Goal: Information Seeking & Learning: Learn about a topic

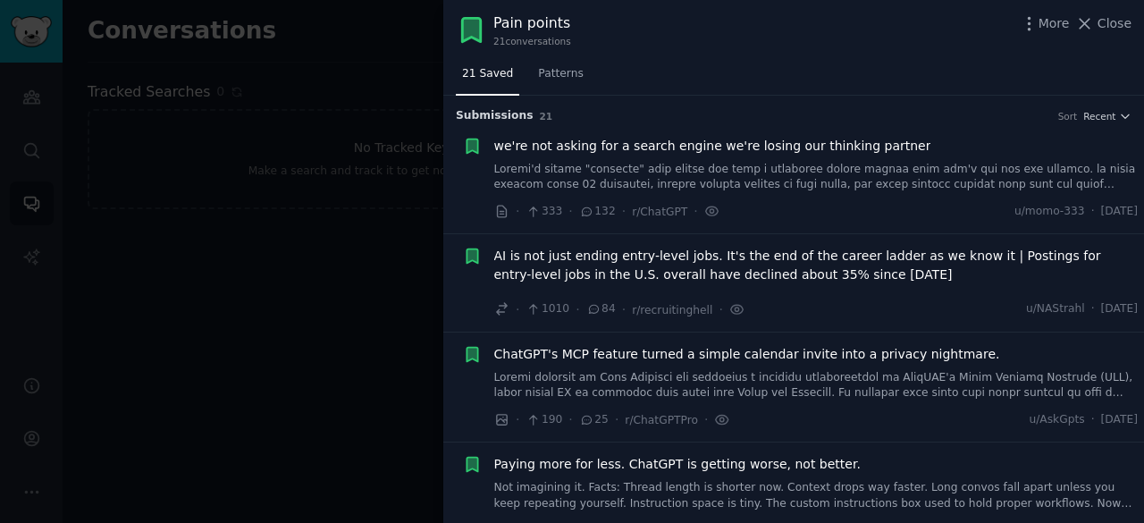
scroll to position [1289, 0]
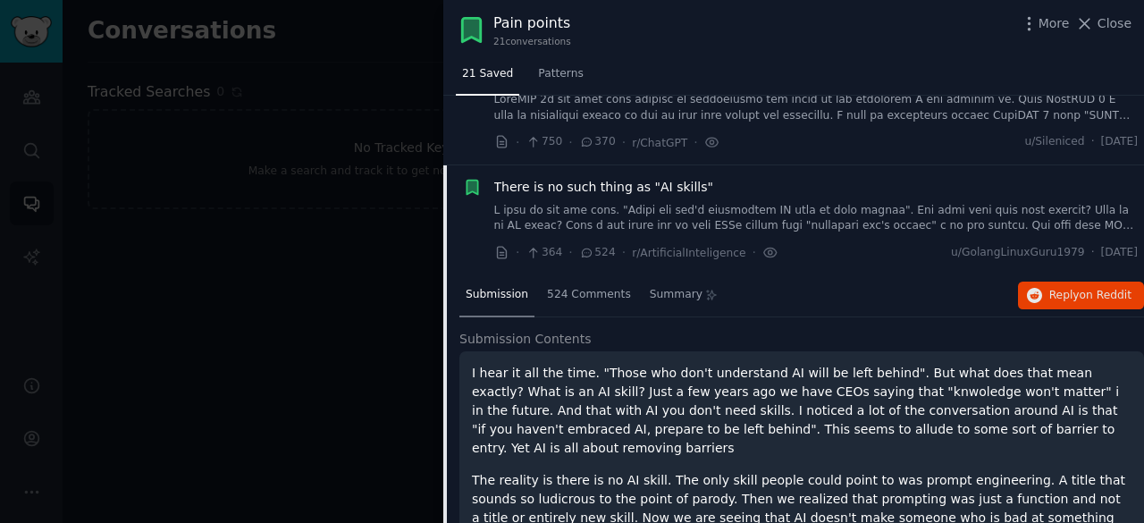
drag, startPoint x: 0, startPoint y: 0, endPoint x: 658, endPoint y: 164, distance: 677.8
click at [658, 178] on span "There is no such thing as "AI skills"" at bounding box center [603, 187] width 219 height 19
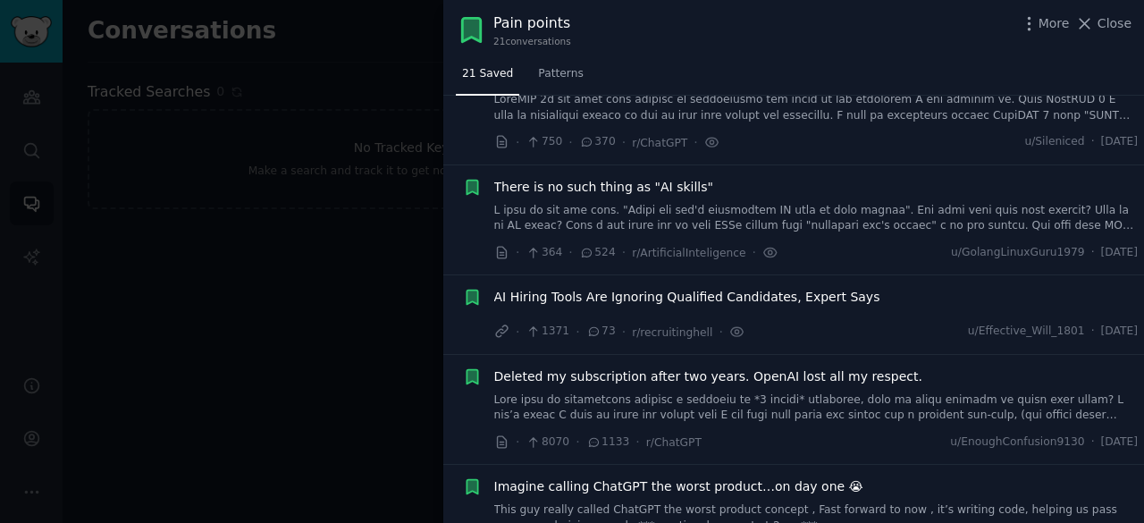
scroll to position [1336, 0]
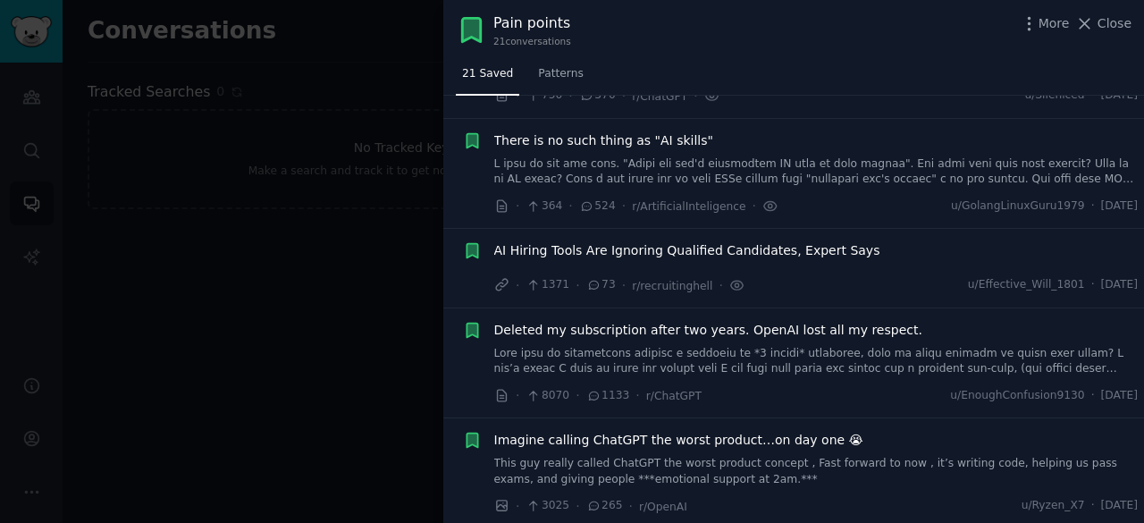
click at [720, 241] on span "AI Hiring Tools Are Ignoring Qualified Candidates, Expert Says" at bounding box center [687, 250] width 386 height 19
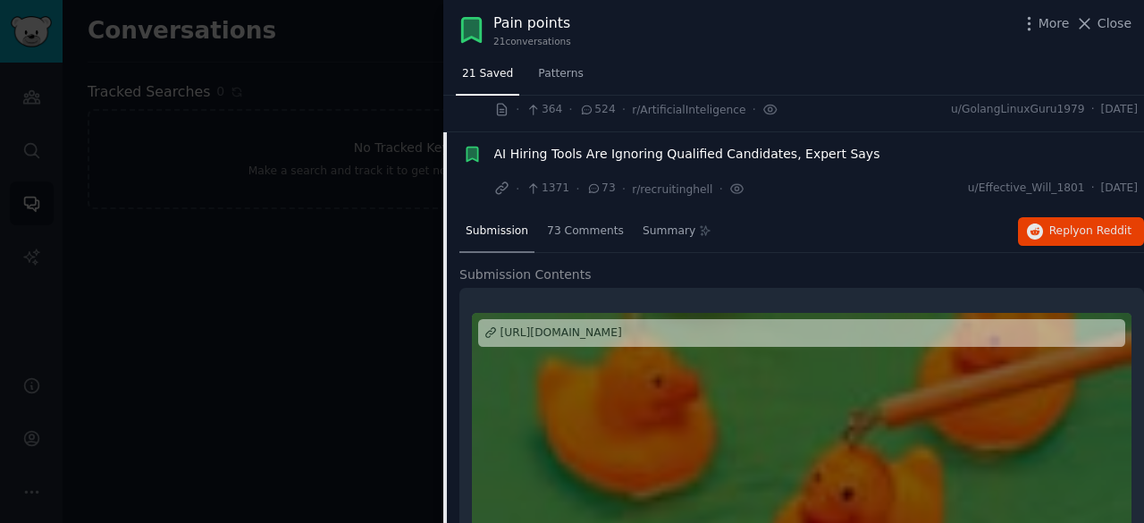
scroll to position [1446, 0]
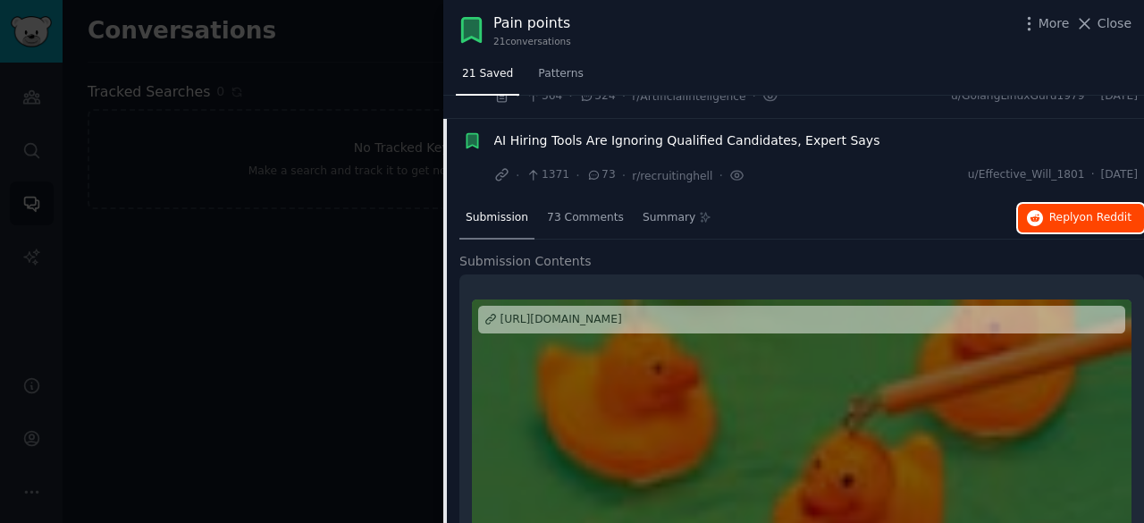
click at [1063, 210] on span "Reply on Reddit" at bounding box center [1090, 218] width 82 height 16
click at [701, 131] on span "AI Hiring Tools Are Ignoring Qualified Candidates, Expert Says" at bounding box center [687, 140] width 386 height 19
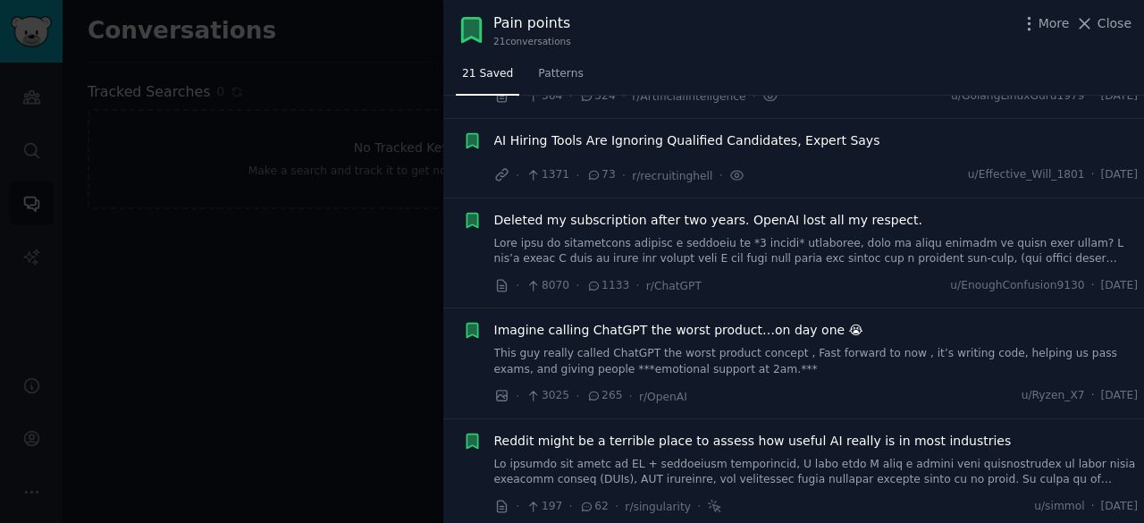
click at [659, 211] on span "Deleted my subscription after two years. OpenAI lost all my respect." at bounding box center [708, 220] width 428 height 19
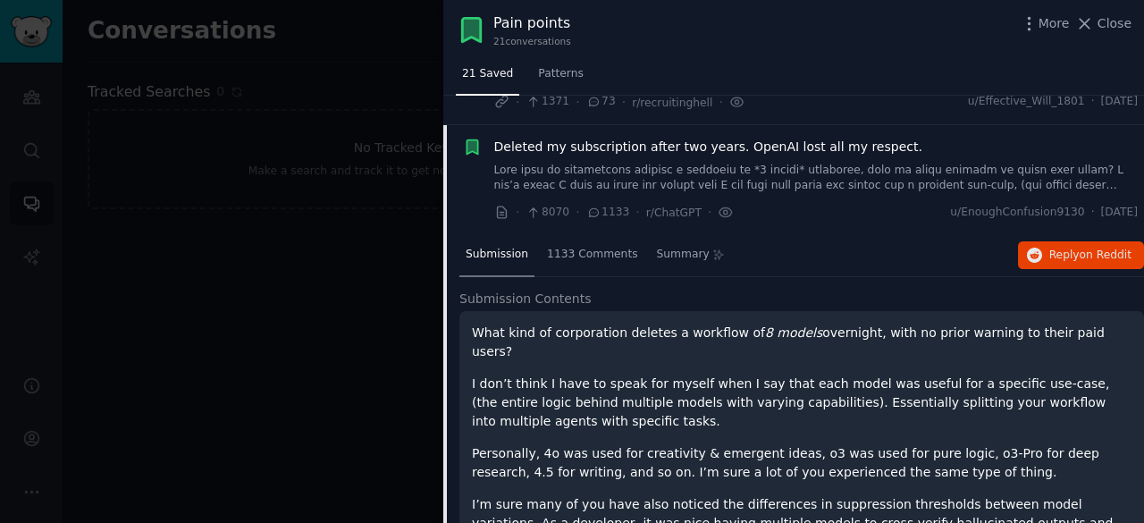
scroll to position [1524, 0]
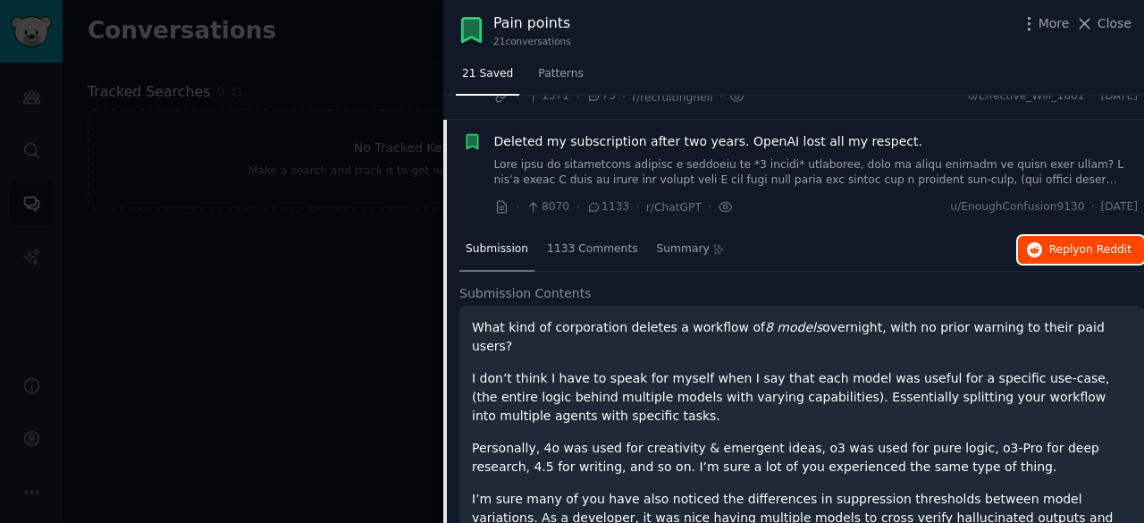
click at [1046, 236] on button "Reply on Reddit" at bounding box center [1081, 250] width 126 height 29
click at [658, 132] on span "Deleted my subscription after two years. OpenAI lost all my respect." at bounding box center [708, 141] width 428 height 19
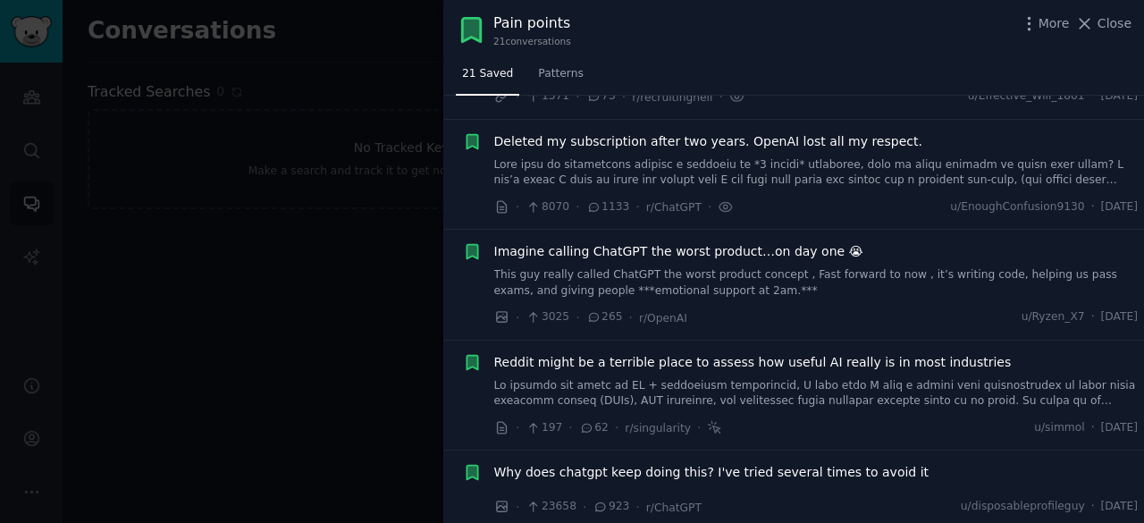
click at [664, 242] on span "Imagine calling ChatGPT the worst product…on day one 😭" at bounding box center [678, 251] width 369 height 19
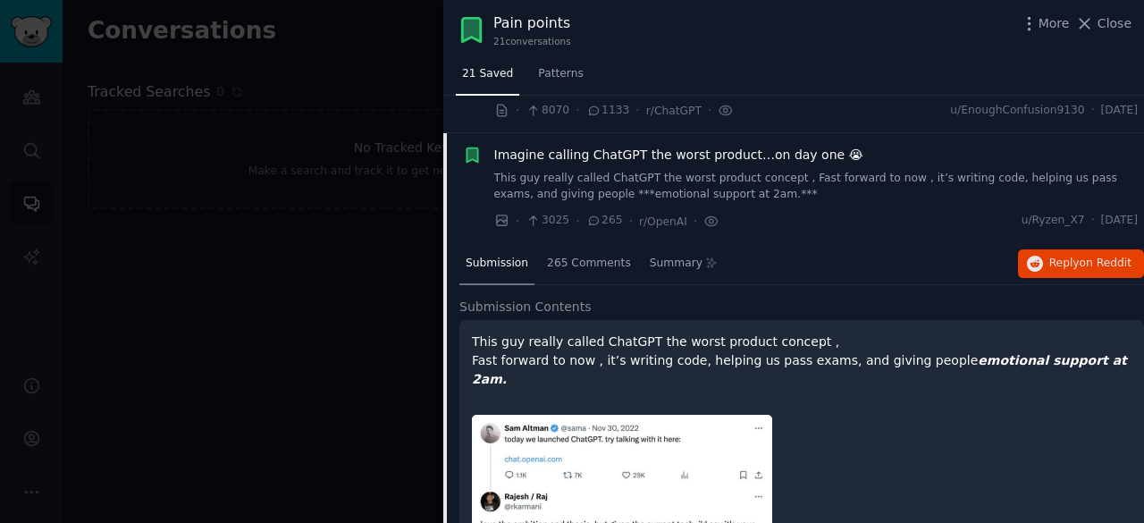
scroll to position [1635, 0]
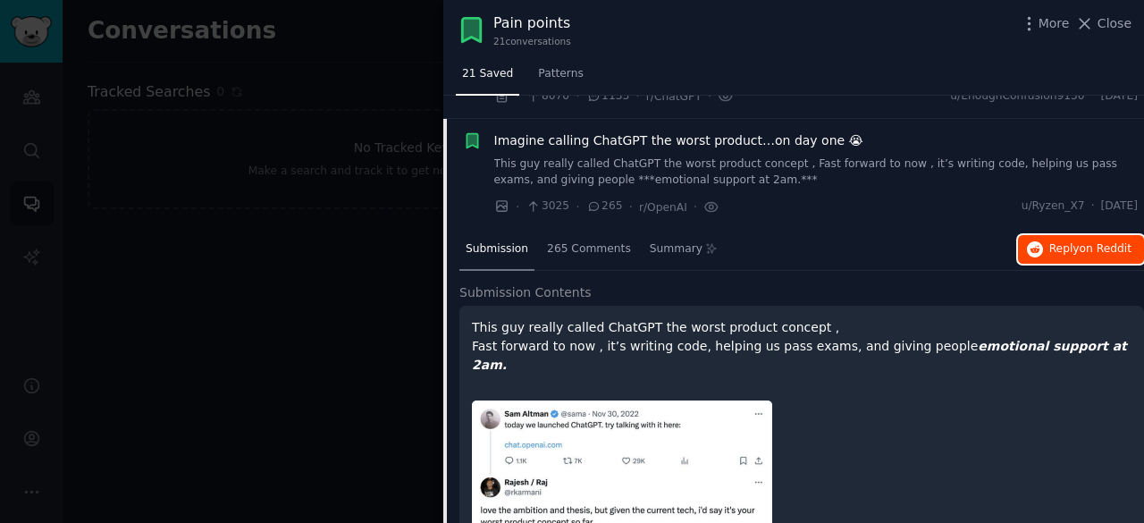
click at [1053, 241] on span "Reply on Reddit" at bounding box center [1090, 249] width 82 height 16
click at [670, 131] on span "Imagine calling ChatGPT the worst product…on day one 😭" at bounding box center [678, 140] width 369 height 19
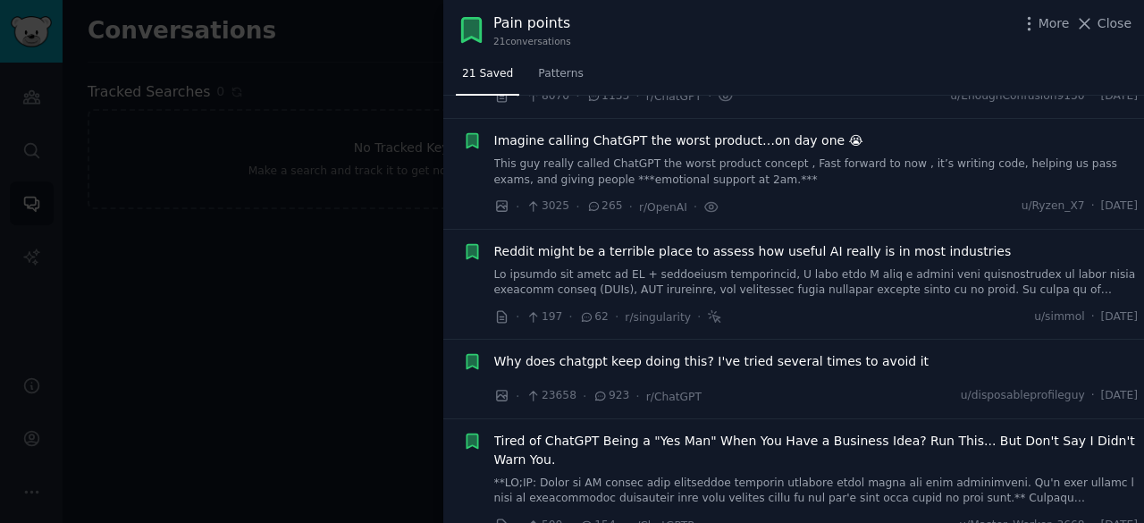
click at [692, 242] on span "Reddit might be a terrible place to assess how useful AI really is in most indu…" at bounding box center [752, 251] width 517 height 19
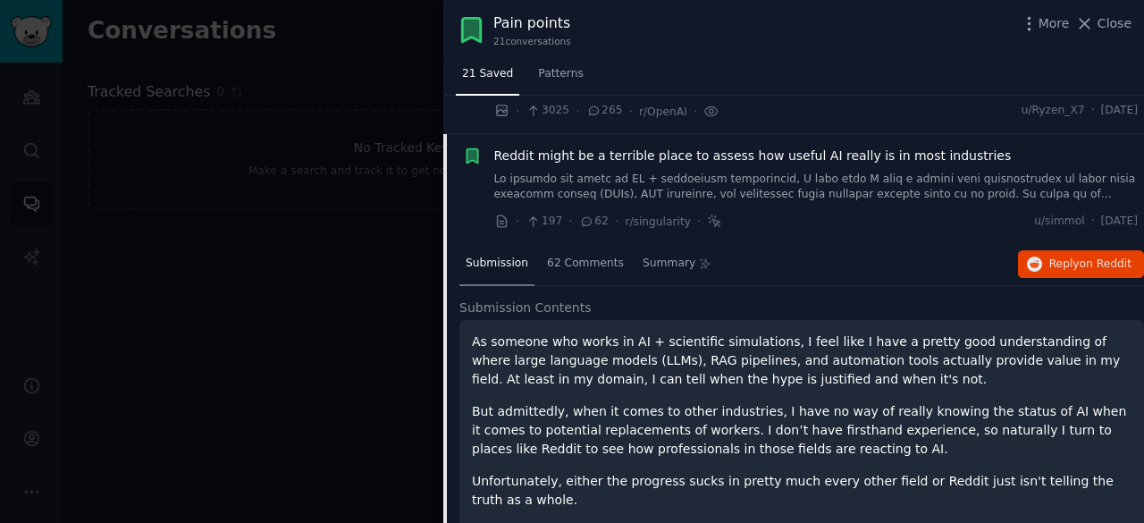
scroll to position [1745, 0]
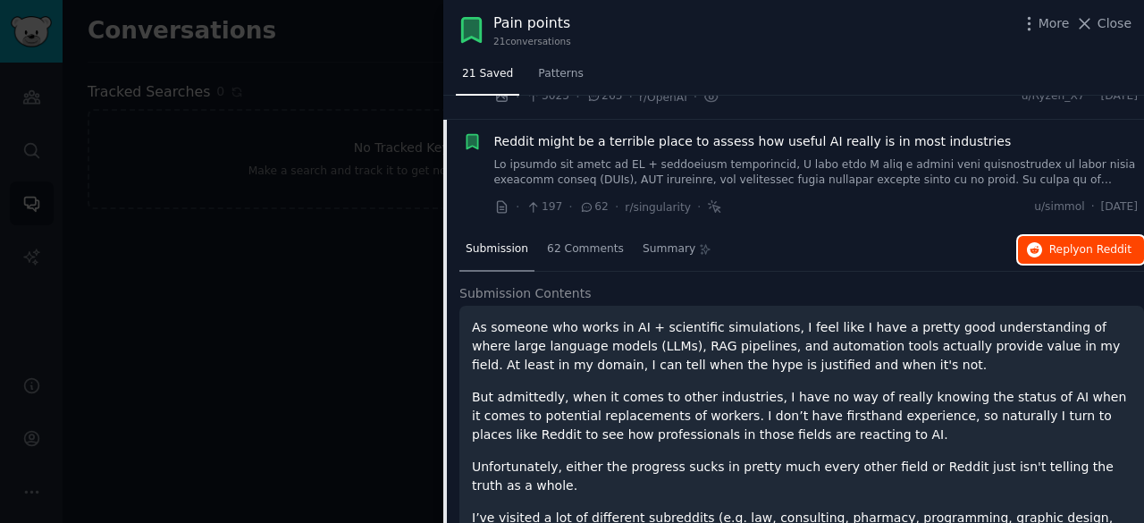
click at [1061, 242] on span "Reply on Reddit" at bounding box center [1090, 250] width 82 height 16
click at [681, 132] on span "Reddit might be a terrible place to assess how useful AI really is in most indu…" at bounding box center [752, 141] width 517 height 19
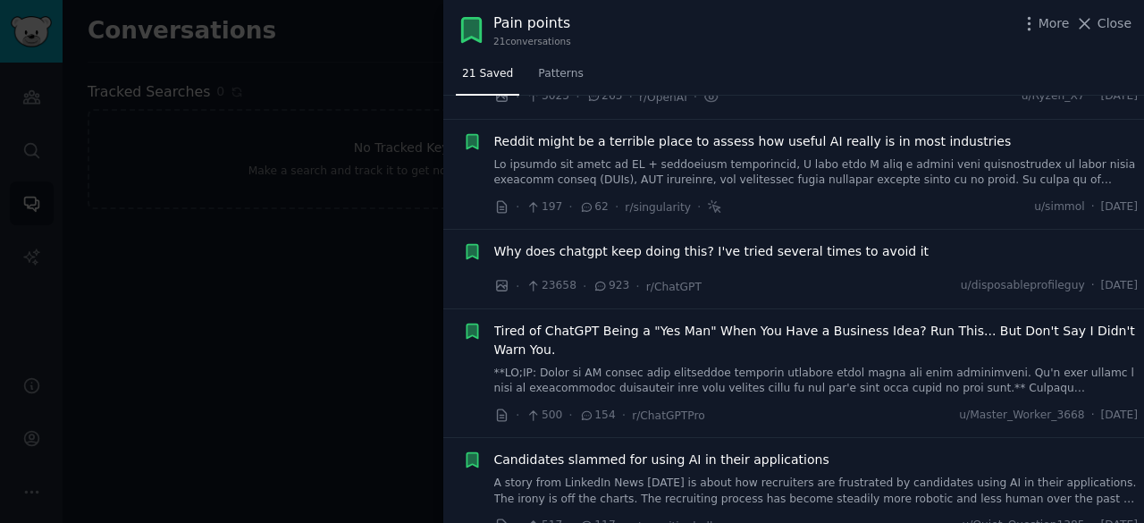
click at [668, 242] on span "Why does chatgpt keep doing this? I've tried several times to avoid it" at bounding box center [711, 251] width 435 height 19
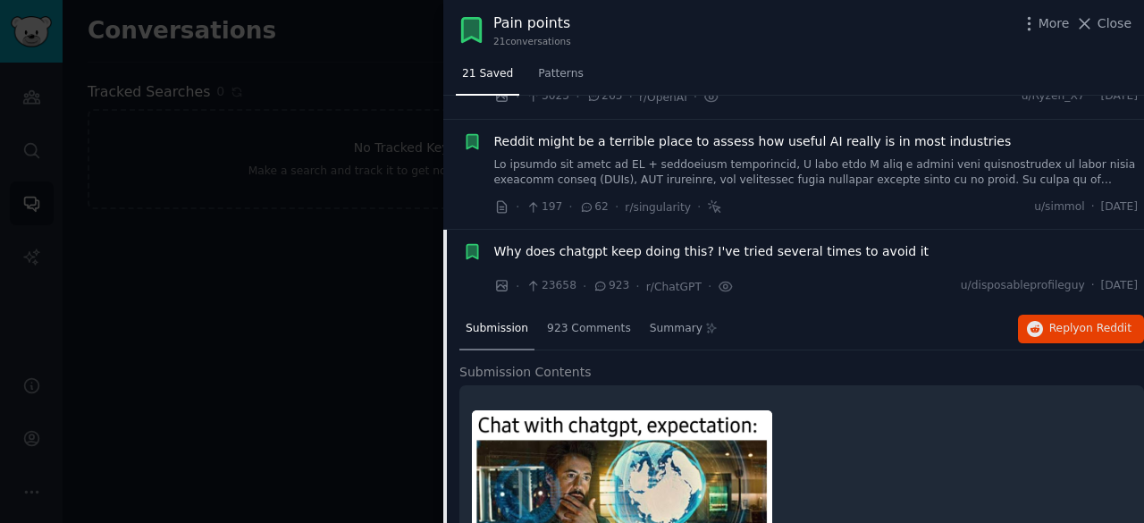
scroll to position [1855, 0]
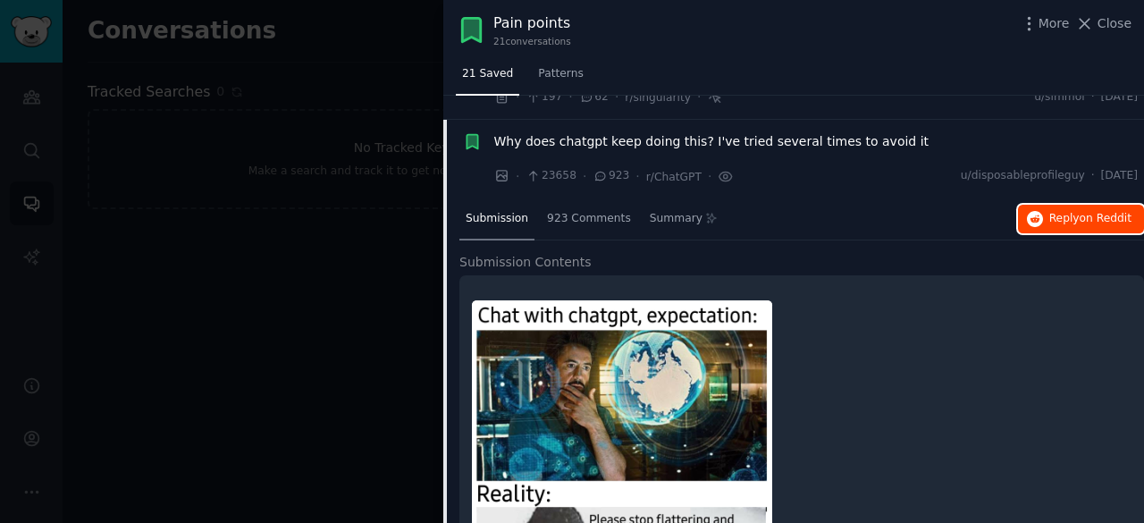
click at [1078, 211] on span "Reply on Reddit" at bounding box center [1090, 219] width 82 height 16
click at [714, 132] on span "Why does chatgpt keep doing this? I've tried several times to avoid it" at bounding box center [711, 141] width 435 height 19
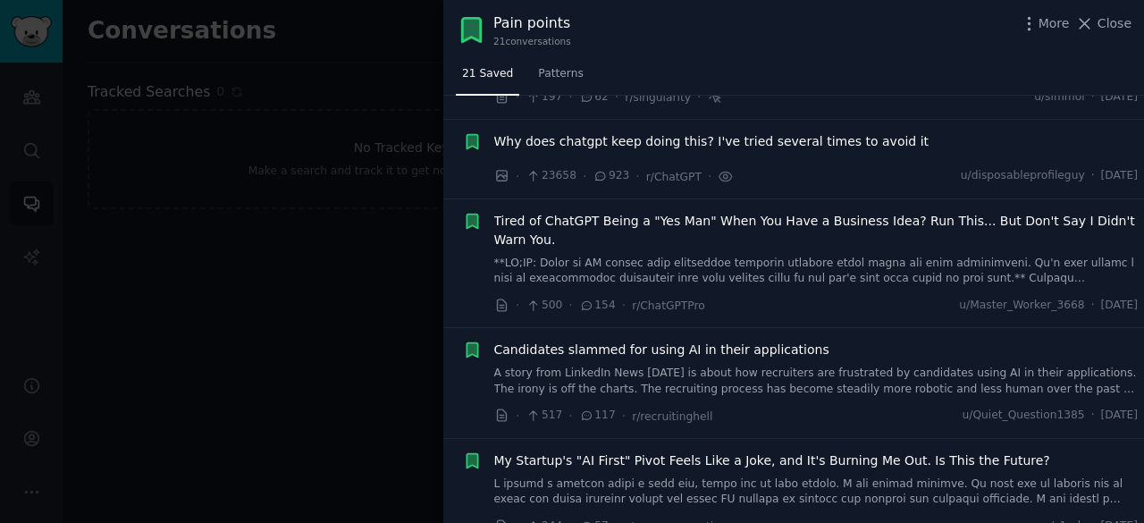
scroll to position [1836, 0]
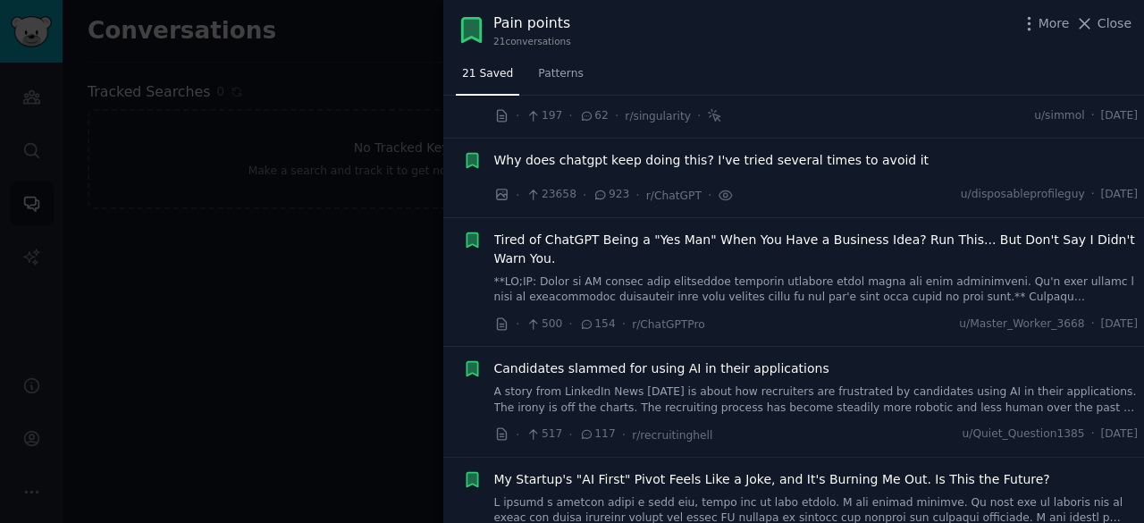
click at [776, 231] on span "Tired of ChatGPT Being a "Yes Man" When You Have a Business Idea? Run This... B…" at bounding box center [816, 250] width 644 height 38
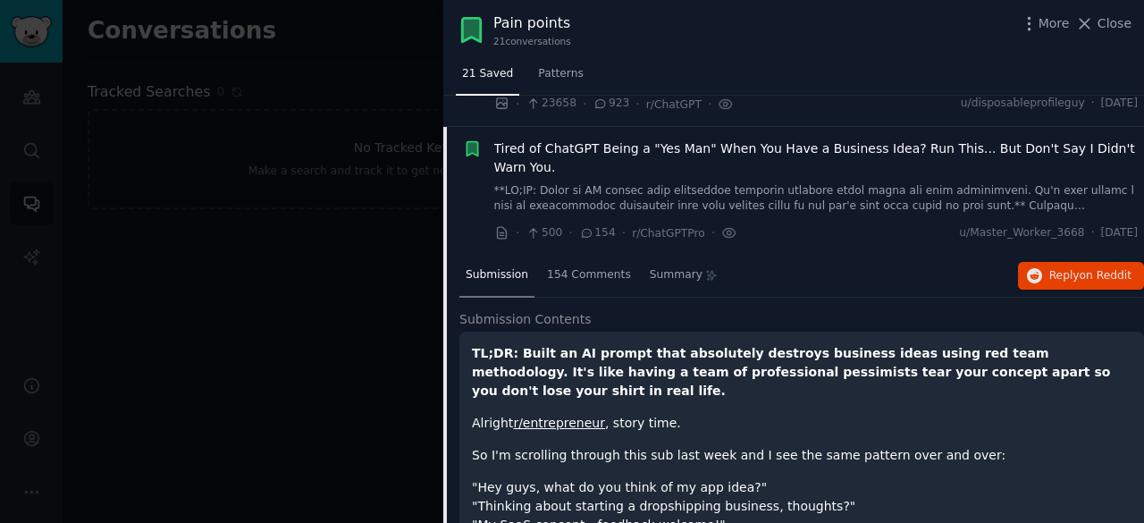
scroll to position [1933, 0]
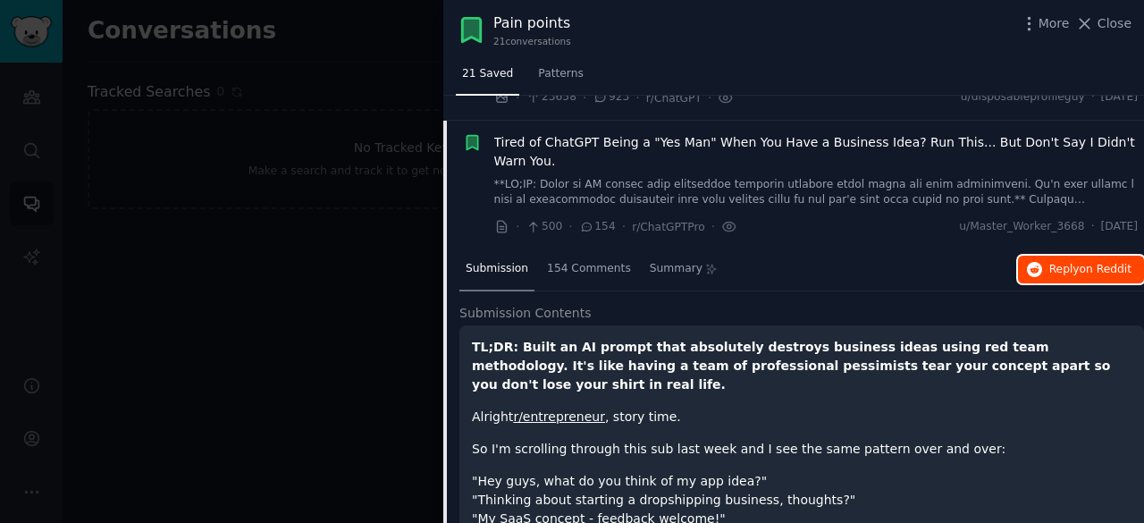
click at [1061, 262] on span "Reply on Reddit" at bounding box center [1090, 270] width 82 height 16
click at [620, 133] on span "Tired of ChatGPT Being a "Yes Man" When You Have a Business Idea? Run This... B…" at bounding box center [816, 152] width 644 height 38
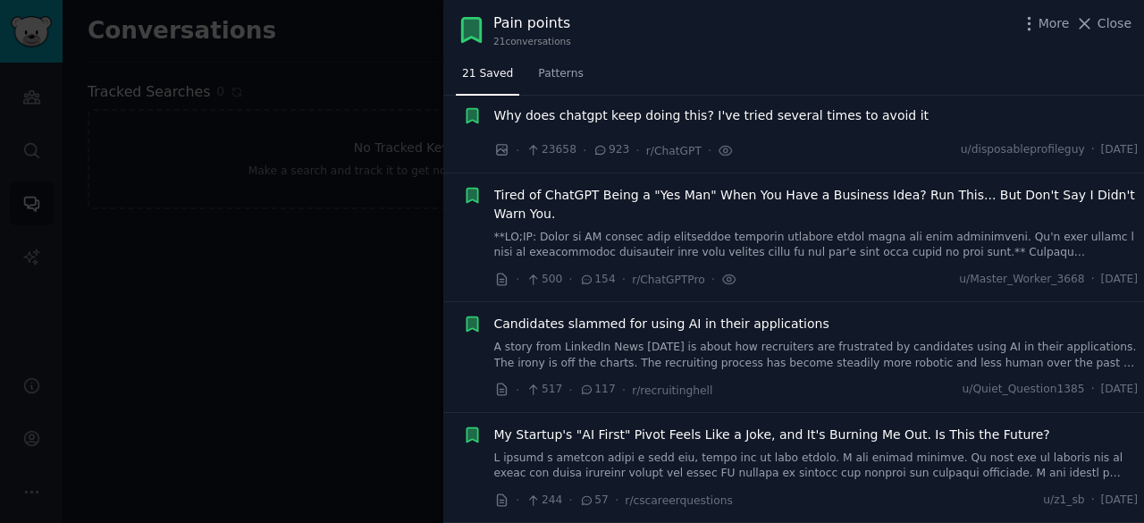
scroll to position [1836, 0]
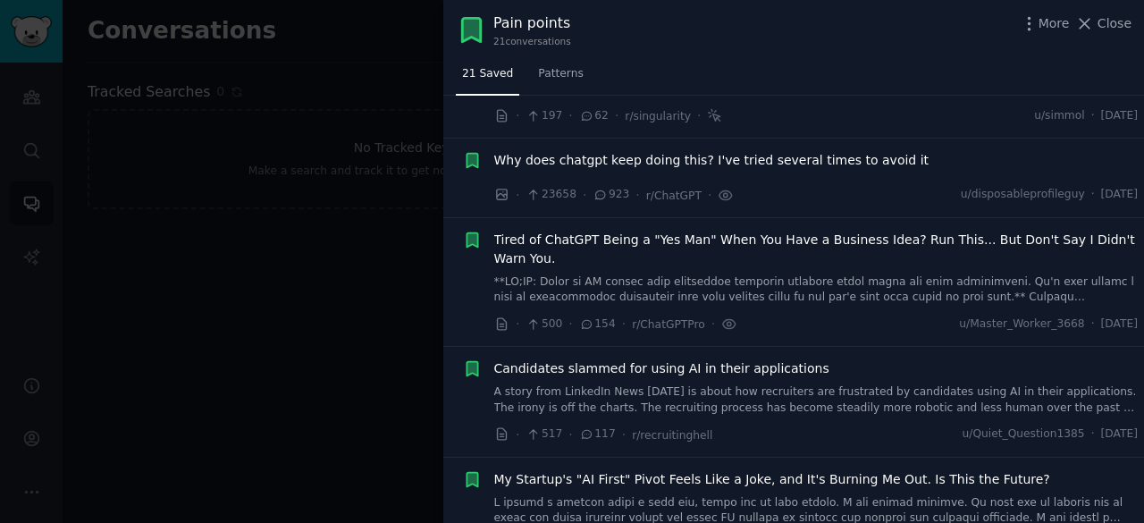
click at [670, 359] on span "Candidates slammed for using AI in their applications" at bounding box center [661, 368] width 335 height 19
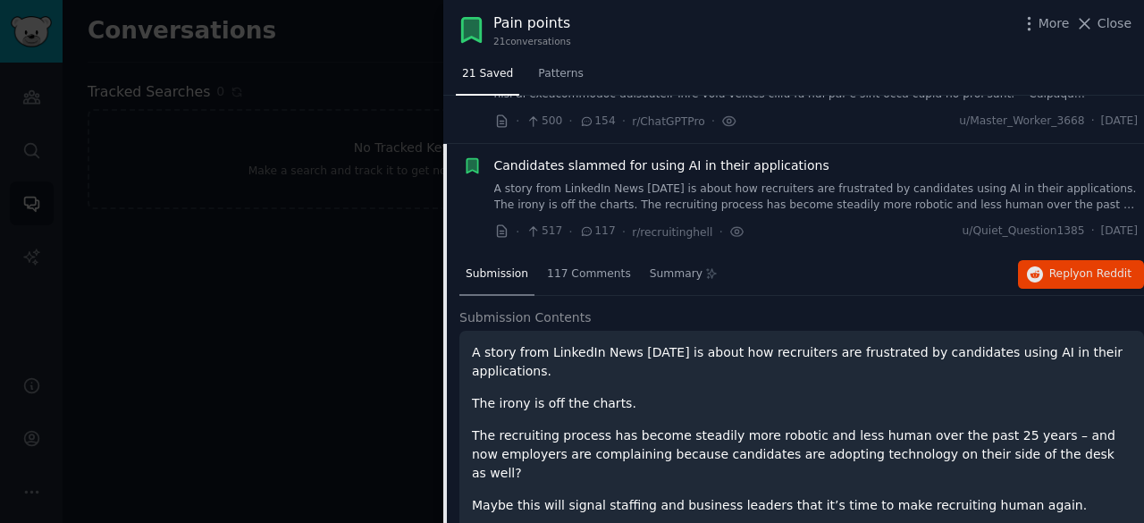
scroll to position [2044, 0]
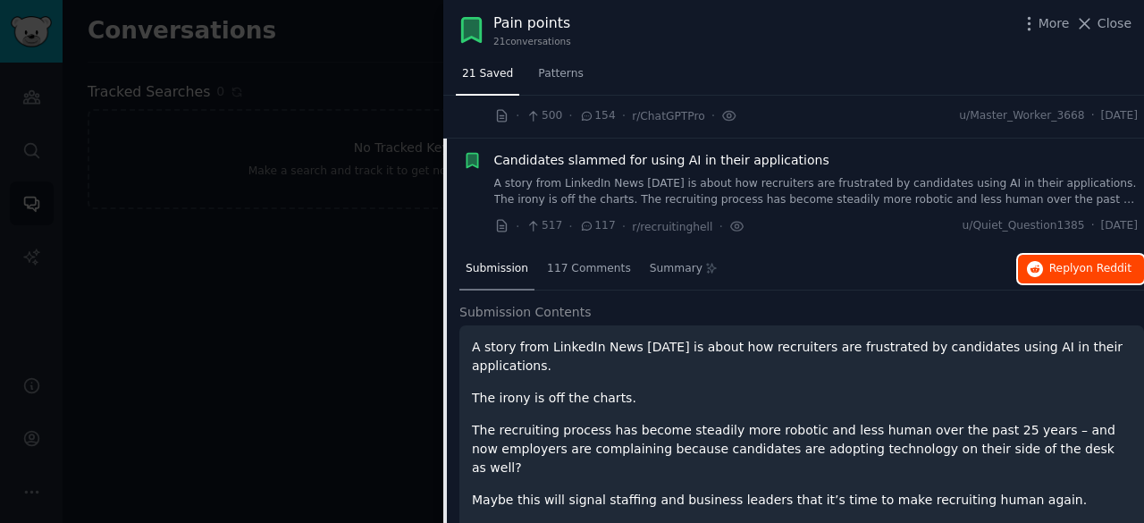
click at [1065, 261] on span "Reply on Reddit" at bounding box center [1090, 269] width 82 height 16
click at [606, 151] on span "Candidates slammed for using AI in their applications" at bounding box center [661, 160] width 335 height 19
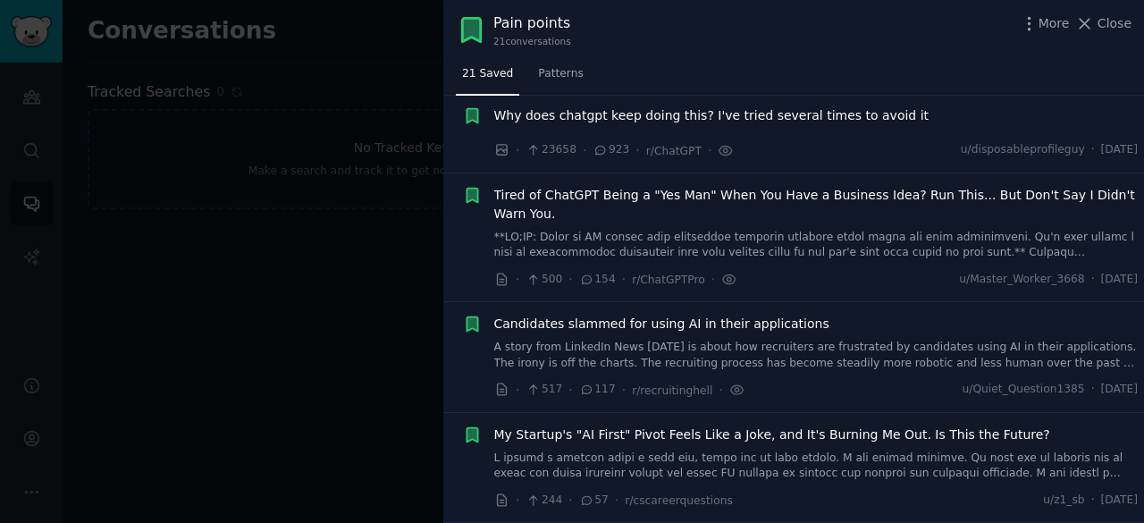
scroll to position [1836, 0]
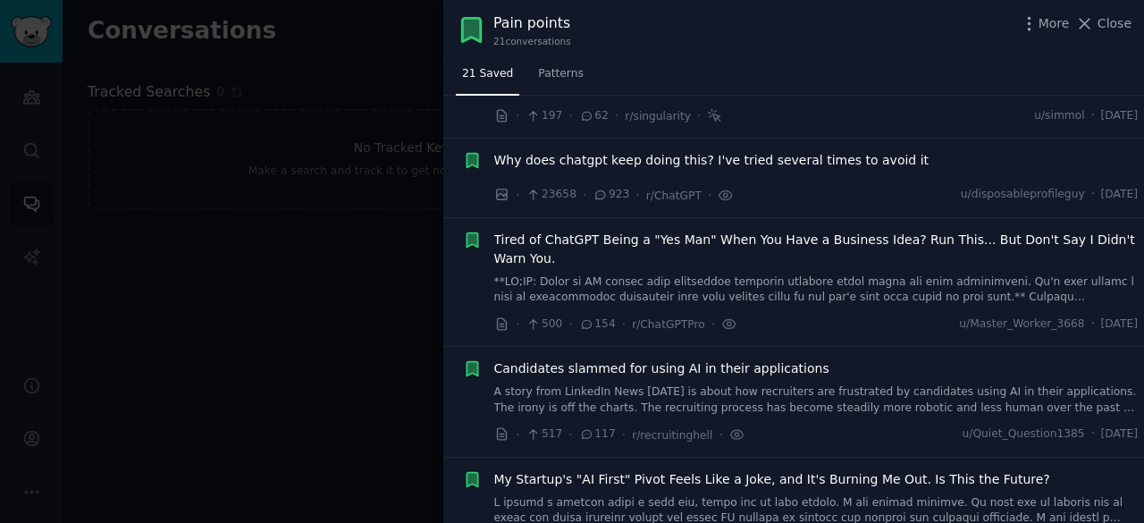
click at [604, 470] on span "My Startup's "AI First" Pivot Feels Like a Joke, and It's Burning Me Out. Is Th…" at bounding box center [772, 479] width 556 height 19
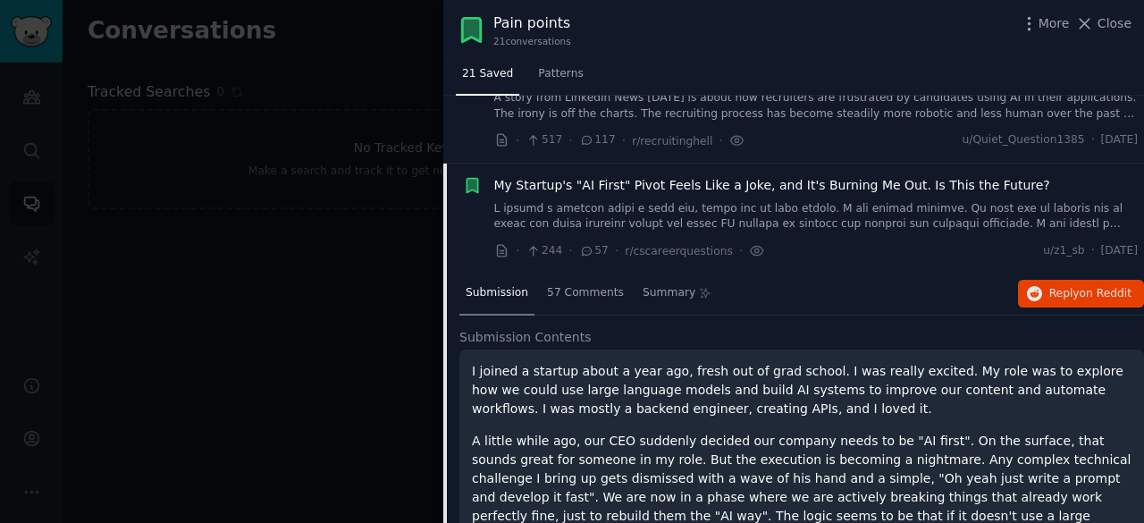
scroll to position [2153, 0]
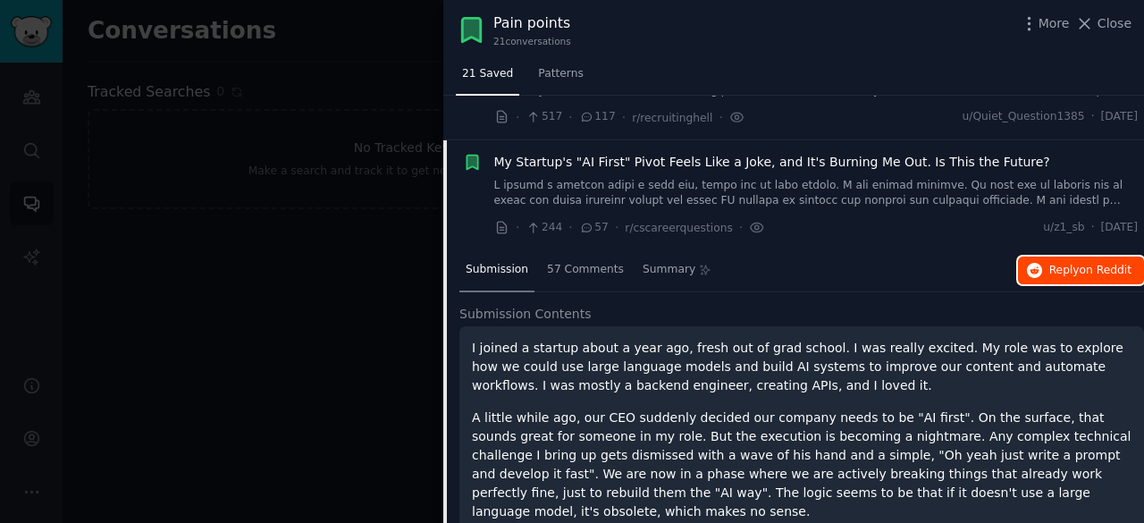
click at [1040, 263] on icon "button" at bounding box center [1035, 271] width 16 height 16
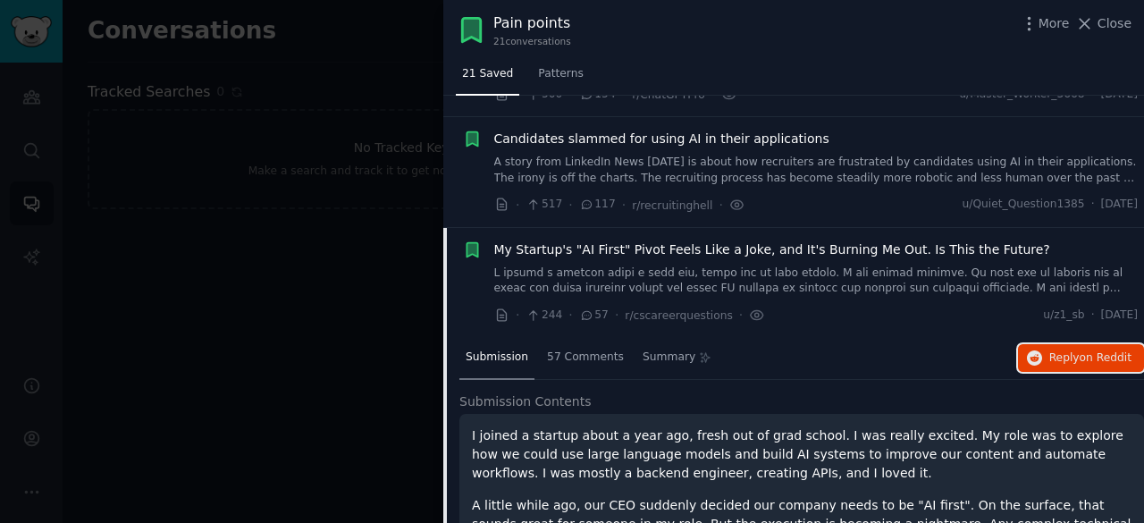
scroll to position [2064, 0]
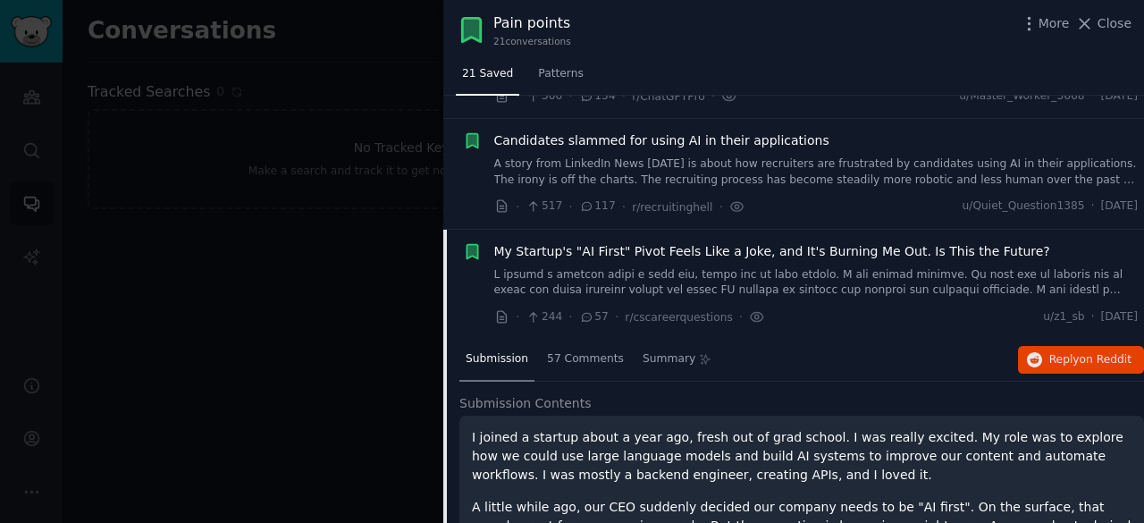
drag, startPoint x: 642, startPoint y: 211, endPoint x: 640, endPoint y: 260, distance: 49.2
click at [642, 242] on span "My Startup's "AI First" Pivot Feels Like a Joke, and It's Burning Me Out. Is Th…" at bounding box center [772, 251] width 556 height 19
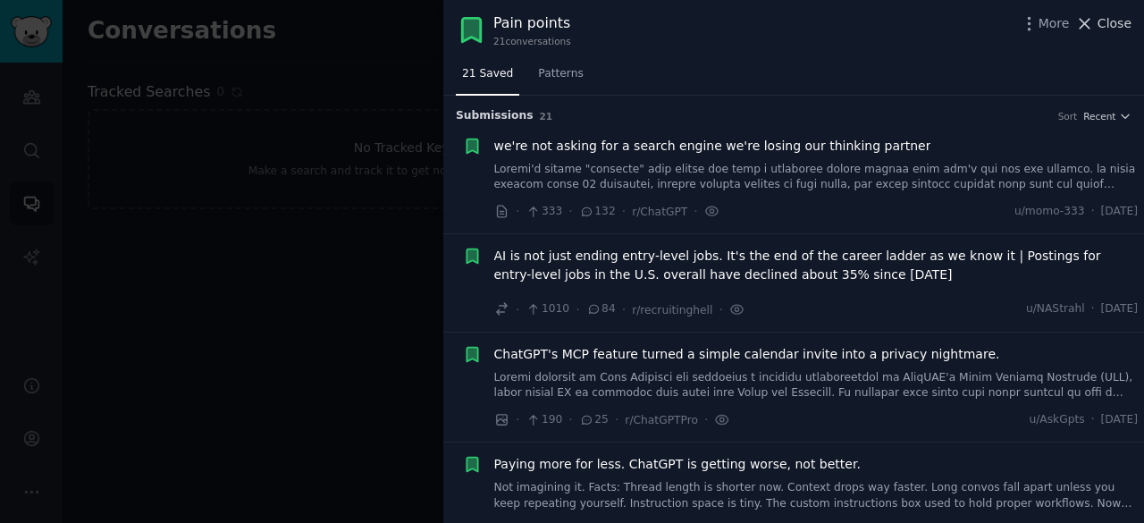
click at [1090, 23] on icon at bounding box center [1084, 23] width 19 height 19
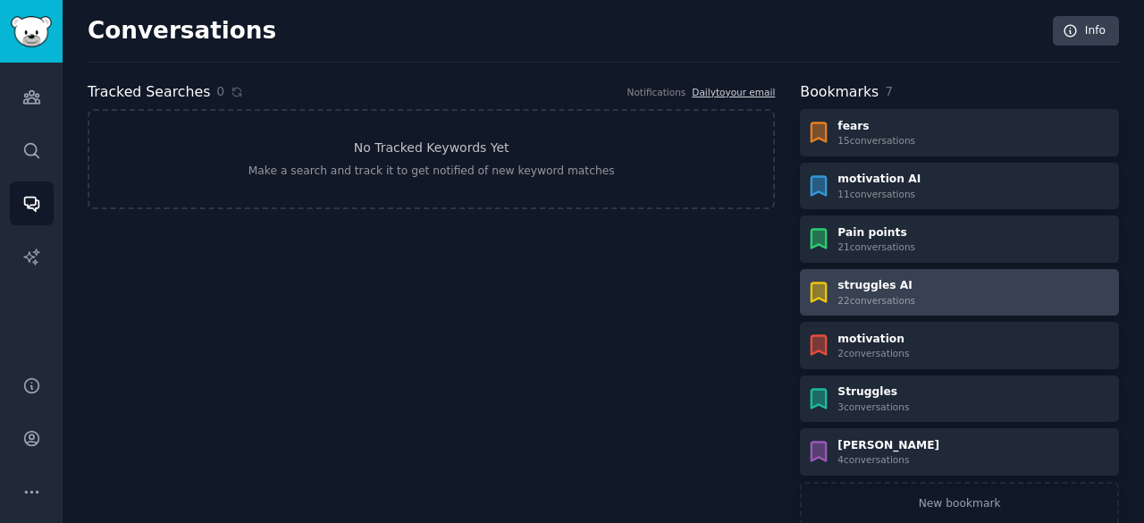
click at [871, 287] on div "struggles AI" at bounding box center [876, 286] width 78 height 16
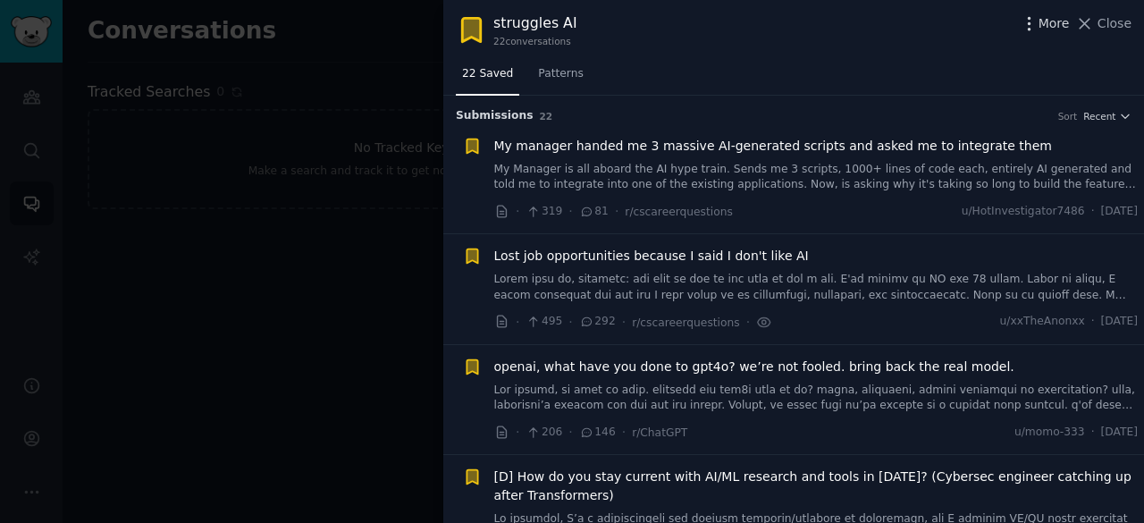
click at [1036, 26] on icon "button" at bounding box center [1028, 23] width 19 height 19
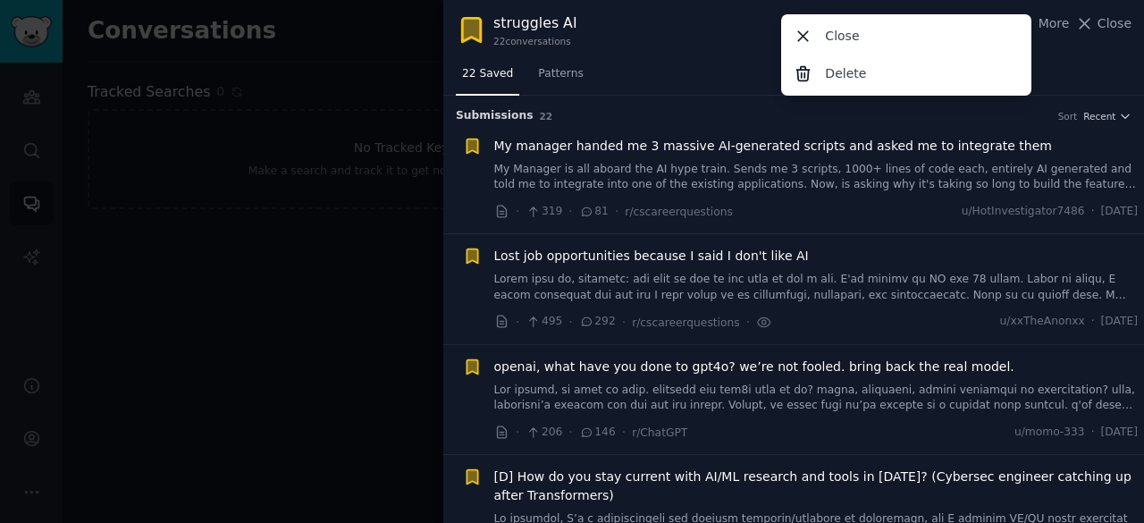
click at [664, 79] on div "22 Saved Patterns" at bounding box center [793, 78] width 700 height 37
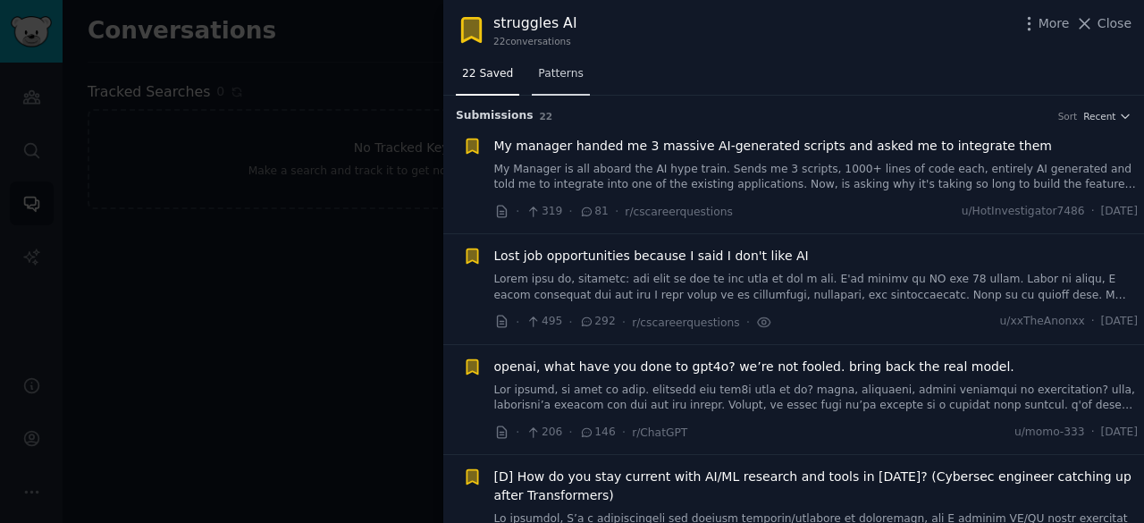
click at [567, 72] on span "Patterns" at bounding box center [560, 74] width 45 height 16
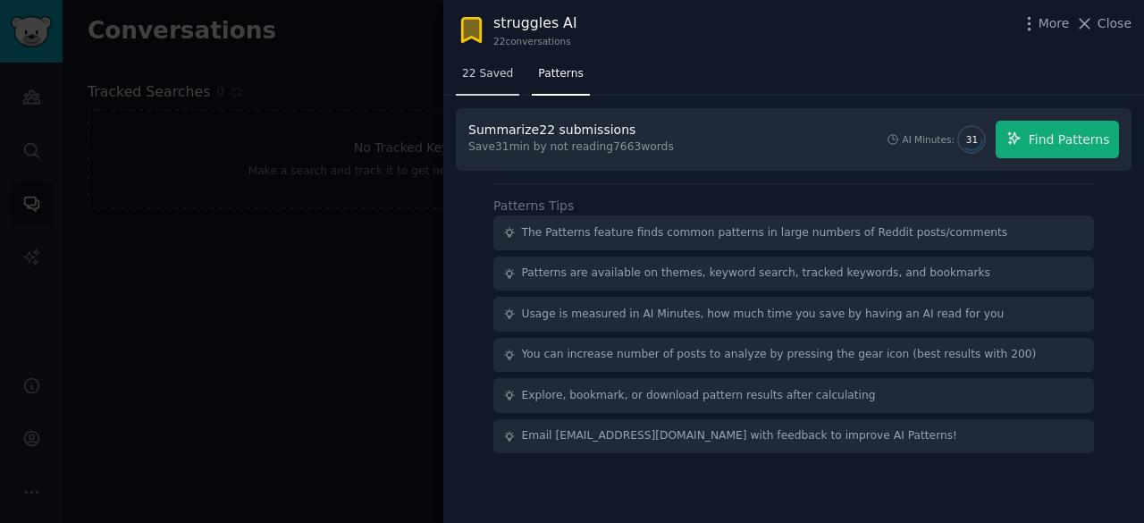
click at [489, 74] on span "22 Saved" at bounding box center [487, 74] width 51 height 16
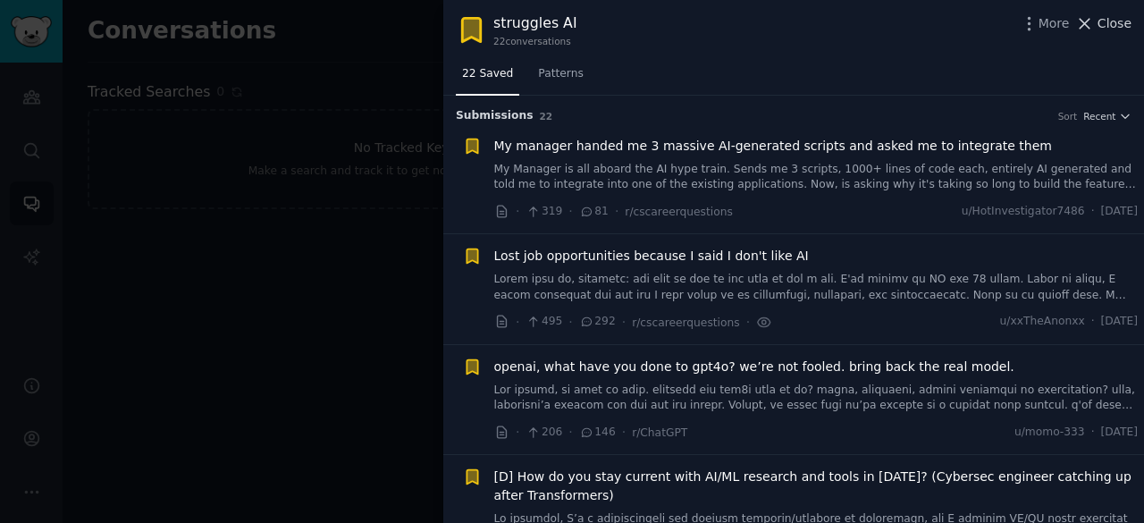
click at [1116, 23] on span "Close" at bounding box center [1114, 23] width 34 height 19
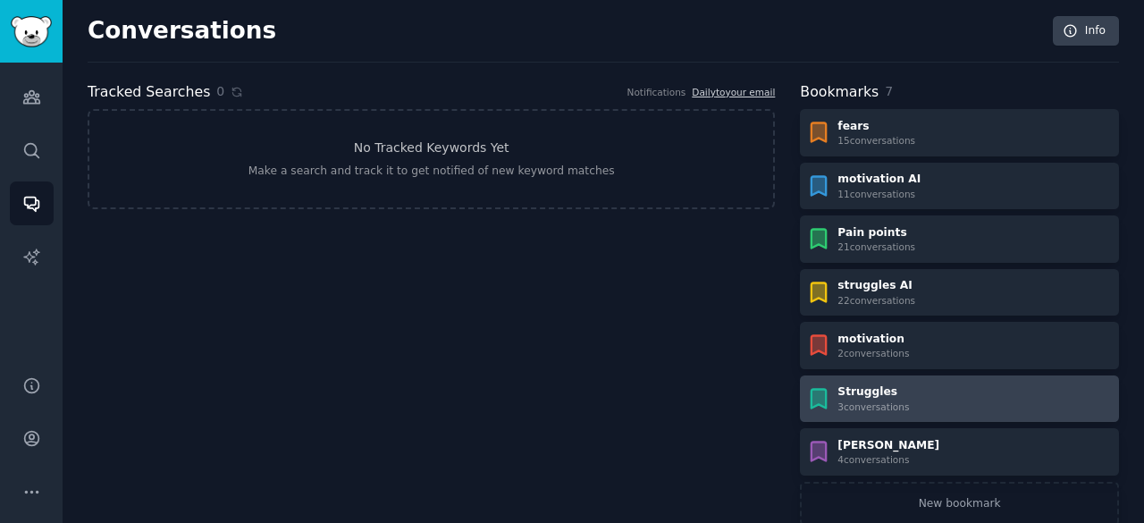
click at [861, 396] on div "Struggles" at bounding box center [872, 392] width 71 height 16
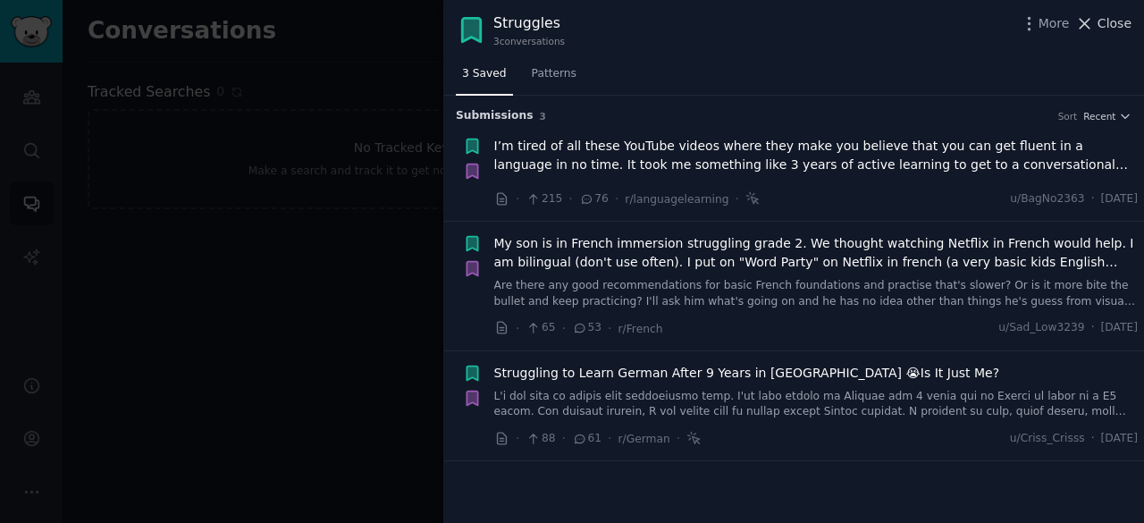
click at [1089, 24] on icon at bounding box center [1085, 24] width 10 height 10
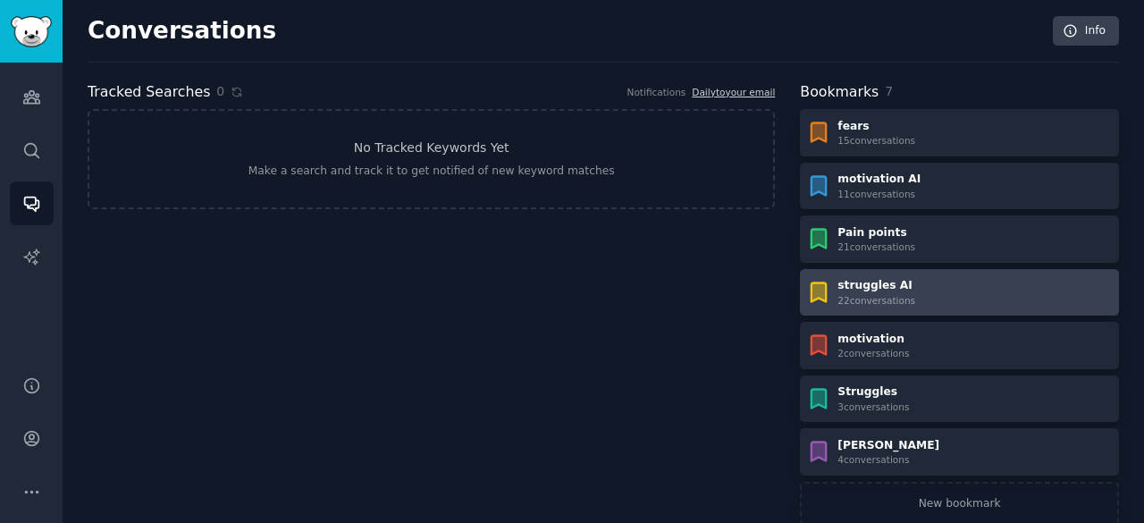
click at [858, 287] on div "struggles AI" at bounding box center [876, 286] width 78 height 16
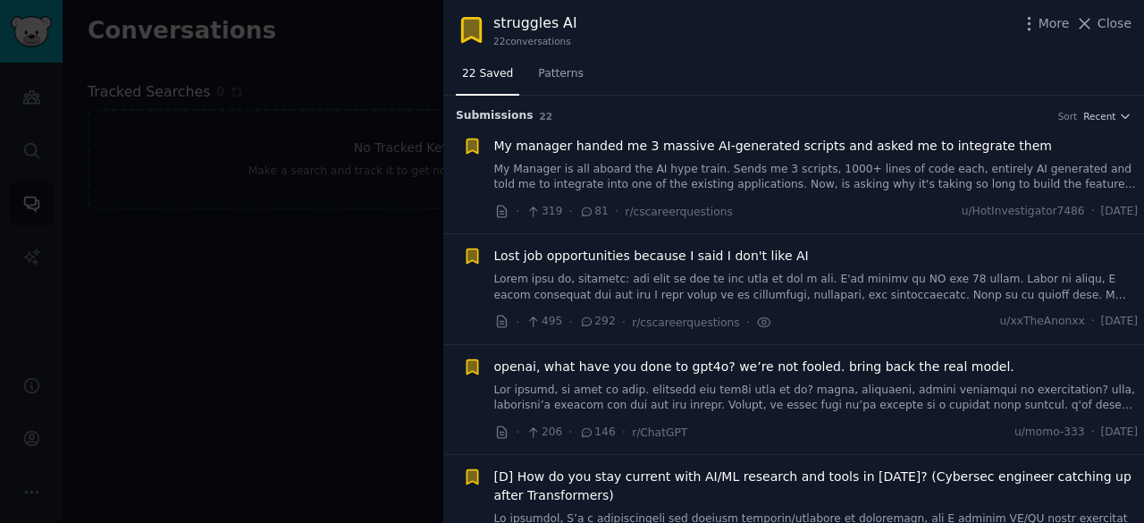
click at [877, 142] on span "My manager handed me 3 massive AI-generated scripts and asked me to integrate t…" at bounding box center [773, 146] width 558 height 19
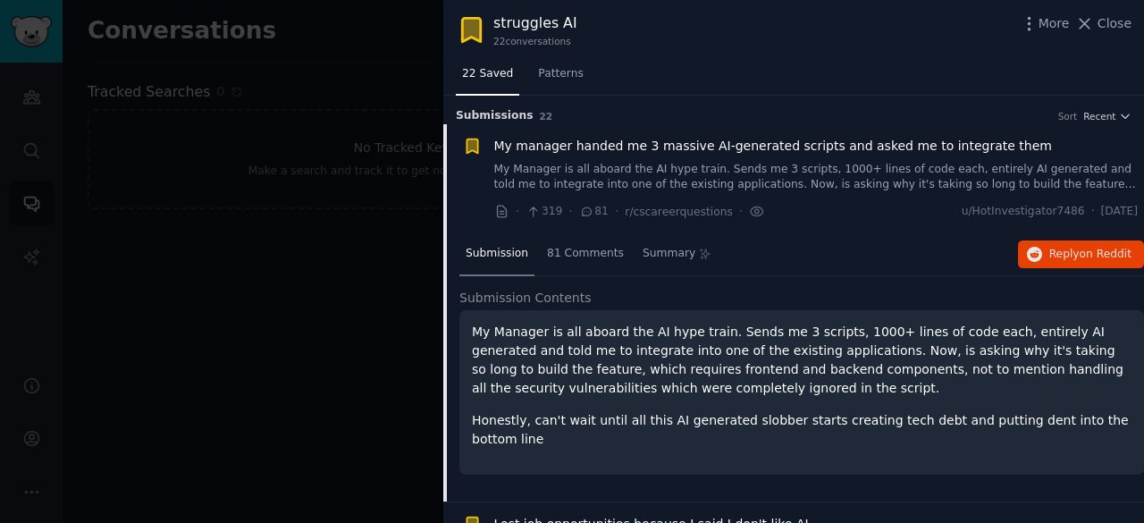
scroll to position [28, 0]
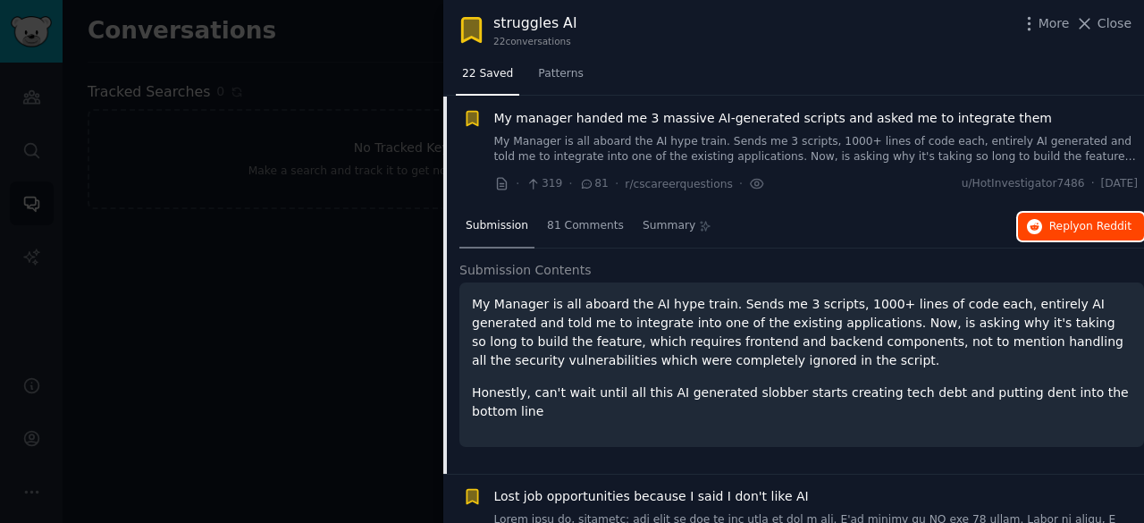
click at [1080, 224] on span "on Reddit" at bounding box center [1105, 226] width 52 height 13
click at [650, 118] on span "My manager handed me 3 massive AI-generated scripts and asked me to integrate t…" at bounding box center [773, 118] width 558 height 19
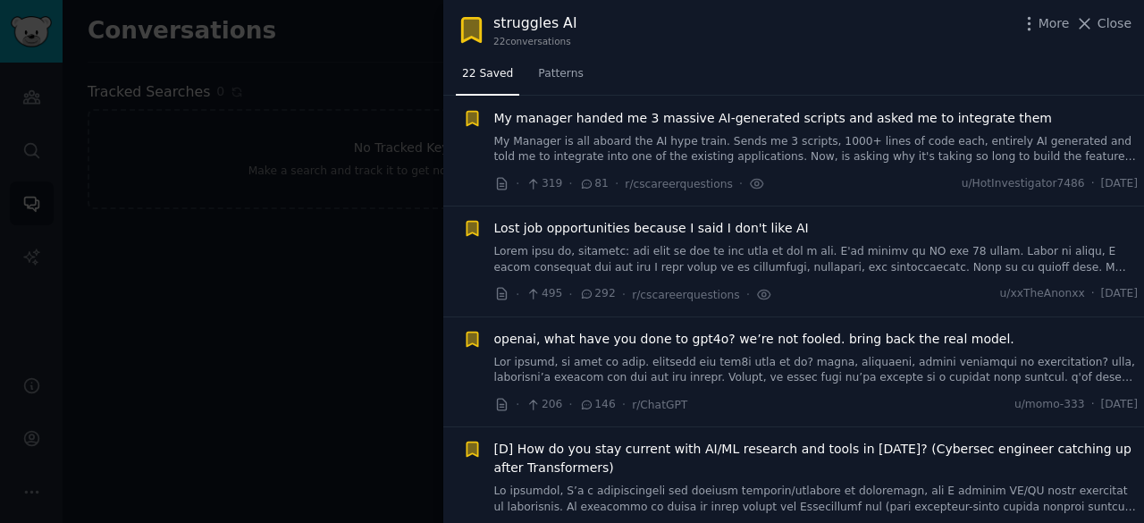
click at [715, 230] on span "Lost job opportunities because I said I don't like AI" at bounding box center [651, 228] width 315 height 19
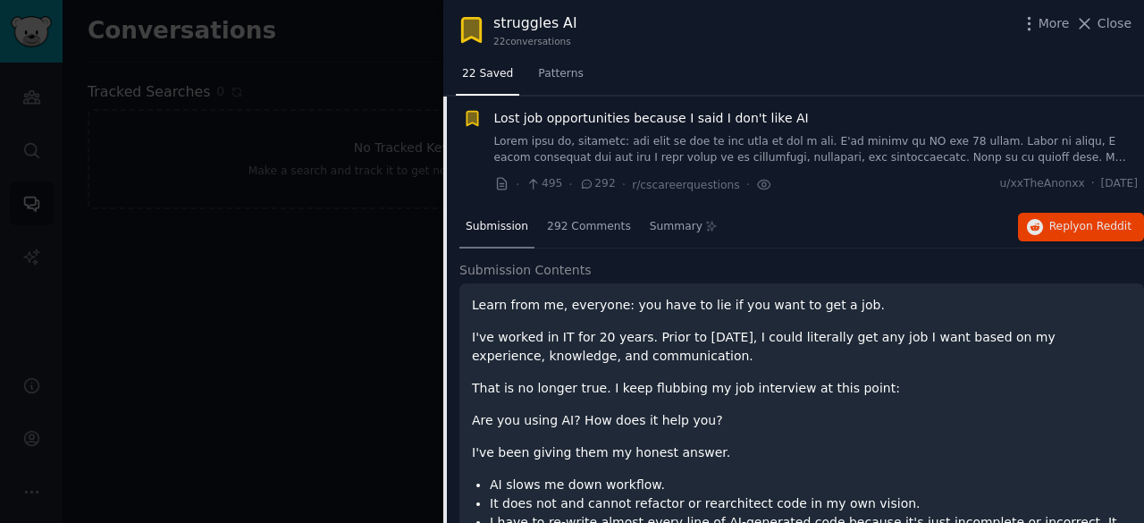
scroll to position [138, 0]
click at [1067, 223] on span "Reply on Reddit" at bounding box center [1090, 227] width 82 height 16
click at [604, 113] on span "Lost job opportunities because I said I don't like AI" at bounding box center [651, 118] width 315 height 19
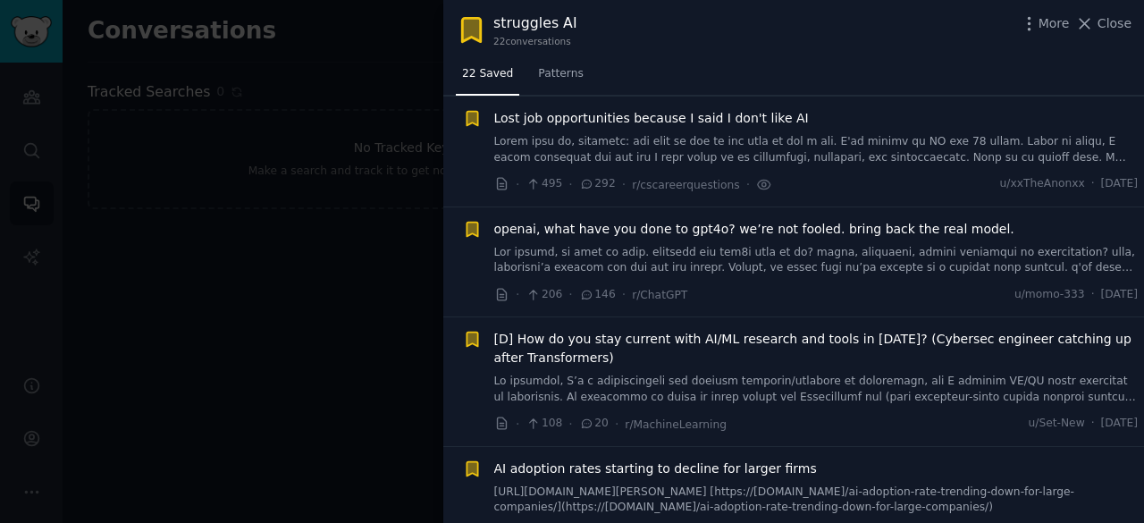
click at [684, 233] on span "openai, what have you done to gpt4o? we’re not fooled. bring back the real mode…" at bounding box center [754, 229] width 520 height 19
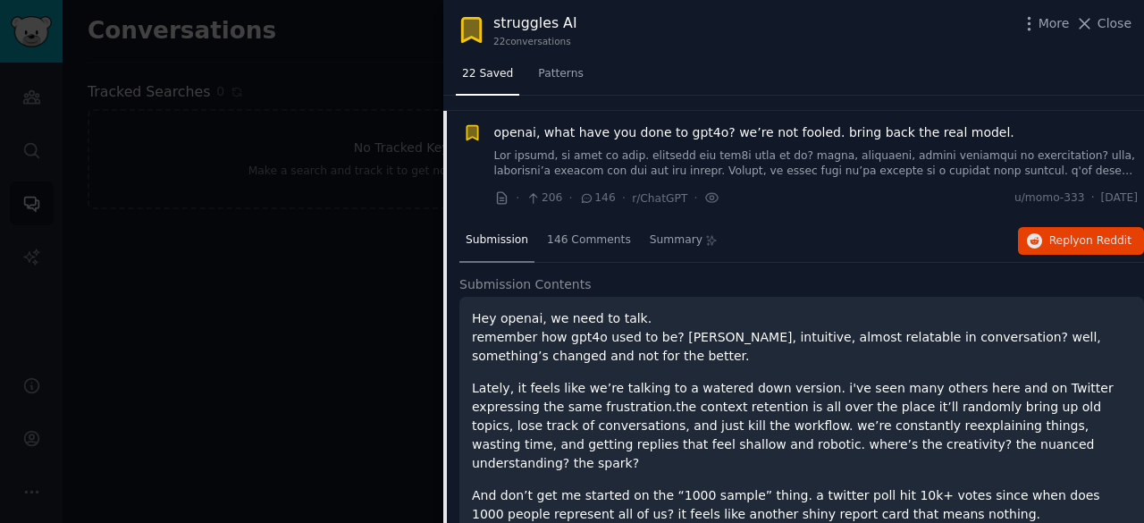
scroll to position [248, 0]
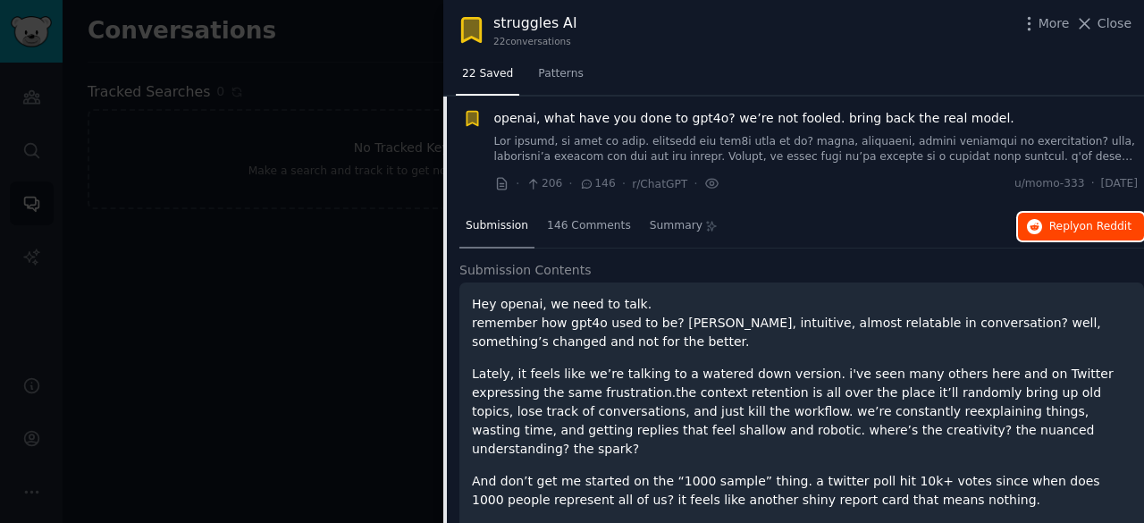
click at [1071, 222] on span "Reply on Reddit" at bounding box center [1090, 227] width 82 height 16
click at [639, 113] on span "openai, what have you done to gpt4o? we’re not fooled. bring back the real mode…" at bounding box center [754, 118] width 520 height 19
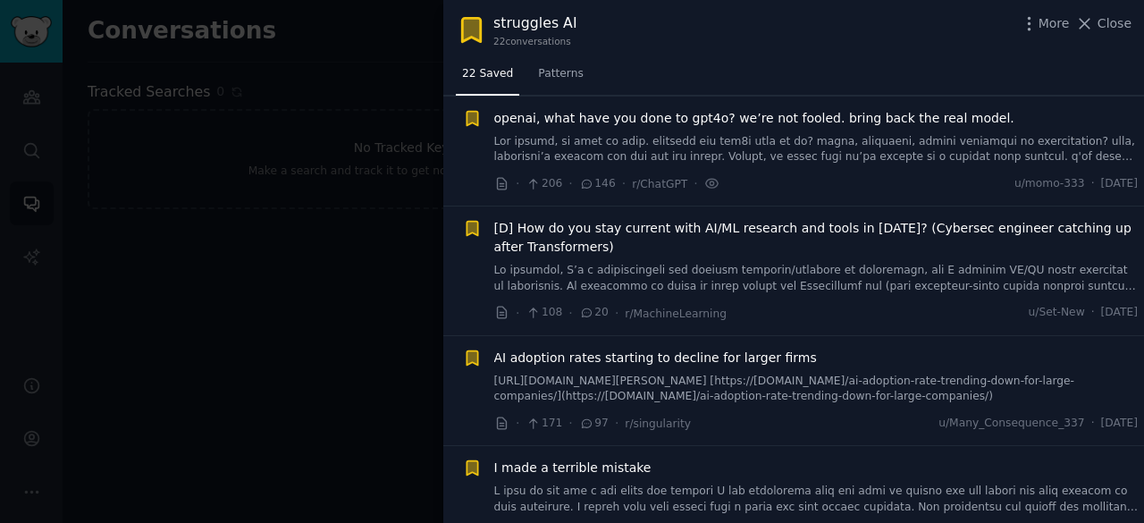
click at [774, 221] on span "[D] How do you stay current with AI/ML research and tools in [DATE]? (Cybersec …" at bounding box center [816, 238] width 644 height 38
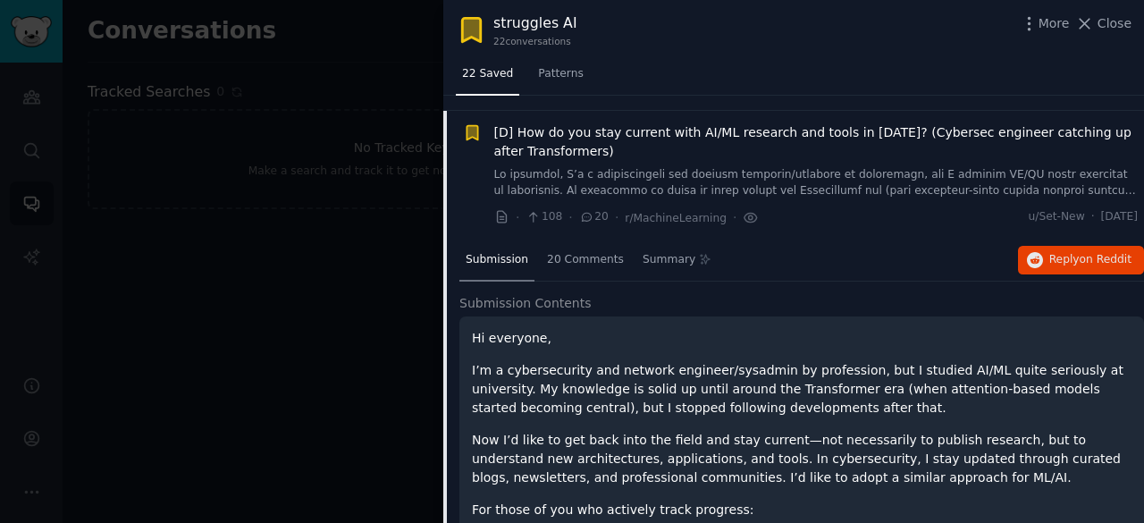
scroll to position [358, 0]
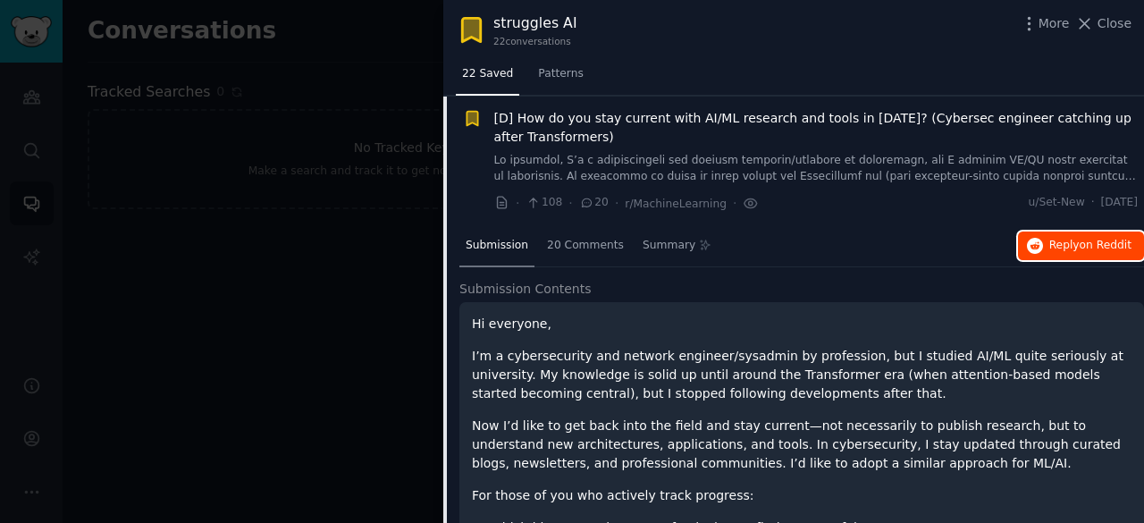
click at [1100, 235] on button "Reply on Reddit" at bounding box center [1081, 245] width 126 height 29
click at [761, 117] on span "[D] How do you stay current with AI/ML research and tools in [DATE]? (Cybersec …" at bounding box center [816, 128] width 644 height 38
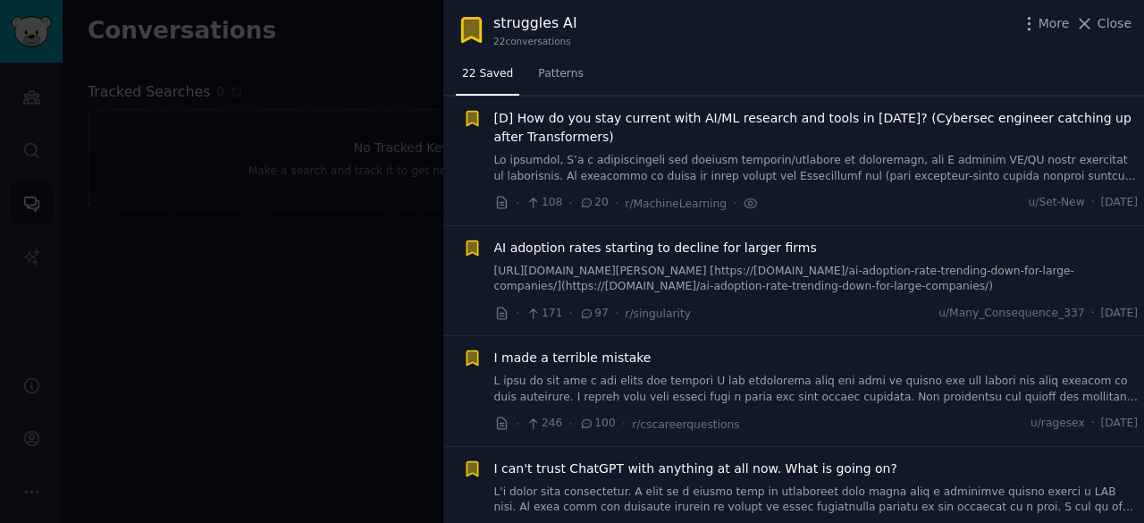
click at [719, 249] on span "AI adoption rates starting to decline for larger firms" at bounding box center [655, 248] width 323 height 19
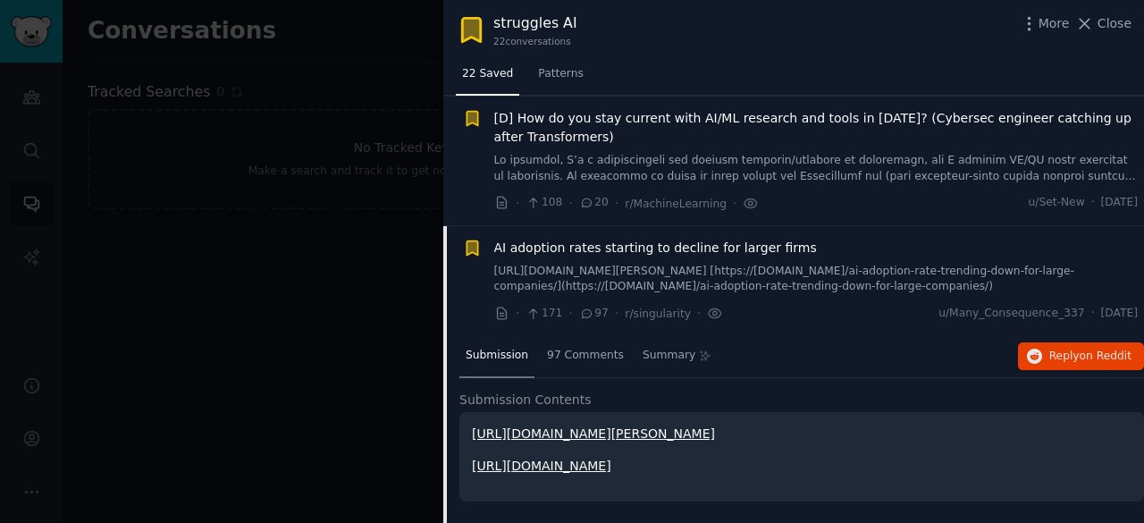
scroll to position [487, 0]
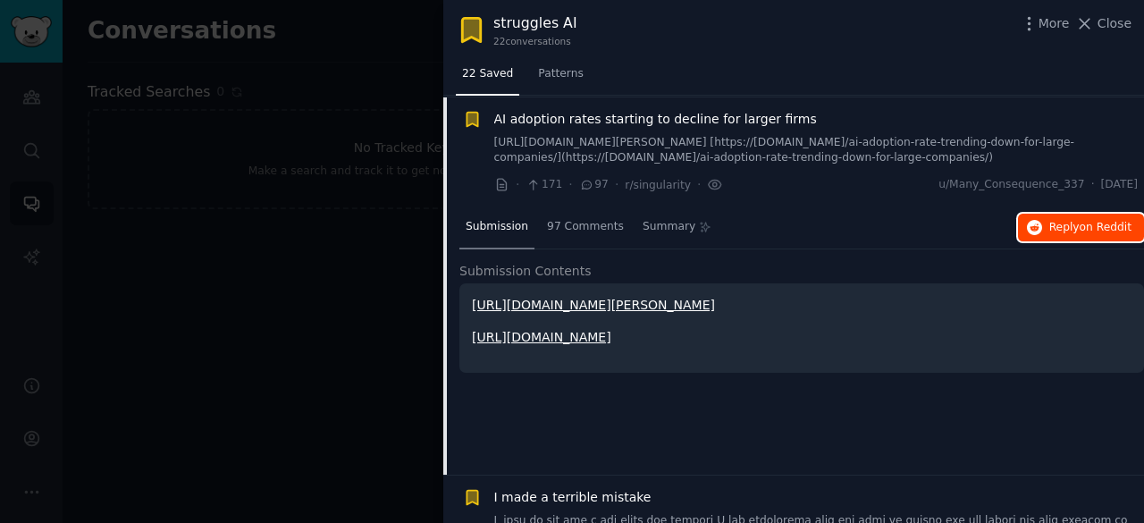
click at [1066, 222] on span "Reply on Reddit" at bounding box center [1090, 228] width 82 height 16
click at [674, 113] on span "AI adoption rates starting to decline for larger firms" at bounding box center [655, 119] width 323 height 19
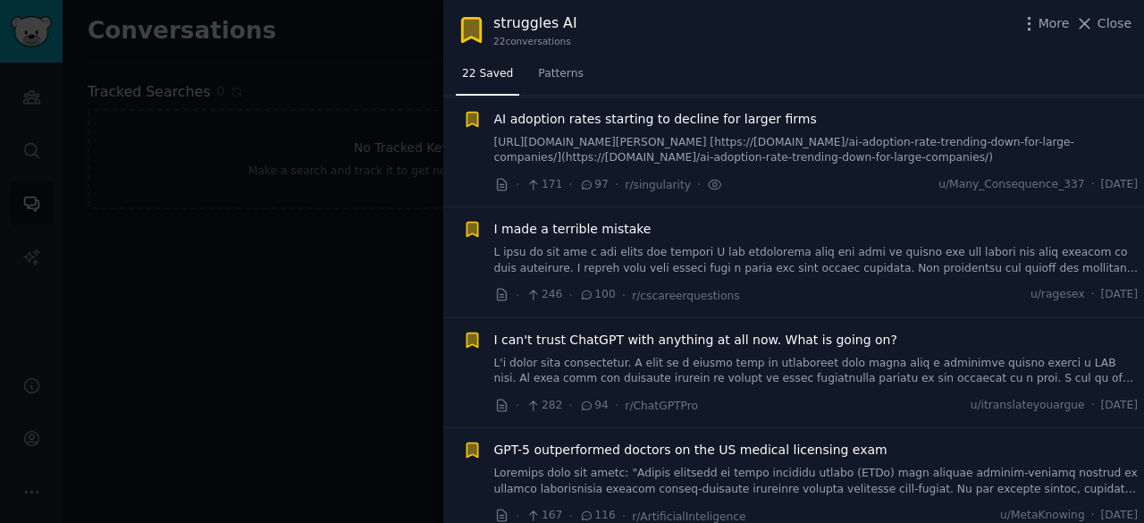
click at [606, 232] on span "I made a terrible mistake" at bounding box center [572, 229] width 157 height 19
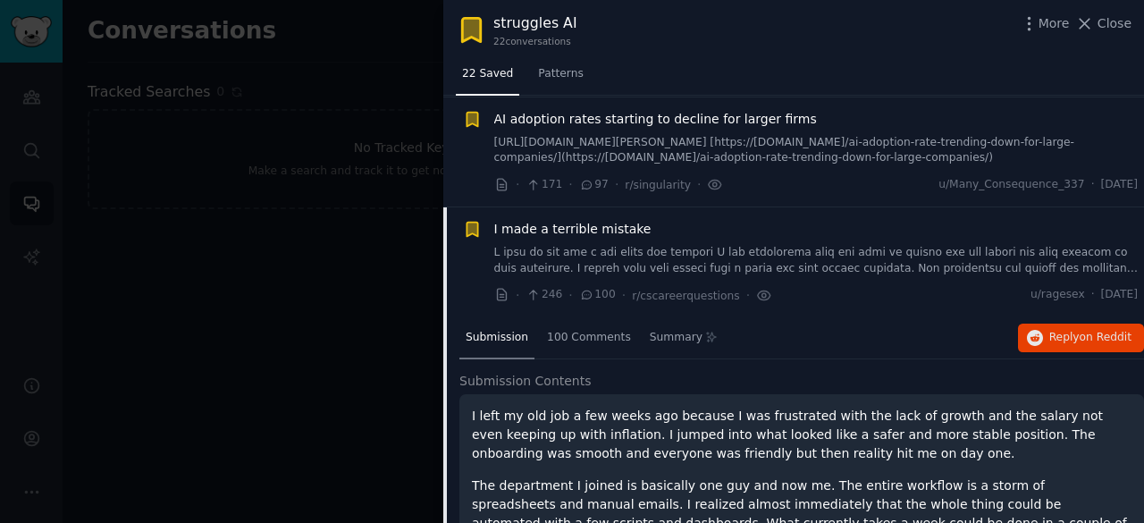
scroll to position [597, 0]
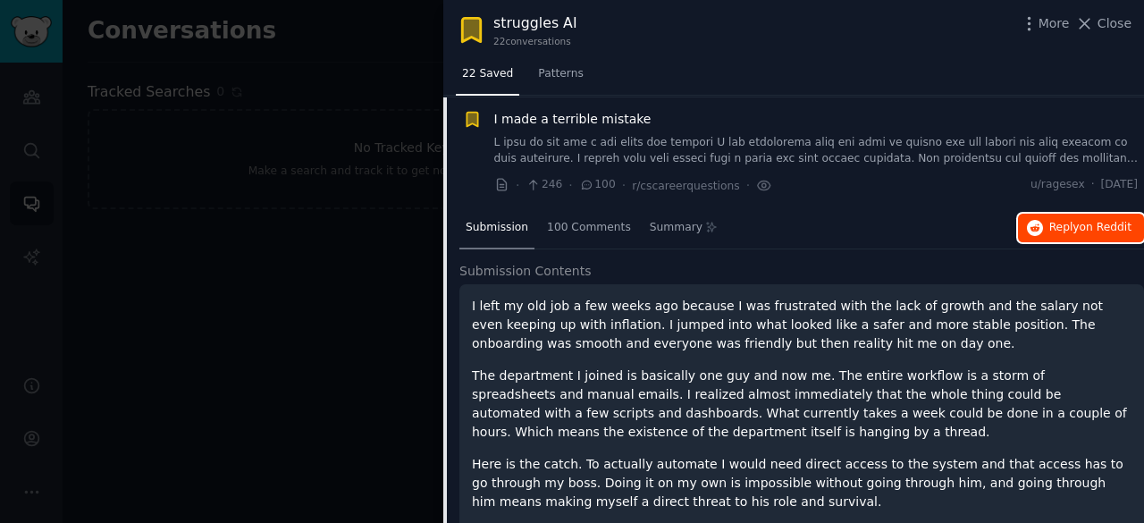
click at [1083, 221] on span "on Reddit" at bounding box center [1105, 227] width 52 height 13
drag, startPoint x: 588, startPoint y: 117, endPoint x: 777, endPoint y: 164, distance: 195.2
click at [588, 117] on span "I made a terrible mistake" at bounding box center [572, 119] width 157 height 19
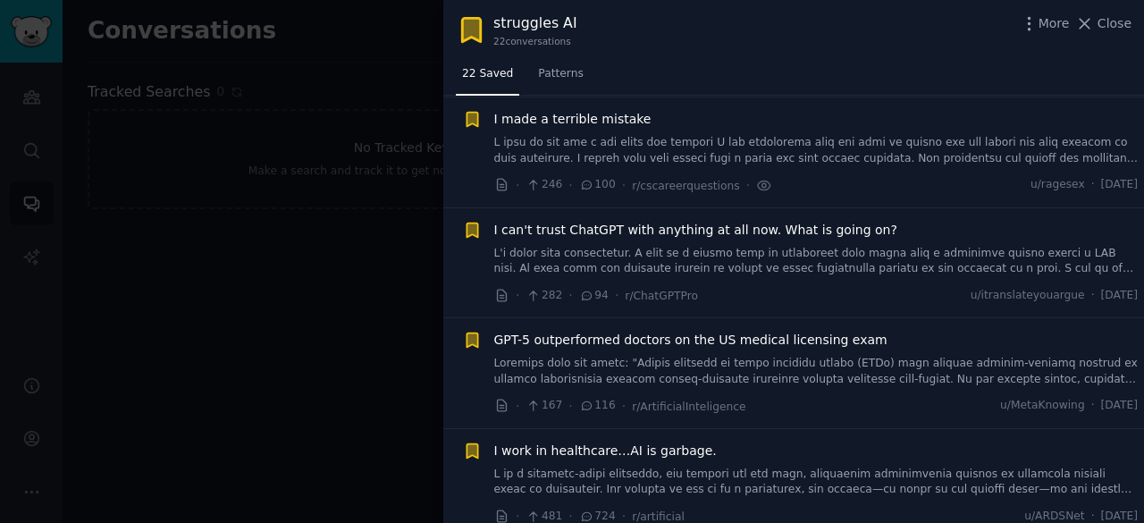
click at [676, 230] on span "I can't trust ChatGPT with anything at all now. What is going on?" at bounding box center [695, 230] width 403 height 19
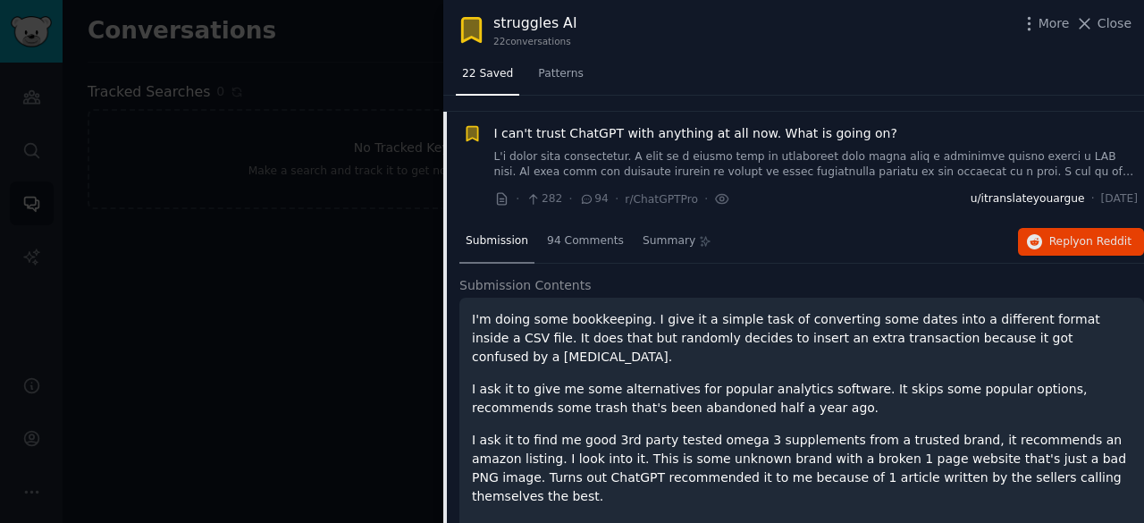
scroll to position [707, 0]
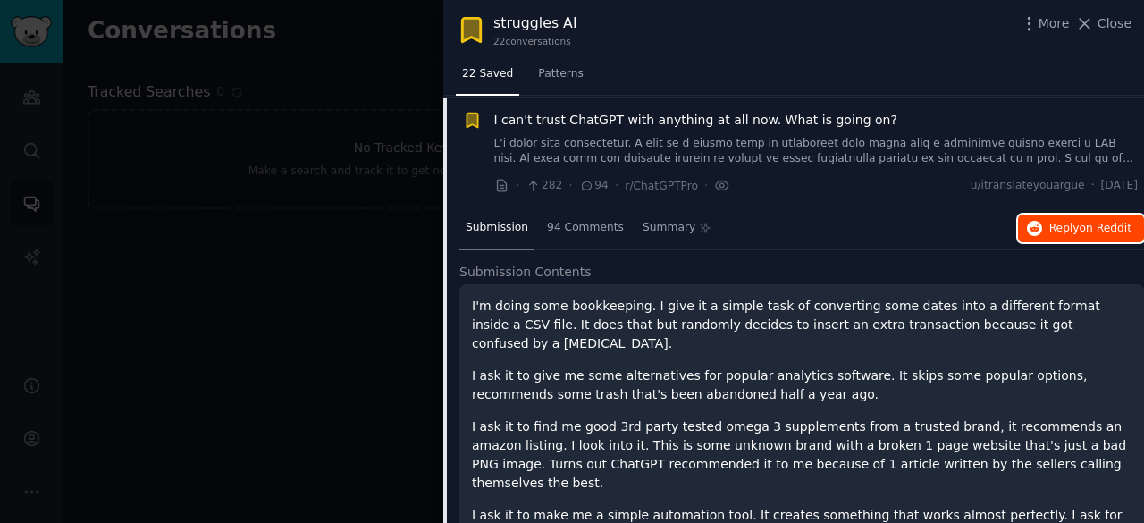
click at [1057, 227] on span "Reply on Reddit" at bounding box center [1090, 229] width 82 height 16
click at [665, 120] on span "I can't trust ChatGPT with anything at all now. What is going on?" at bounding box center [695, 120] width 403 height 19
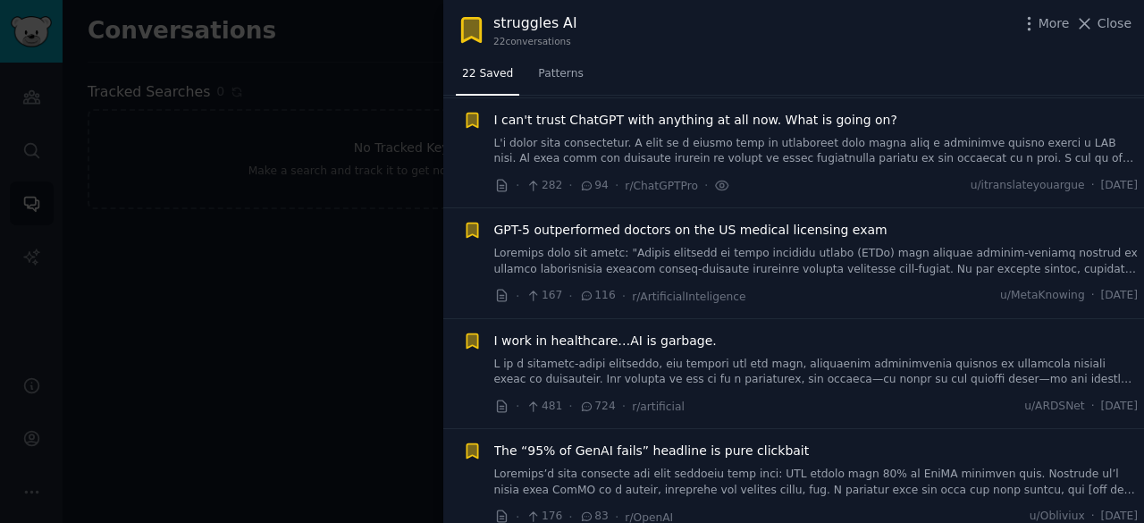
click at [674, 228] on span "GPT-5 outperformed doctors on the US medical licensing exam" at bounding box center [690, 230] width 393 height 19
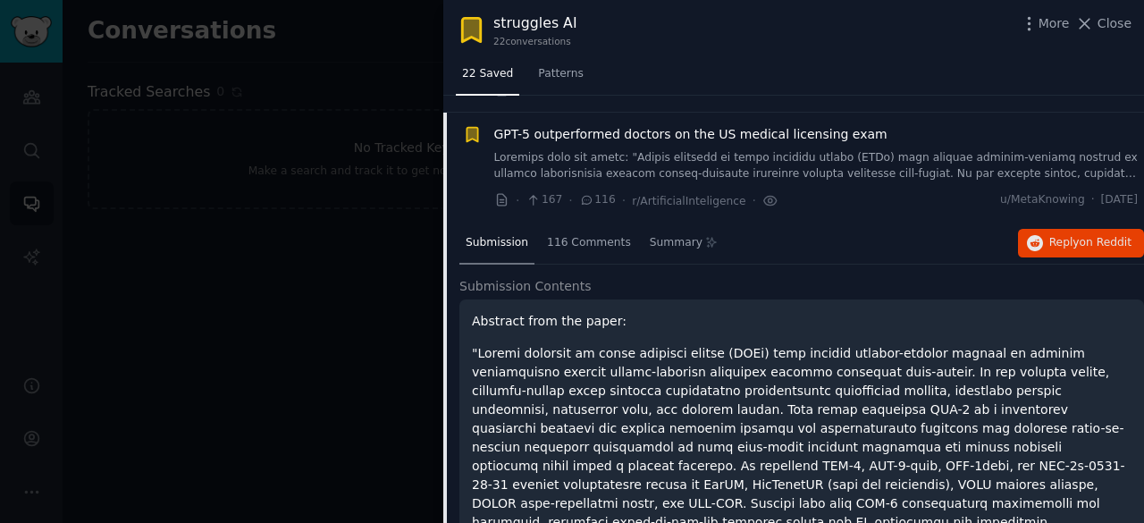
scroll to position [817, 0]
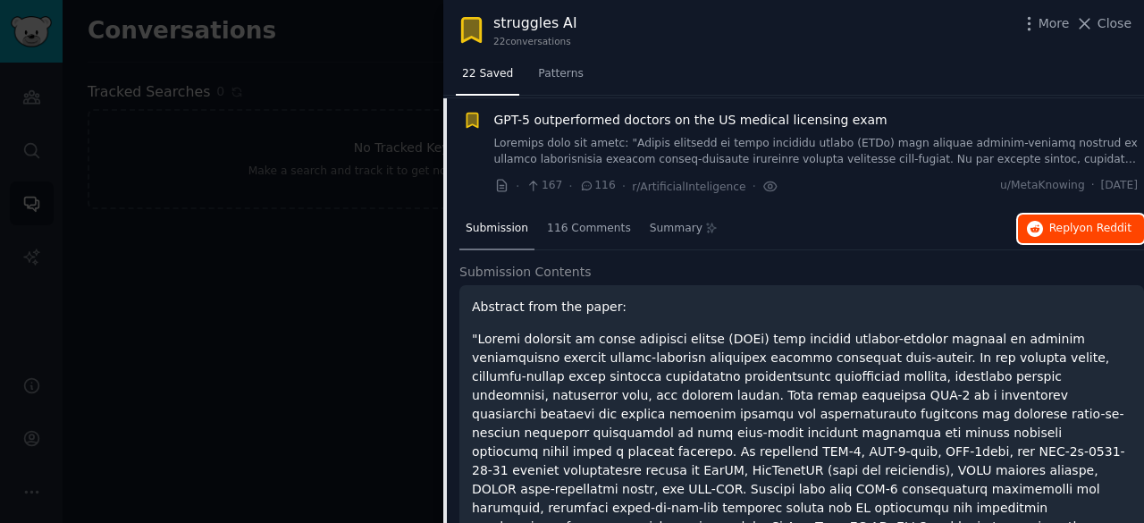
click at [1060, 223] on span "Reply on Reddit" at bounding box center [1090, 229] width 82 height 16
click at [658, 118] on span "GPT-5 outperformed doctors on the US medical licensing exam" at bounding box center [690, 120] width 393 height 19
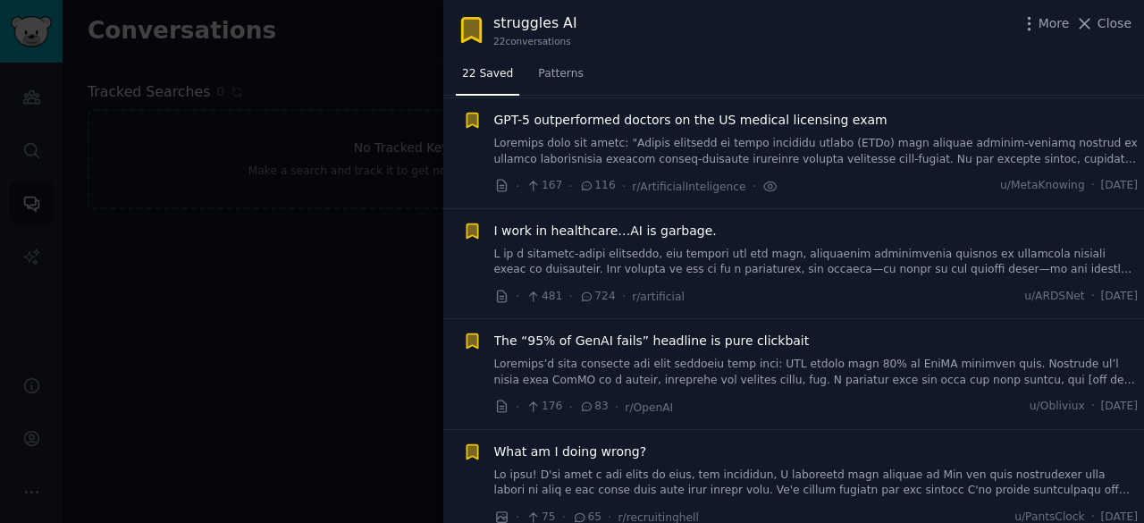
click at [629, 230] on span "I work in healthcare…AI is garbage." at bounding box center [605, 231] width 222 height 19
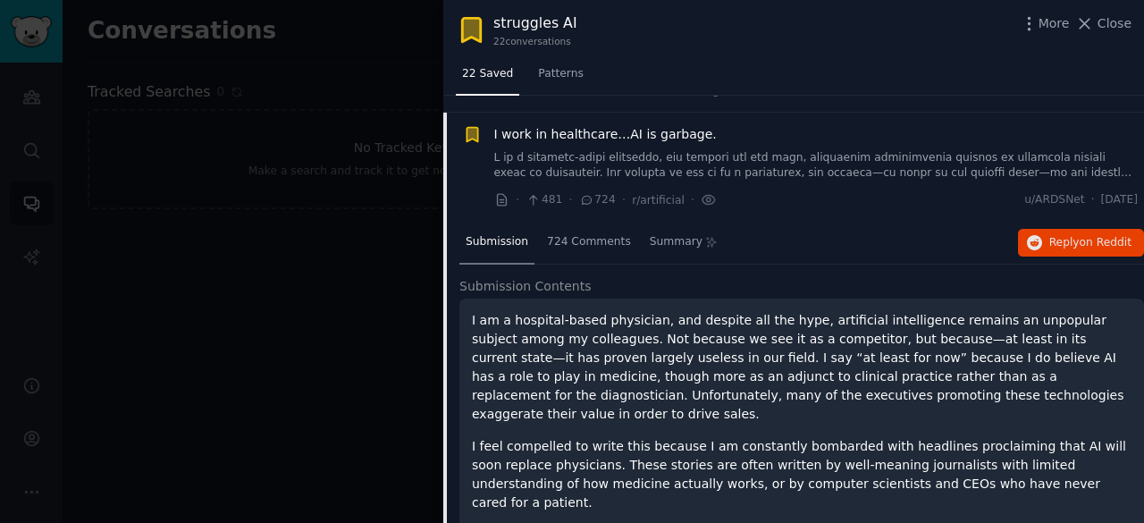
scroll to position [927, 0]
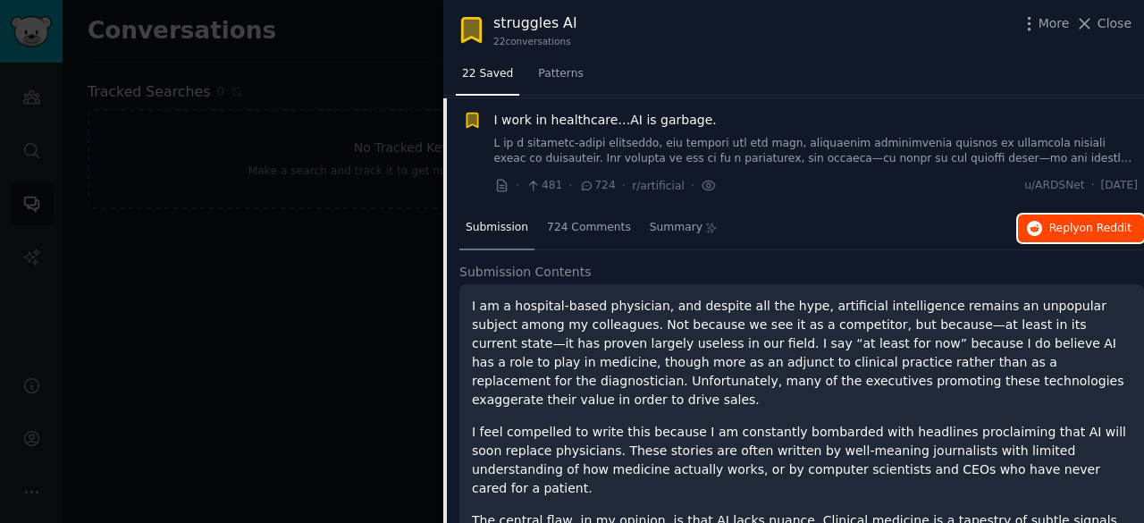
click at [1054, 224] on span "Reply on Reddit" at bounding box center [1090, 229] width 82 height 16
click at [677, 122] on span "I work in healthcare…AI is garbage." at bounding box center [605, 120] width 222 height 19
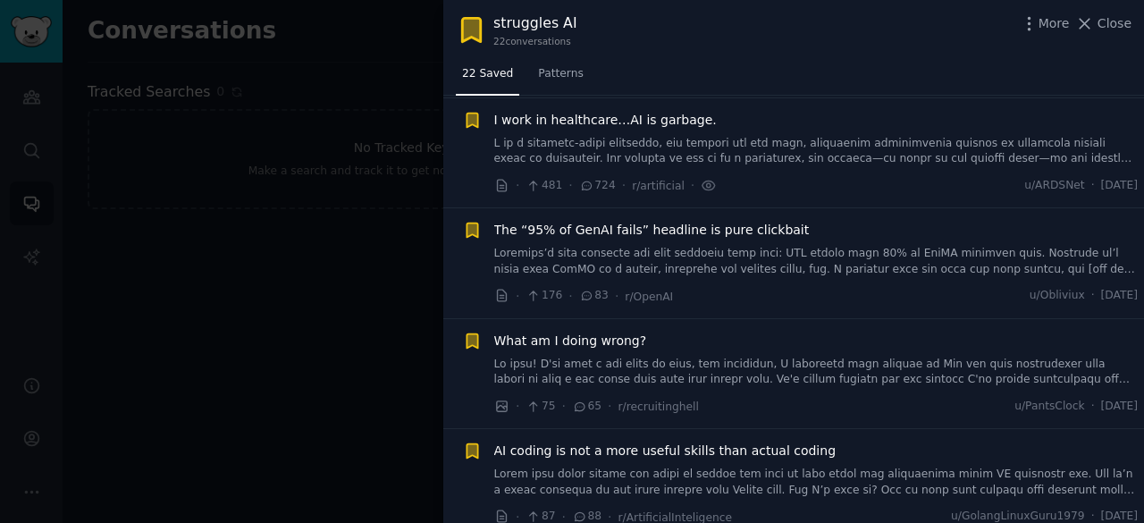
click at [675, 226] on span "The “95% of GenAI fails” headline is pure clickbait" at bounding box center [651, 230] width 315 height 19
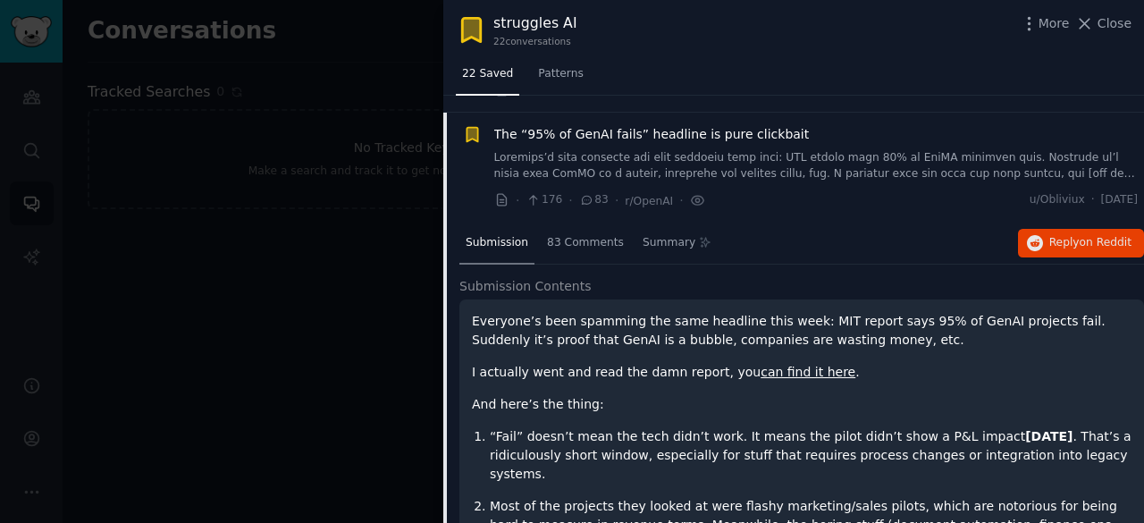
scroll to position [1037, 0]
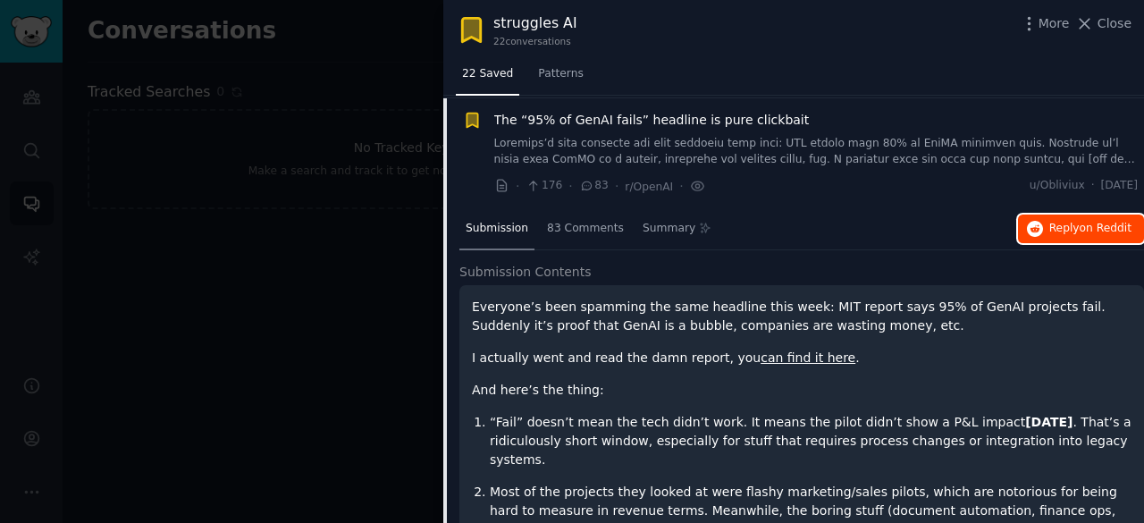
click at [1056, 228] on span "Reply on Reddit" at bounding box center [1090, 229] width 82 height 16
click at [682, 118] on span "The “95% of GenAI fails” headline is pure clickbait" at bounding box center [651, 120] width 315 height 19
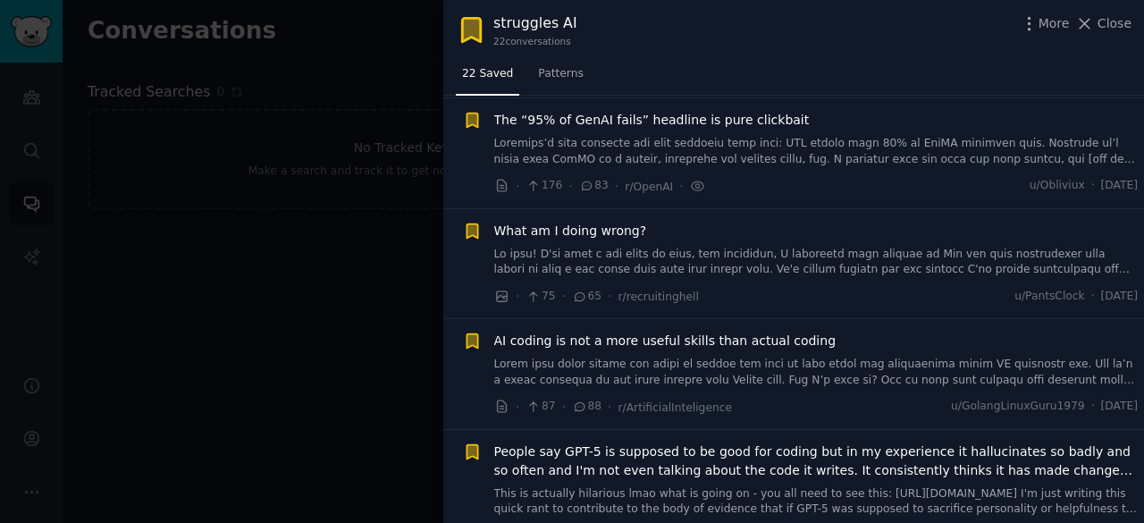
click at [616, 226] on span "What am I doing wrong?" at bounding box center [570, 231] width 153 height 19
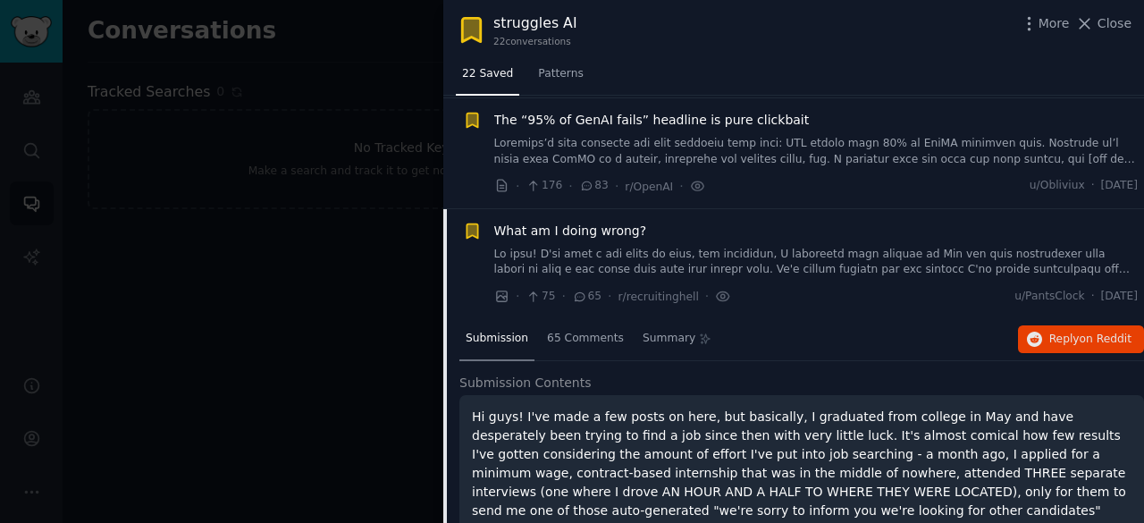
scroll to position [1147, 0]
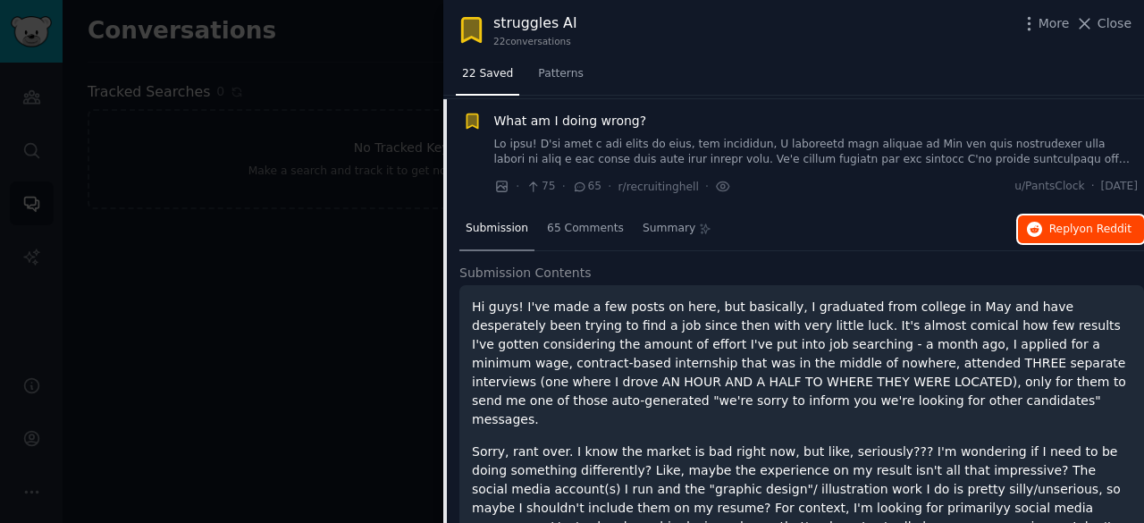
click at [1067, 232] on span "Reply on Reddit" at bounding box center [1090, 230] width 82 height 16
drag, startPoint x: 575, startPoint y: 115, endPoint x: 652, endPoint y: 124, distance: 77.4
click at [575, 115] on span "What am I doing wrong?" at bounding box center [570, 121] width 153 height 19
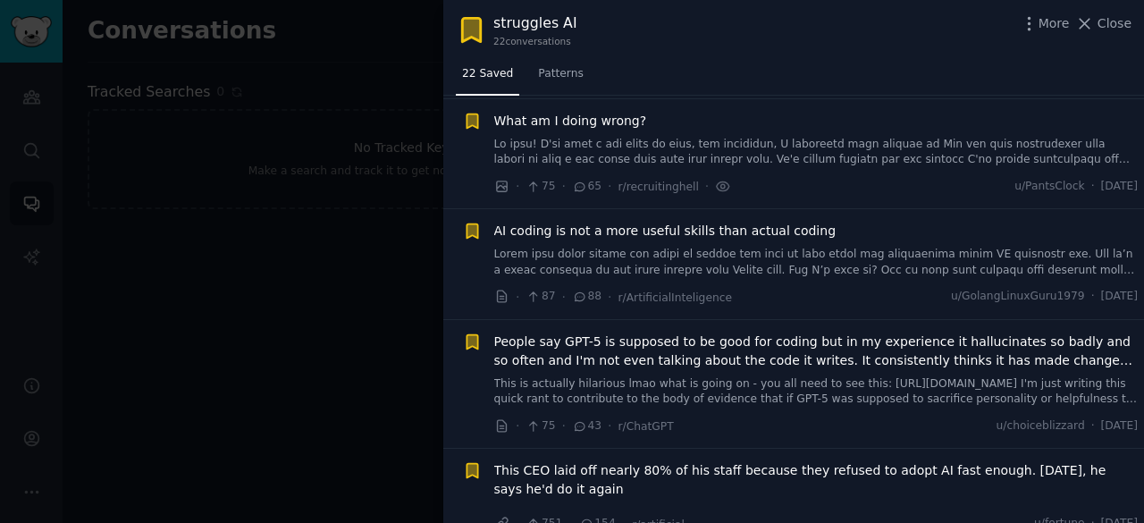
click at [649, 229] on span "AI coding is not a more useful skills than actual coding" at bounding box center [665, 231] width 342 height 19
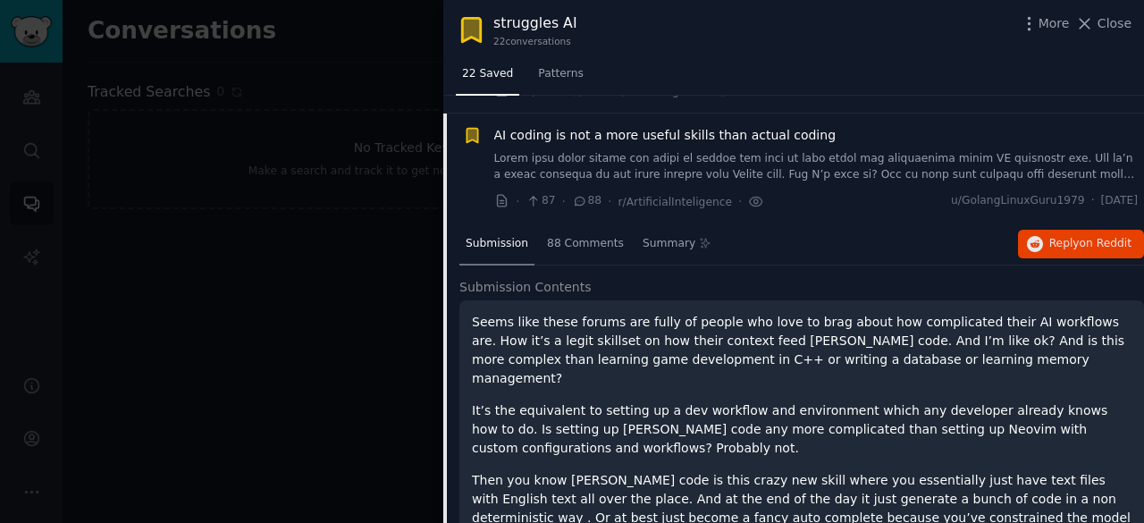
scroll to position [1257, 0]
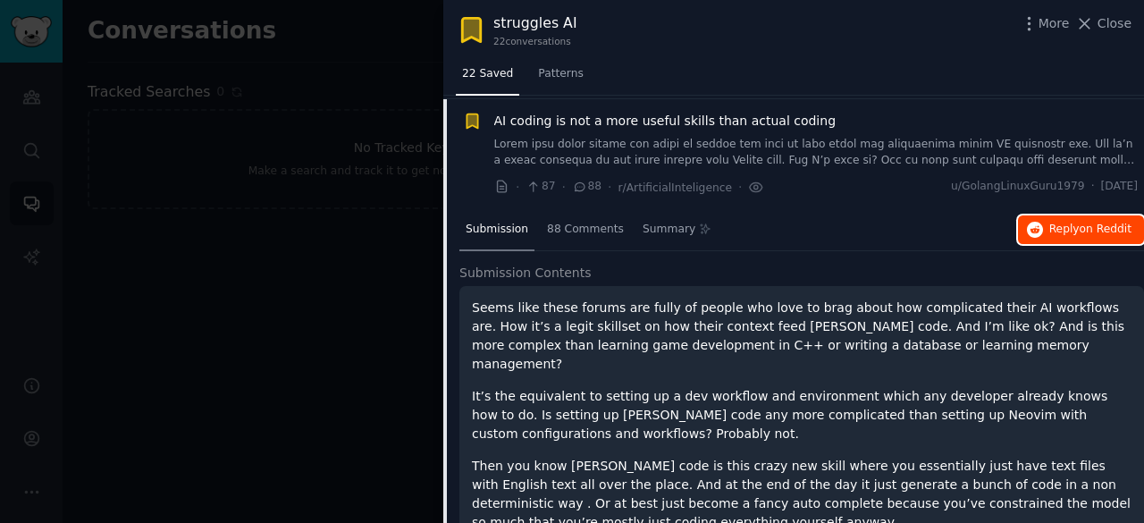
click at [1069, 229] on span "Reply on Reddit" at bounding box center [1090, 230] width 82 height 16
click at [658, 115] on span "AI coding is not a more useful skills than actual coding" at bounding box center [665, 121] width 342 height 19
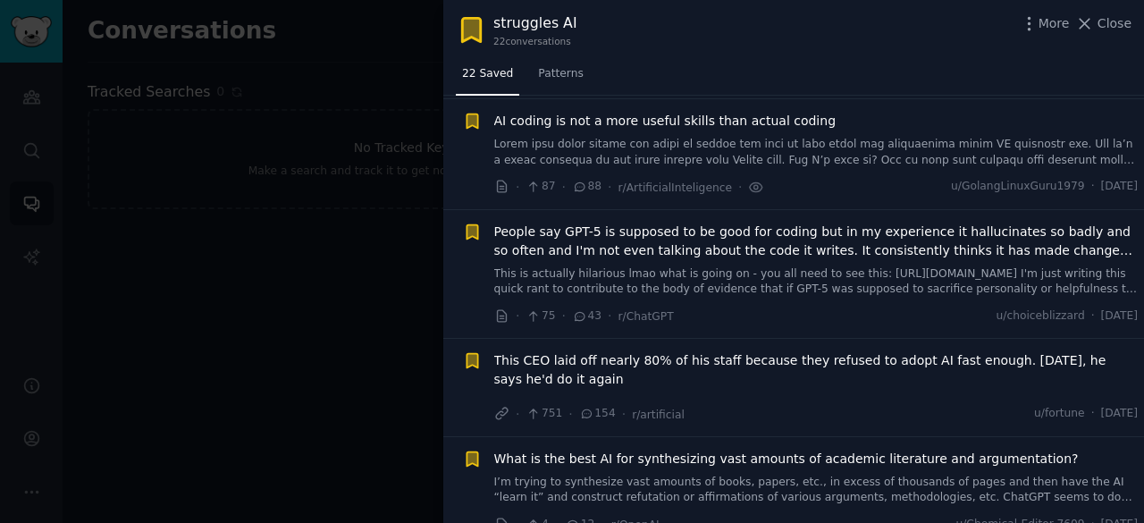
click at [768, 224] on span "People say GPT-5 is supposed to be good for coding but in my experience it hall…" at bounding box center [816, 241] width 644 height 38
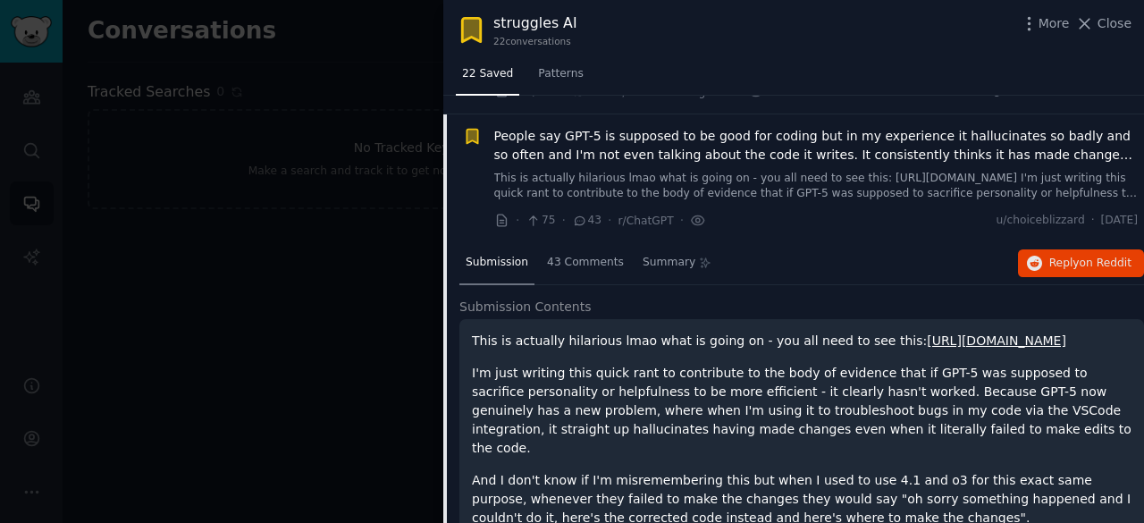
scroll to position [1367, 0]
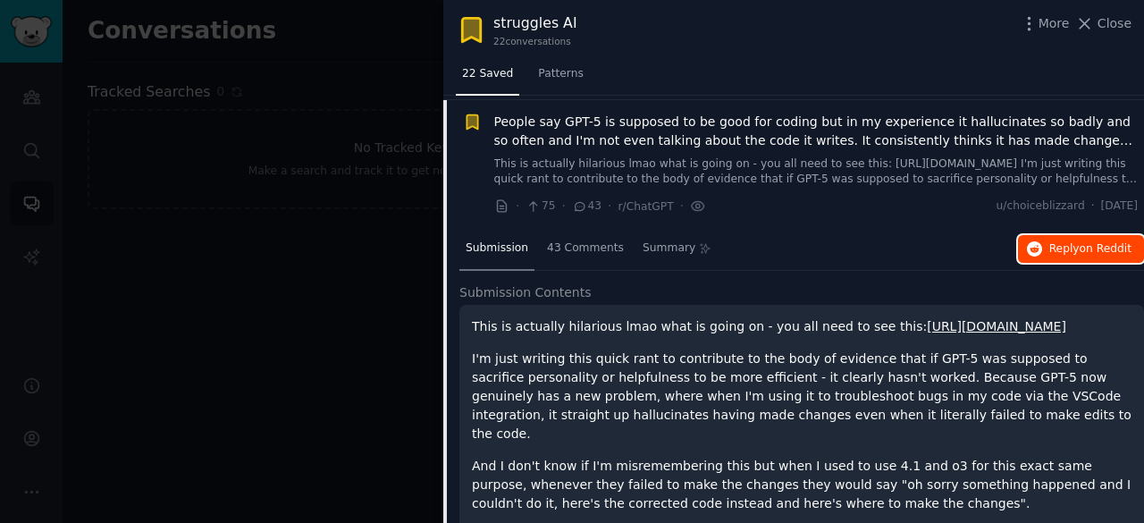
click at [1063, 241] on span "Reply on Reddit" at bounding box center [1090, 249] width 82 height 16
click at [660, 114] on span "People say GPT-5 is supposed to be good for coding but in my experience it hall…" at bounding box center [816, 132] width 644 height 38
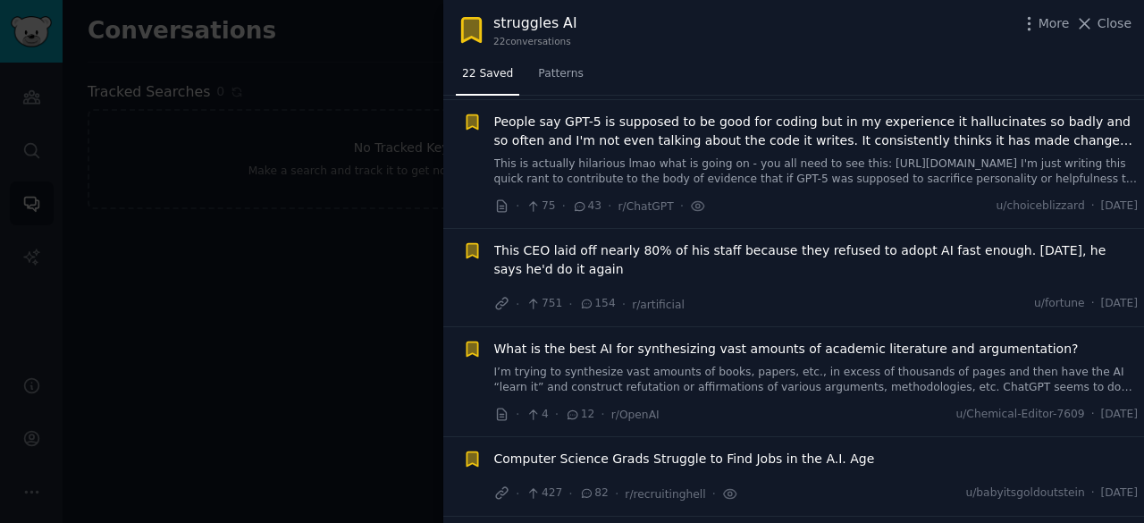
click at [663, 243] on span "This CEO laid off nearly 80% of his staff because they refused to adopt AI fast…" at bounding box center [816, 260] width 644 height 38
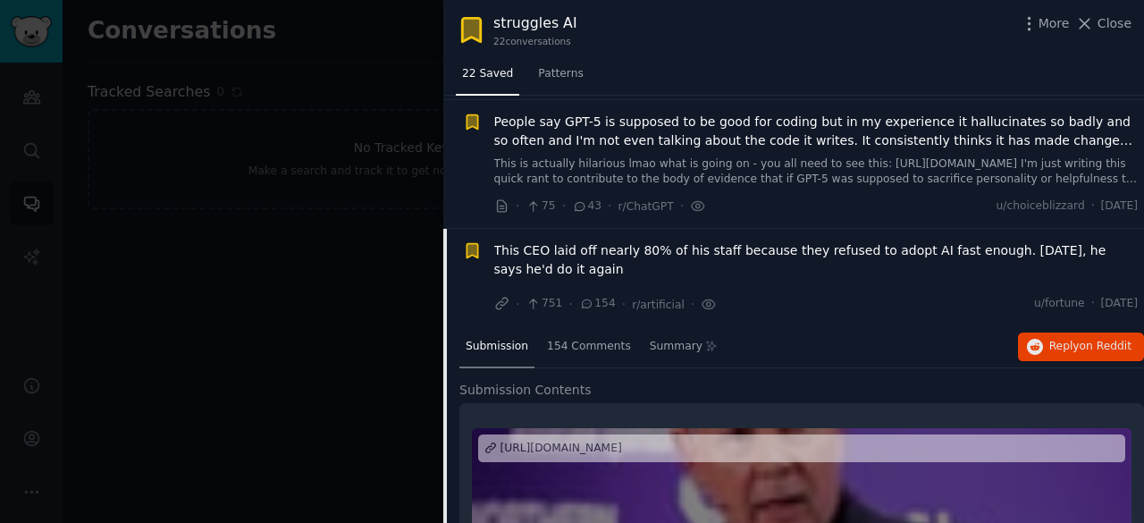
scroll to position [1496, 0]
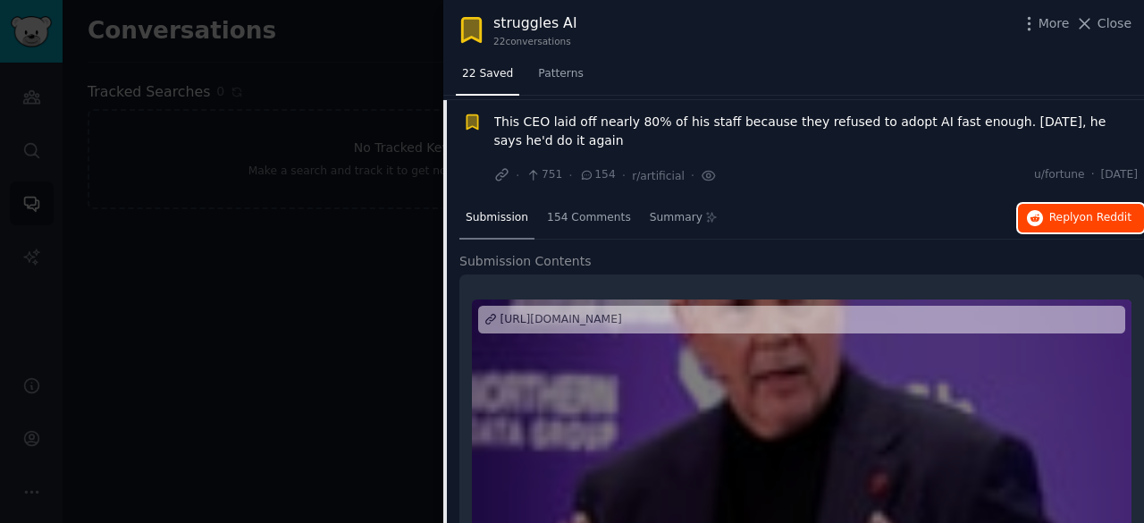
click at [1074, 217] on span "Reply on Reddit" at bounding box center [1090, 218] width 82 height 16
click at [866, 119] on span "This CEO laid off nearly 80% of his staff because they refused to adopt AI fast…" at bounding box center [816, 132] width 644 height 38
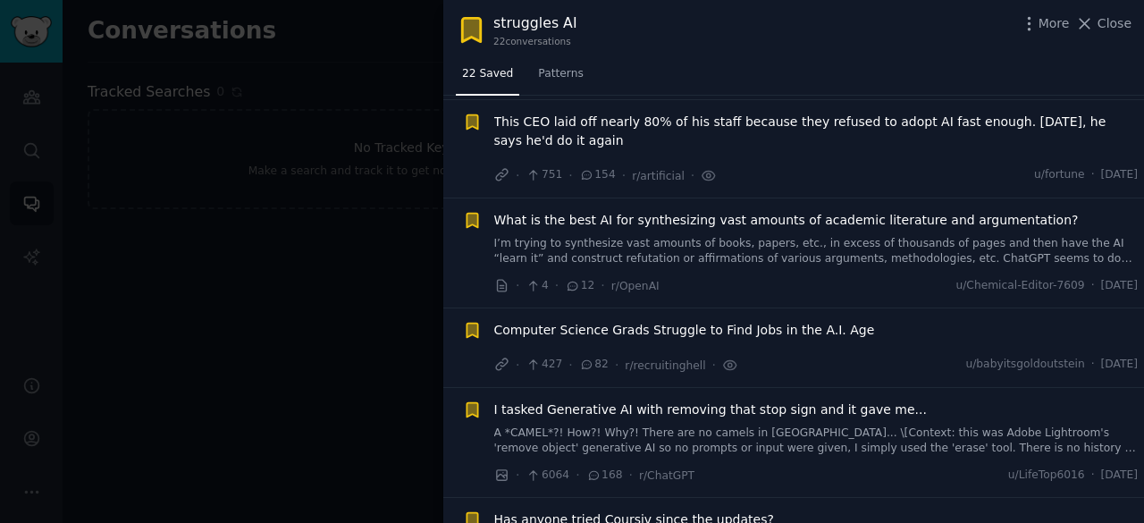
click at [827, 216] on span "What is the best AI for synthesizing vast amounts of academic literature and ar…" at bounding box center [786, 220] width 584 height 19
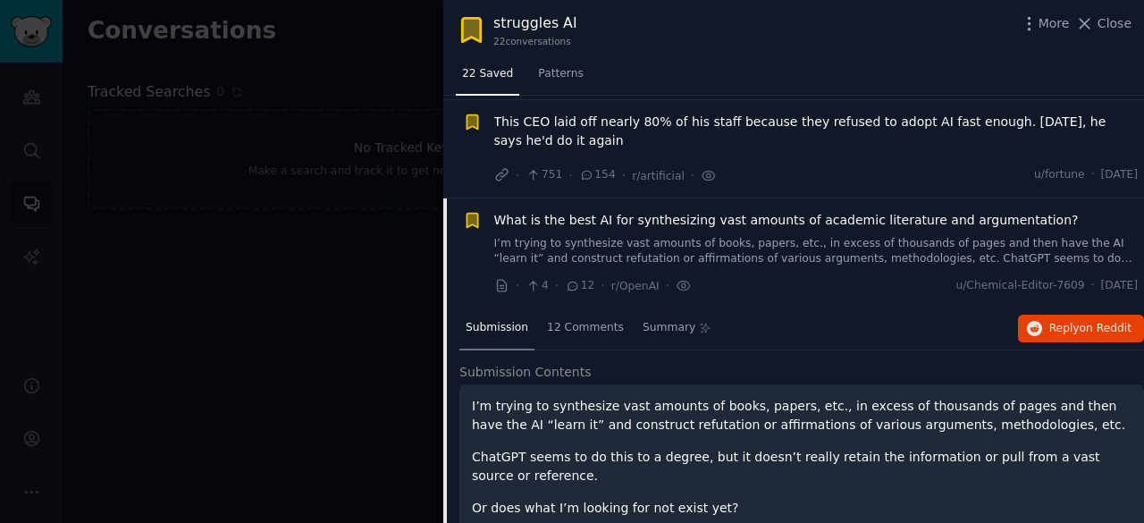
scroll to position [1594, 0]
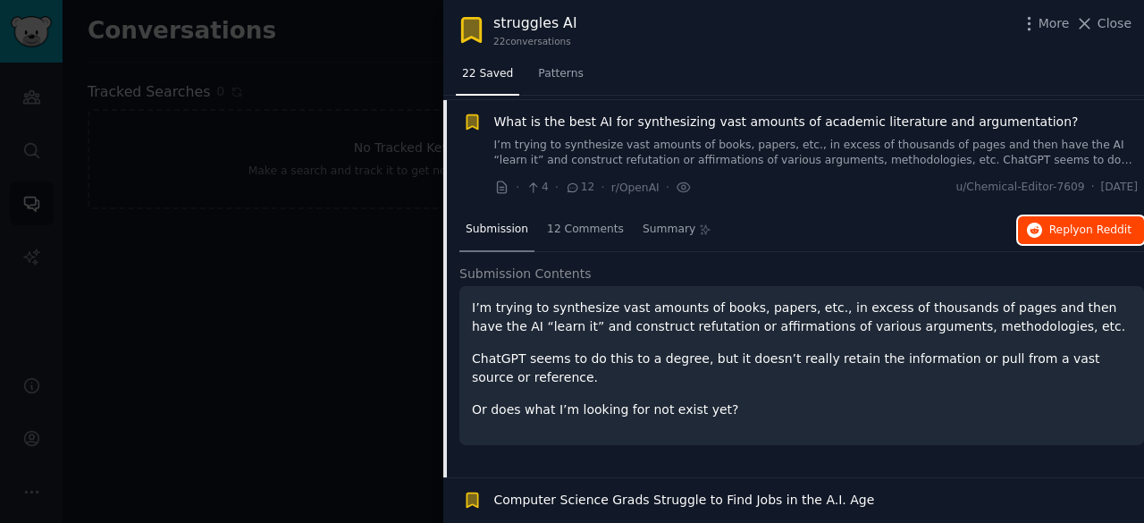
click at [1059, 222] on span "Reply on Reddit" at bounding box center [1090, 230] width 82 height 16
click at [653, 117] on span "What is the best AI for synthesizing vast amounts of academic literature and ar…" at bounding box center [786, 122] width 584 height 19
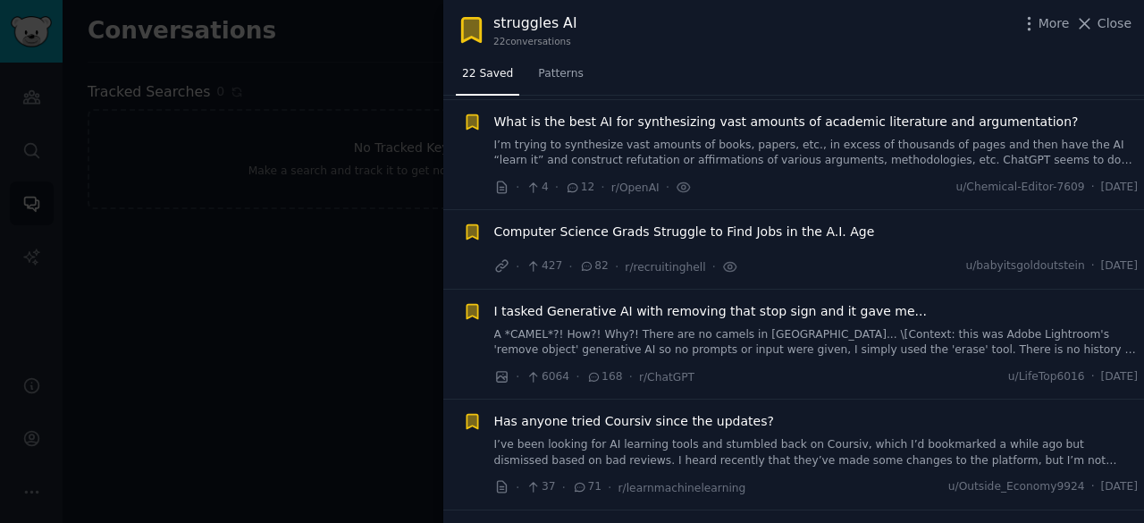
click at [689, 230] on span "Computer Science Grads Struggle to Find Jobs in the A.I. Age" at bounding box center [684, 231] width 381 height 19
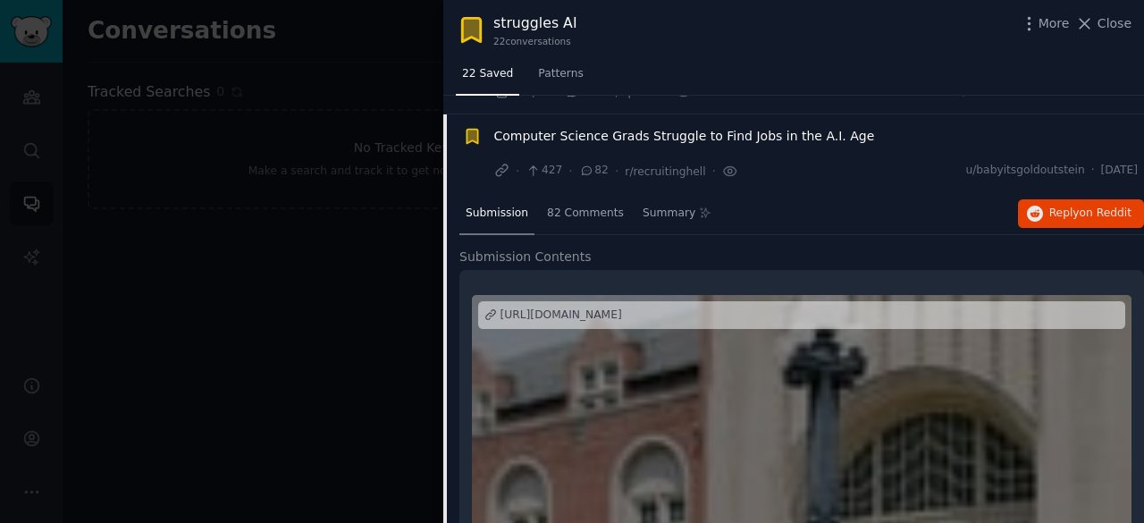
scroll to position [1704, 0]
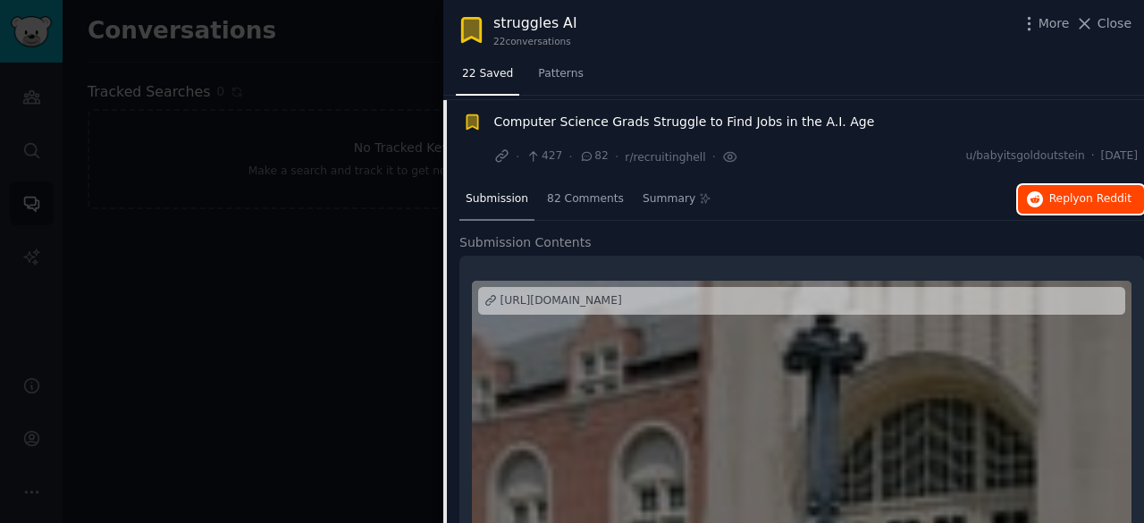
click at [1086, 197] on span "on Reddit" at bounding box center [1105, 198] width 52 height 13
drag, startPoint x: 649, startPoint y: 117, endPoint x: 696, endPoint y: 158, distance: 62.7
click at [649, 117] on span "Computer Science Grads Struggle to Find Jobs in the A.I. Age" at bounding box center [684, 122] width 381 height 19
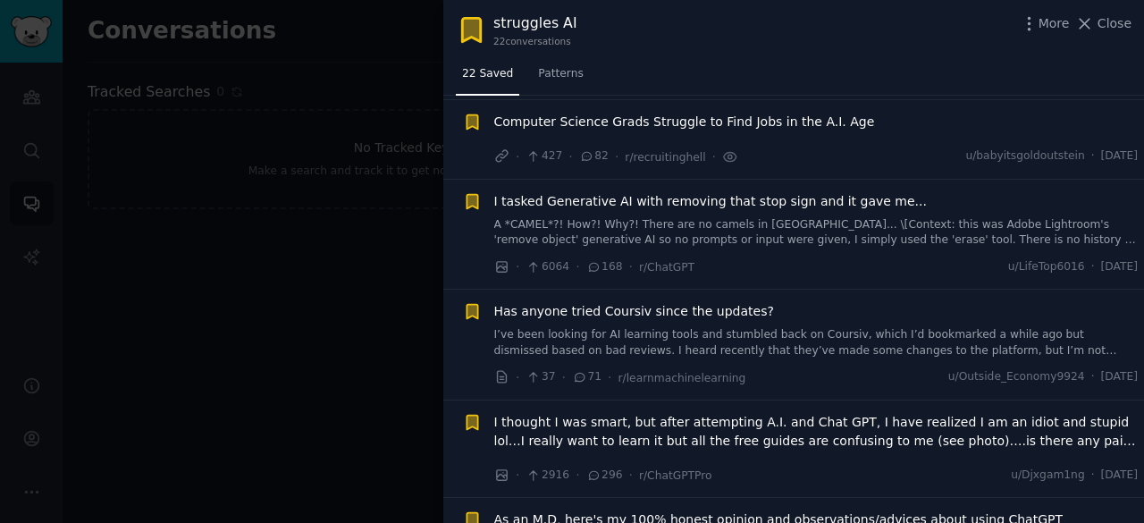
click at [674, 197] on span "I tasked Generative AI with removing that stop sign and it gave me..." at bounding box center [710, 201] width 432 height 19
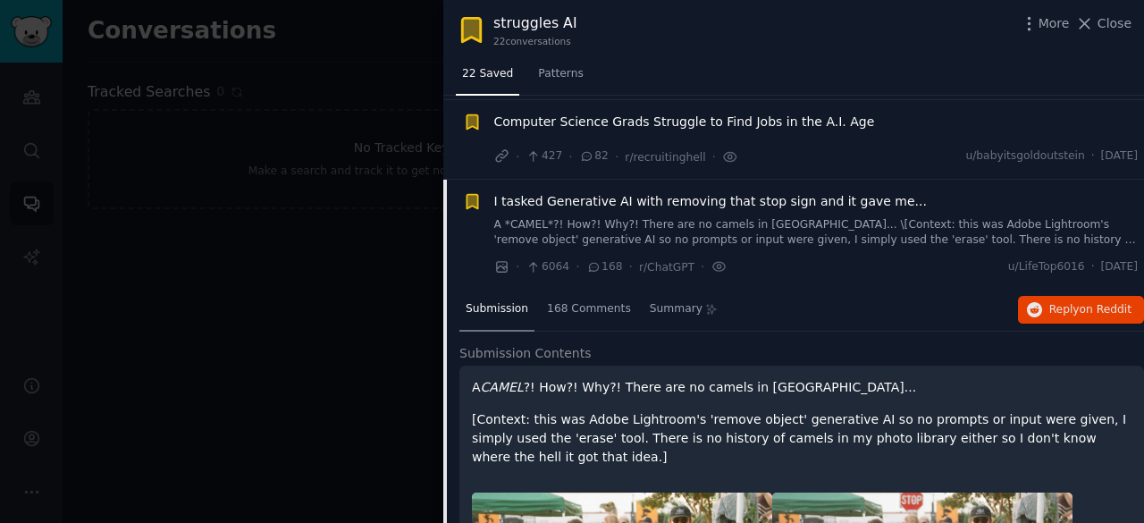
scroll to position [1782, 0]
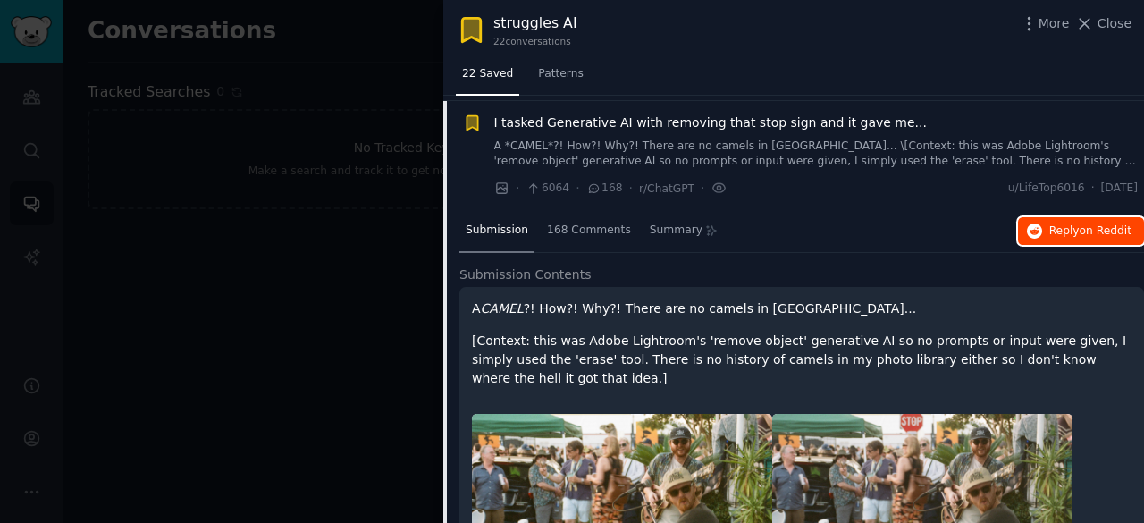
click at [1052, 224] on span "Reply on Reddit" at bounding box center [1090, 231] width 82 height 16
click at [767, 121] on span "I tasked Generative AI with removing that stop sign and it gave me..." at bounding box center [710, 122] width 432 height 19
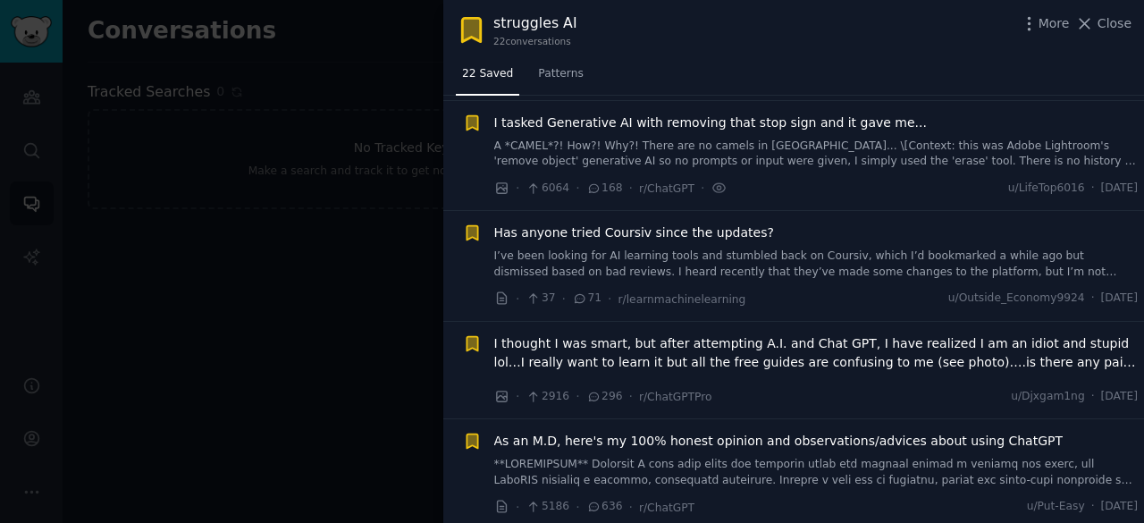
click at [659, 228] on span "Has anyone tried Coursiv since the updates?" at bounding box center [634, 232] width 280 height 19
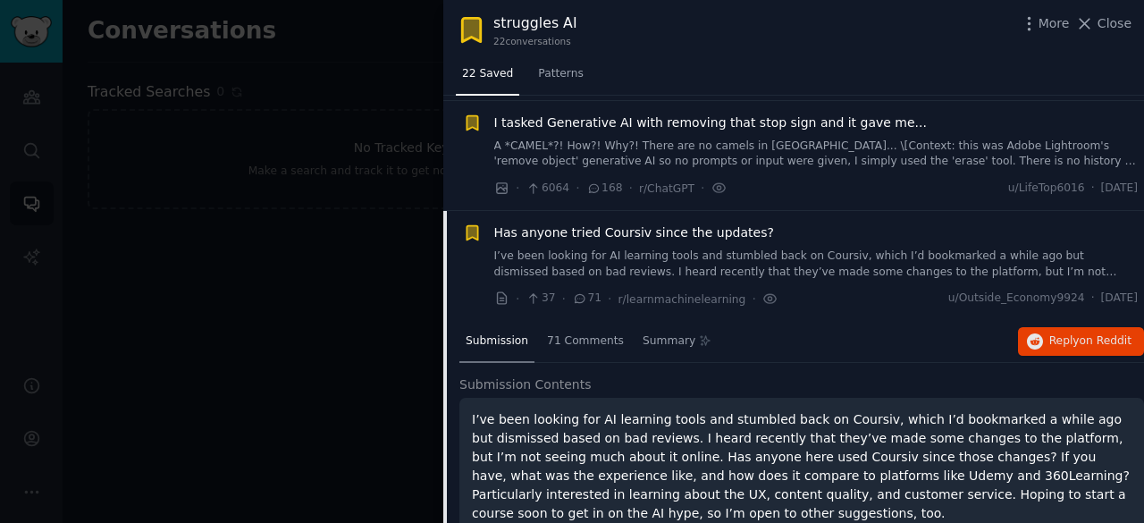
scroll to position [1892, 0]
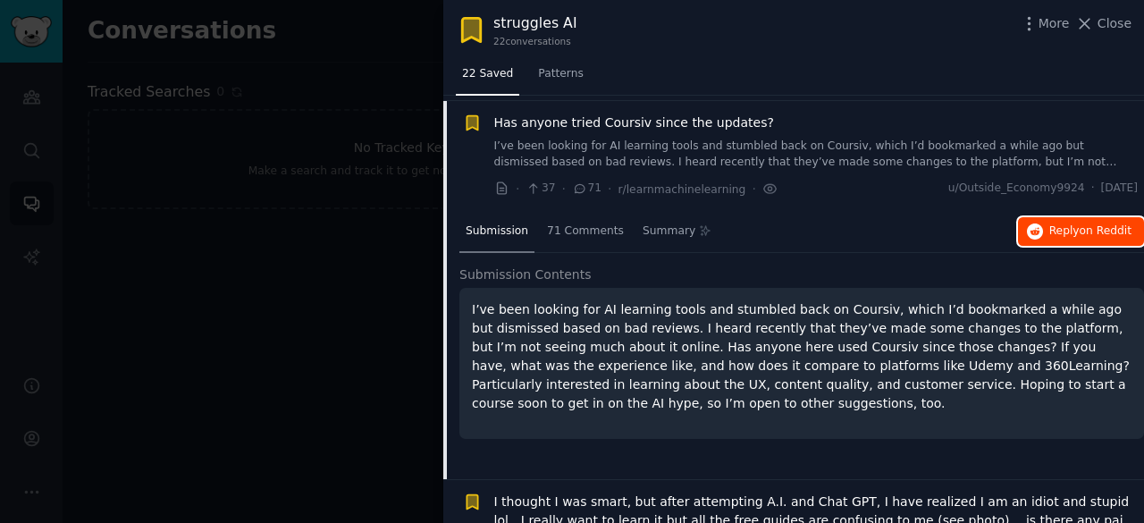
click at [1068, 223] on span "Reply on Reddit" at bounding box center [1090, 231] width 82 height 16
click at [645, 115] on span "Has anyone tried Coursiv since the updates?" at bounding box center [634, 122] width 280 height 19
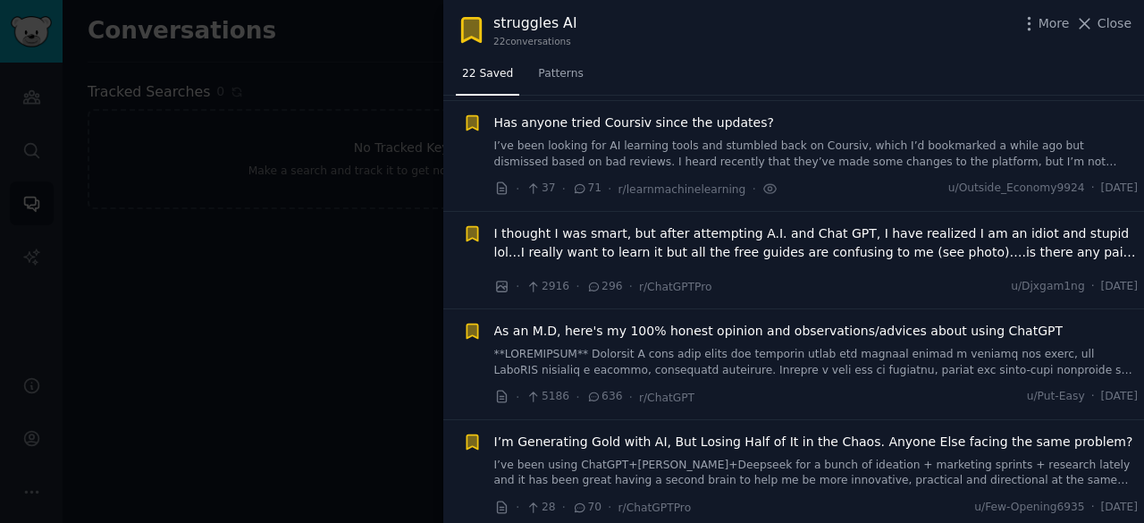
click at [690, 227] on span "I thought I was smart, but after attempting A.I. and Chat GPT, I have realized …" at bounding box center [816, 243] width 644 height 38
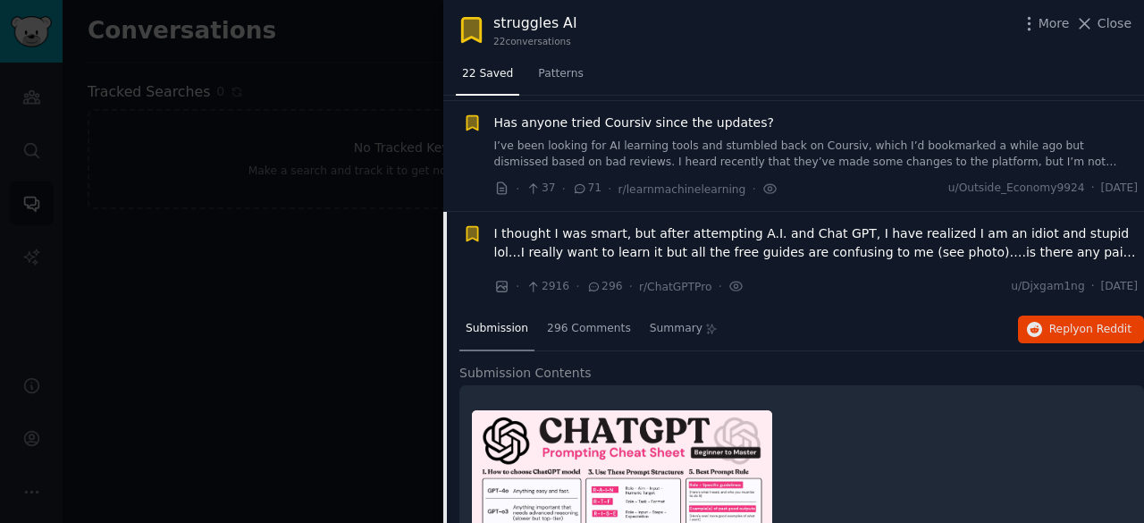
scroll to position [2002, 0]
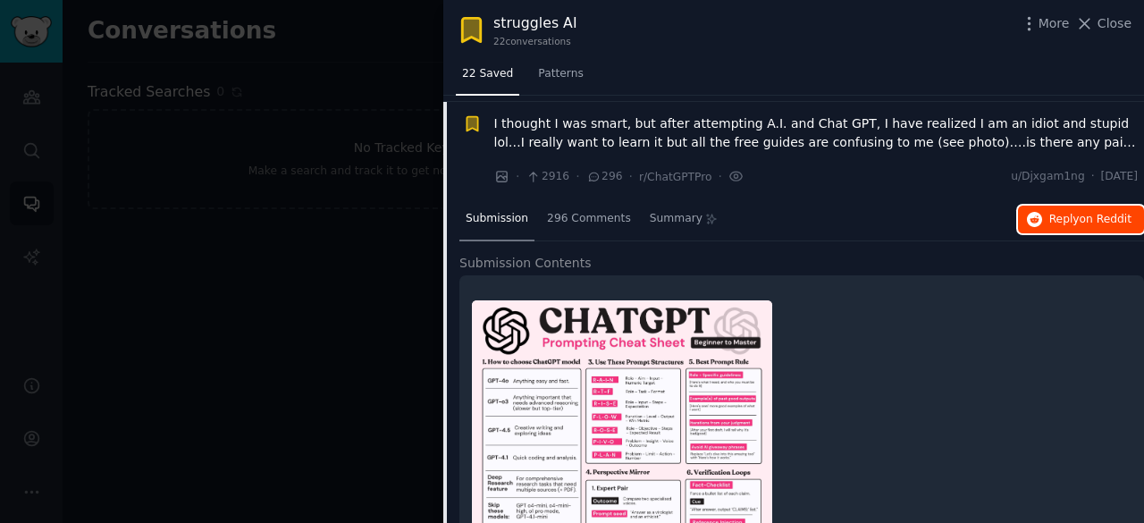
click at [1099, 214] on span "on Reddit" at bounding box center [1105, 219] width 52 height 13
click at [733, 121] on span "I thought I was smart, but after attempting A.I. and Chat GPT, I have realized …" at bounding box center [816, 133] width 644 height 38
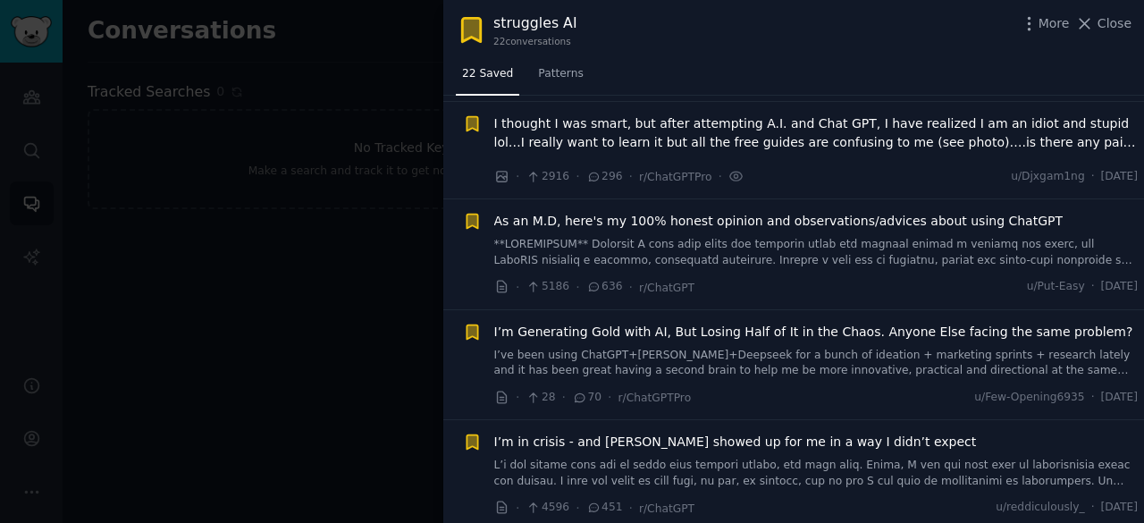
click at [728, 212] on span "As an M.D, here's my 100% honest opinion and observations/advices about using C…" at bounding box center [778, 221] width 569 height 19
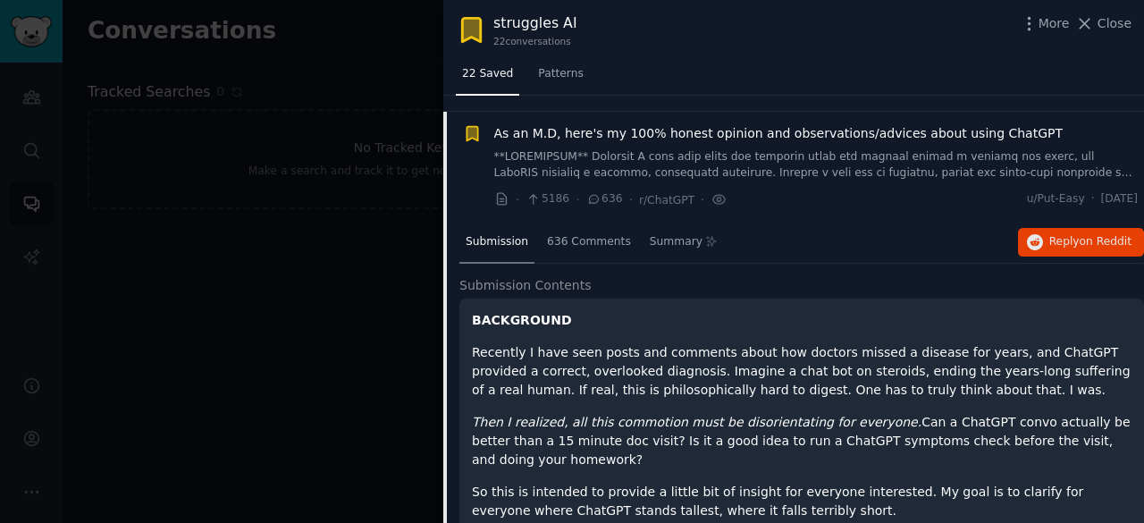
scroll to position [2100, 0]
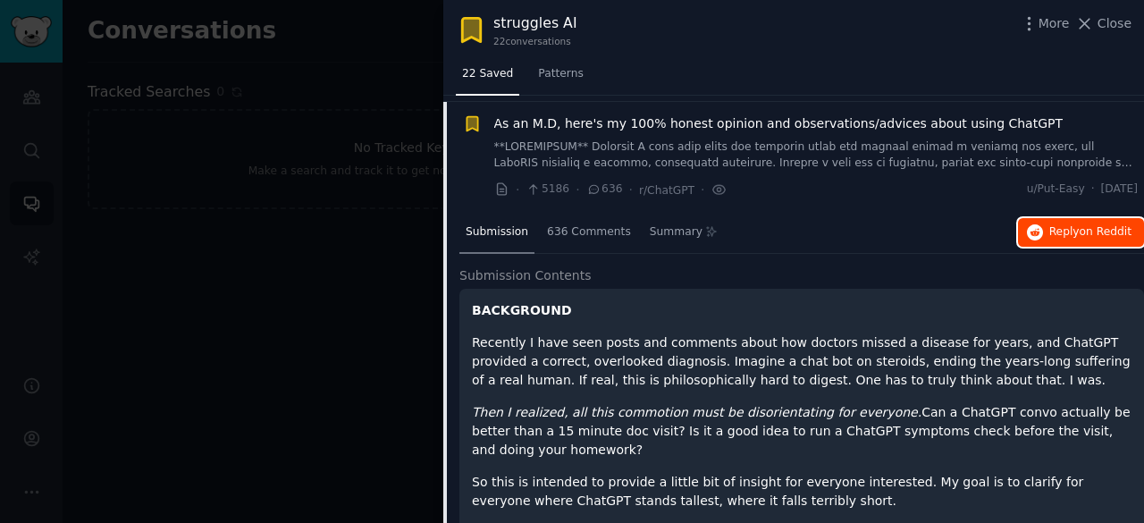
click at [1078, 228] on span "Reply on Reddit" at bounding box center [1090, 232] width 82 height 16
drag, startPoint x: 688, startPoint y: 112, endPoint x: 783, endPoint y: 160, distance: 106.3
click at [688, 114] on span "As an M.D, here's my 100% honest opinion and observations/advices about using C…" at bounding box center [778, 123] width 569 height 19
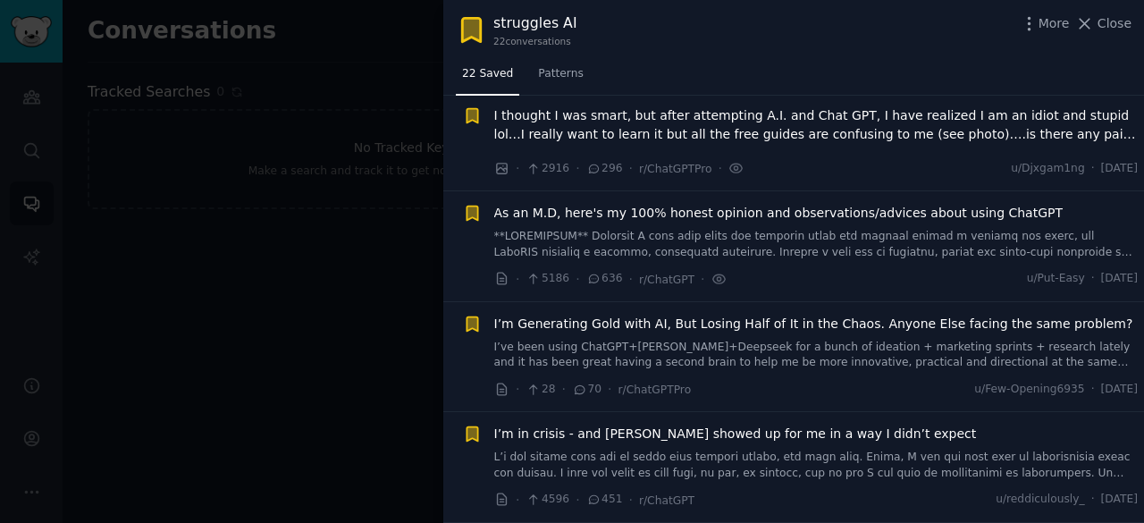
scroll to position [2002, 0]
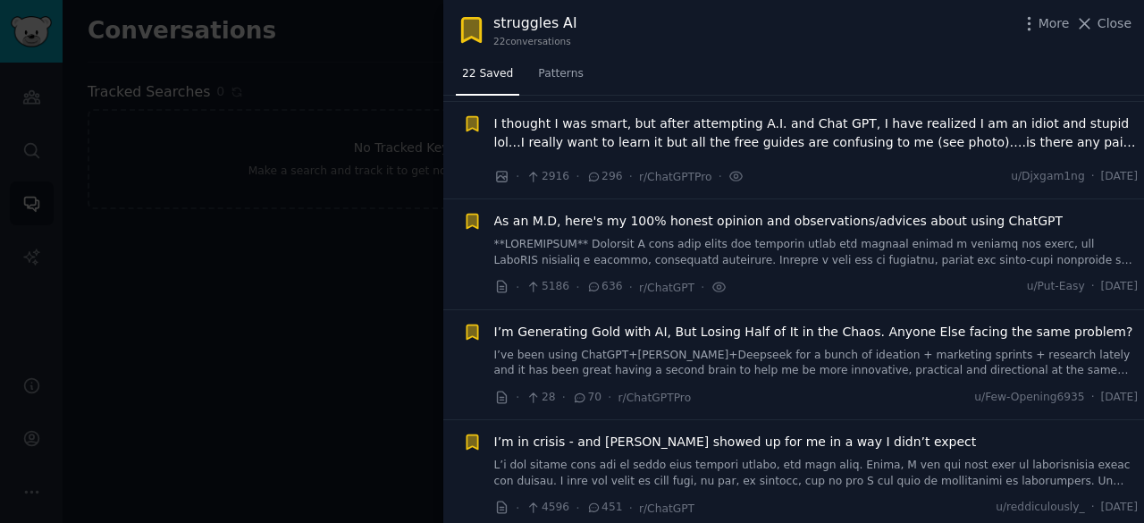
click at [700, 326] on span "I’m Generating Gold with AI, But Losing Half of It in the Chaos. Anyone Else fa…" at bounding box center [813, 332] width 639 height 19
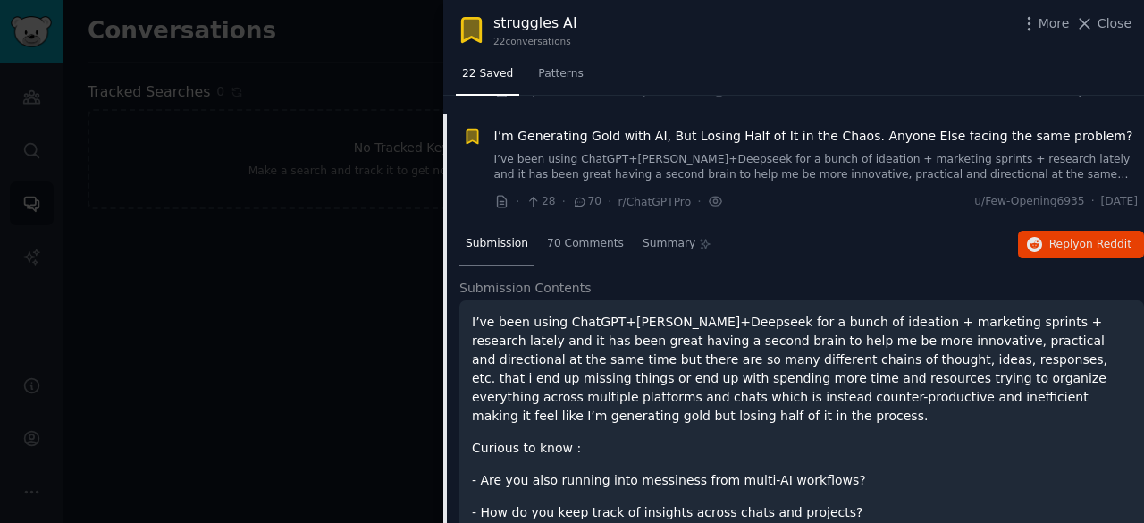
scroll to position [2210, 0]
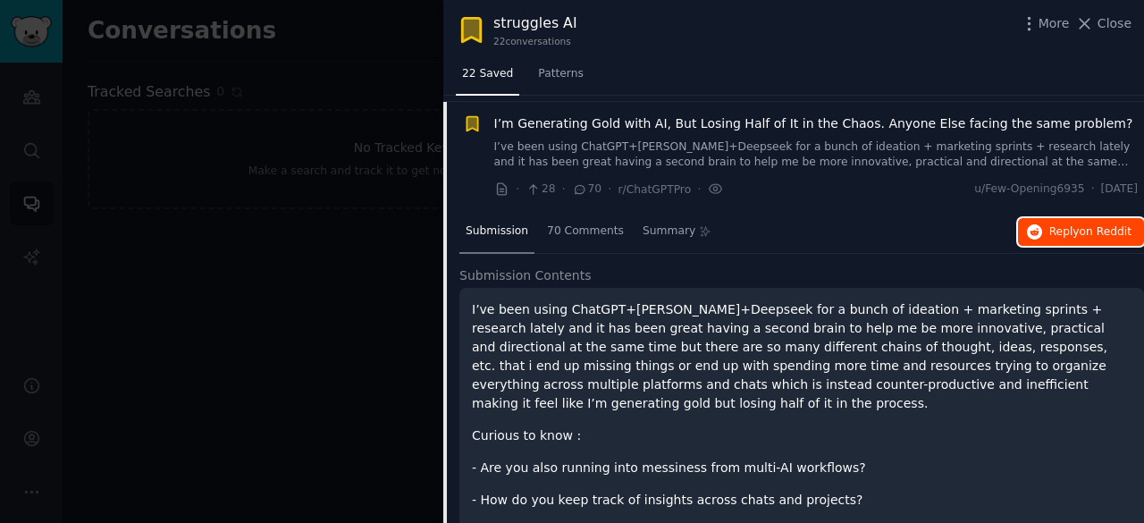
click at [1081, 231] on span "on Reddit" at bounding box center [1105, 231] width 52 height 13
click at [697, 114] on span "I’m Generating Gold with AI, But Losing Half of It in the Chaos. Anyone Else fa…" at bounding box center [813, 123] width 639 height 19
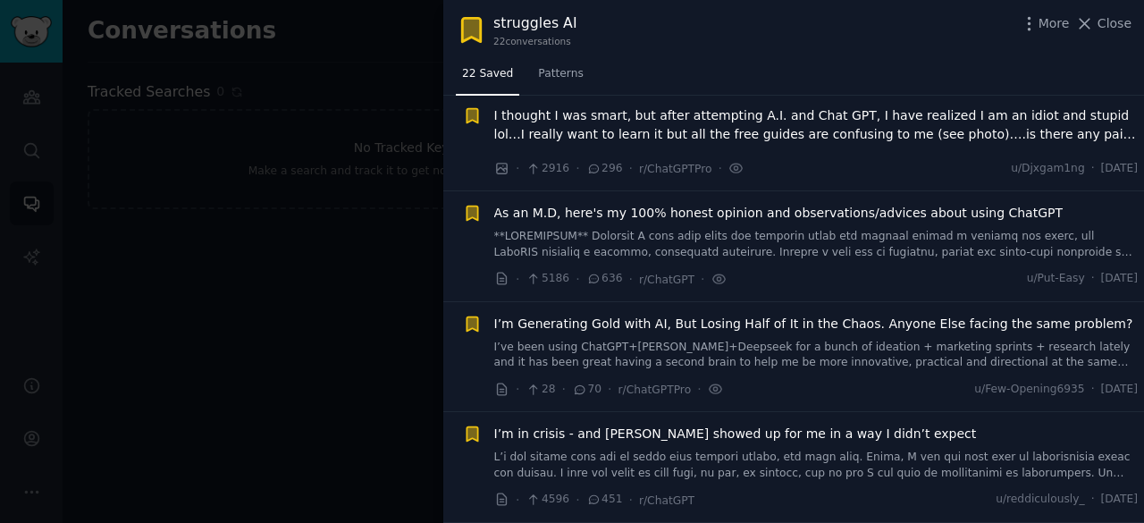
scroll to position [2002, 0]
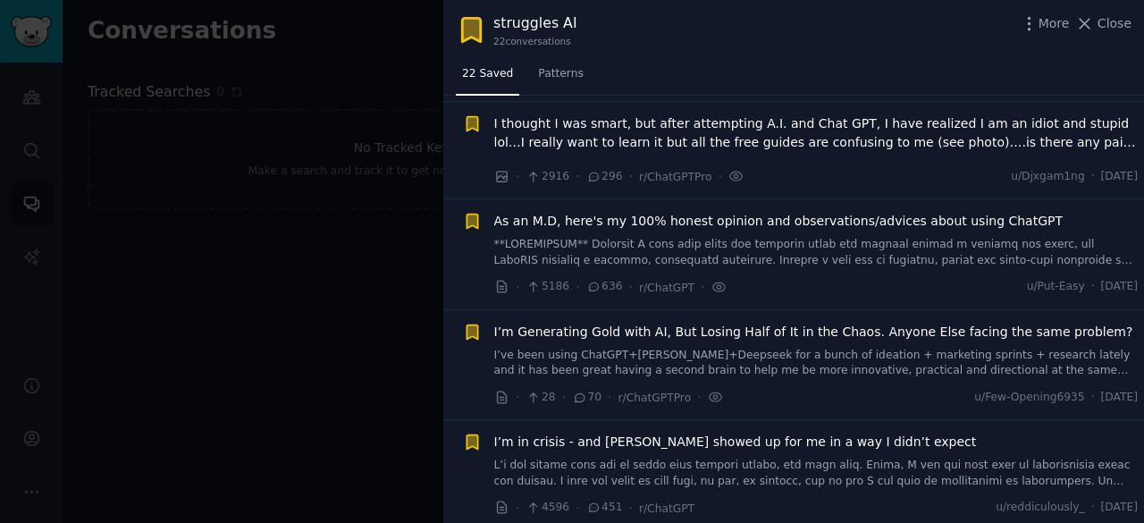
click at [720, 437] on span "I’m in crisis - and [PERSON_NAME] showed up for me in a way I didn’t expect" at bounding box center [735, 441] width 482 height 19
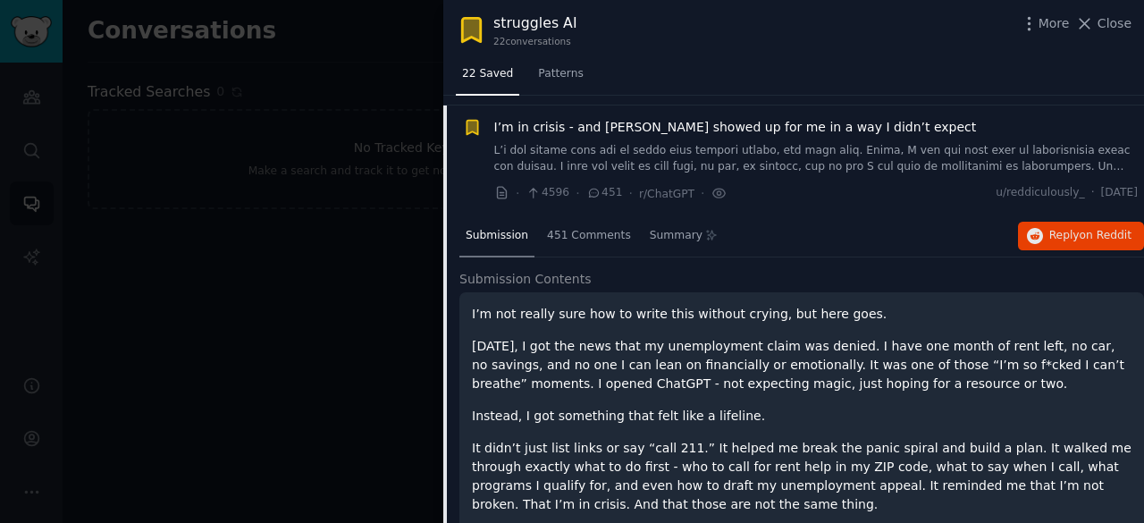
scroll to position [2320, 0]
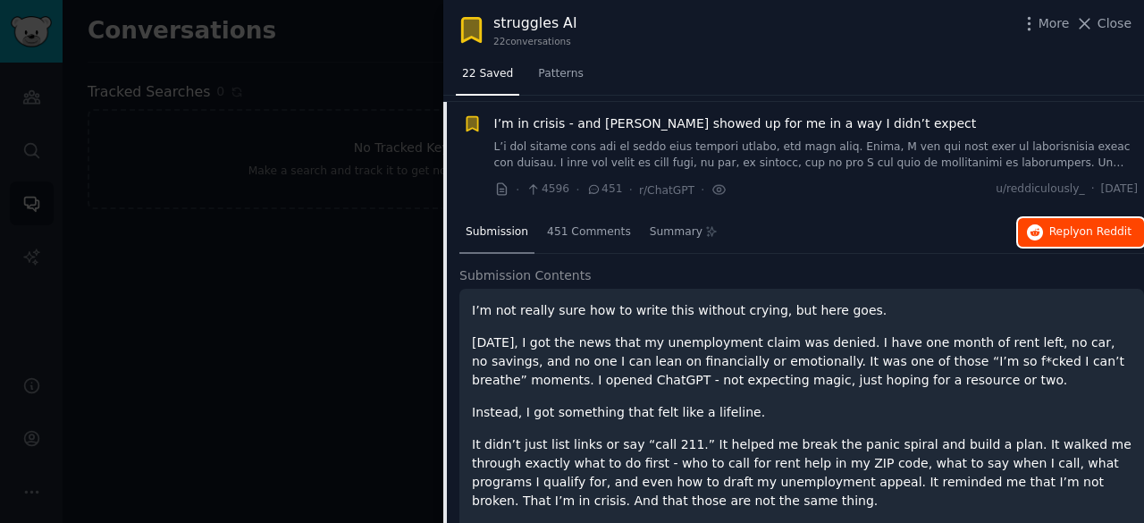
click at [1096, 225] on span "on Reddit" at bounding box center [1105, 231] width 52 height 13
drag, startPoint x: 647, startPoint y: 117, endPoint x: 749, endPoint y: 258, distance: 174.1
click at [647, 117] on span "I’m in crisis - and [PERSON_NAME] showed up for me in a way I didn’t expect" at bounding box center [735, 123] width 482 height 19
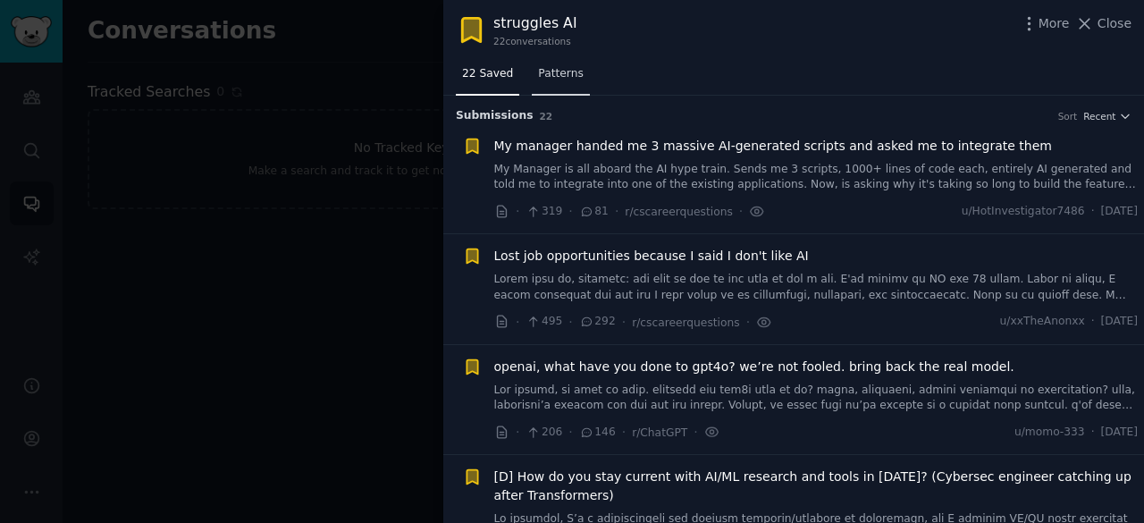
click at [551, 76] on span "Patterns" at bounding box center [560, 74] width 45 height 16
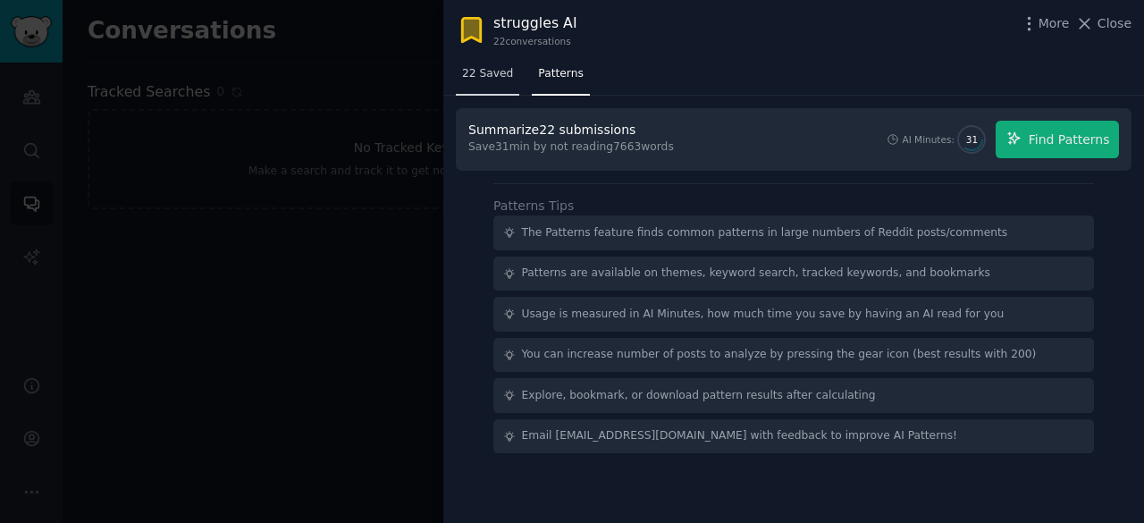
click at [486, 71] on span "22 Saved" at bounding box center [487, 74] width 51 height 16
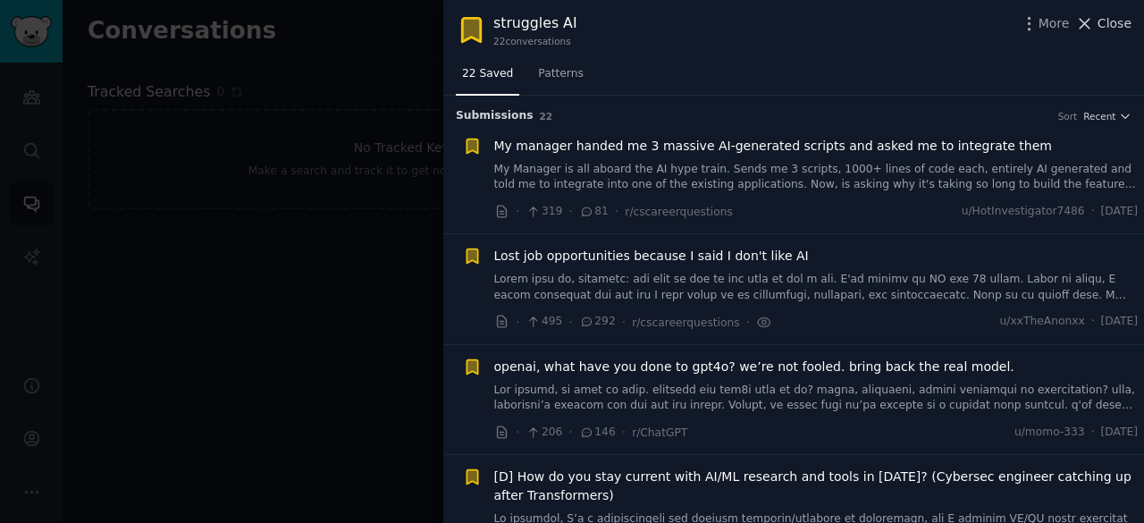
click at [1086, 21] on icon at bounding box center [1085, 24] width 10 height 10
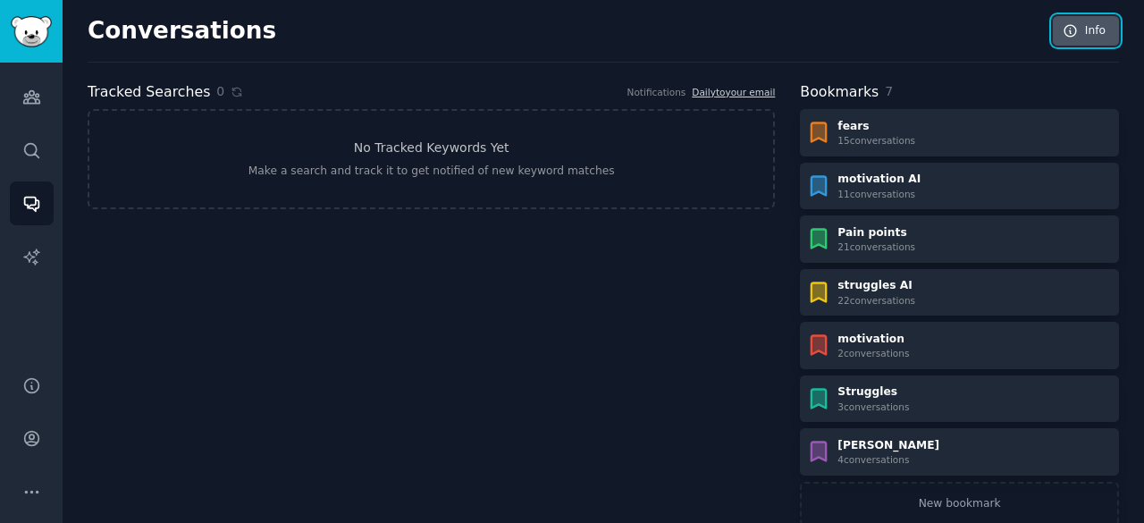
click at [1072, 31] on icon at bounding box center [1070, 31] width 16 height 16
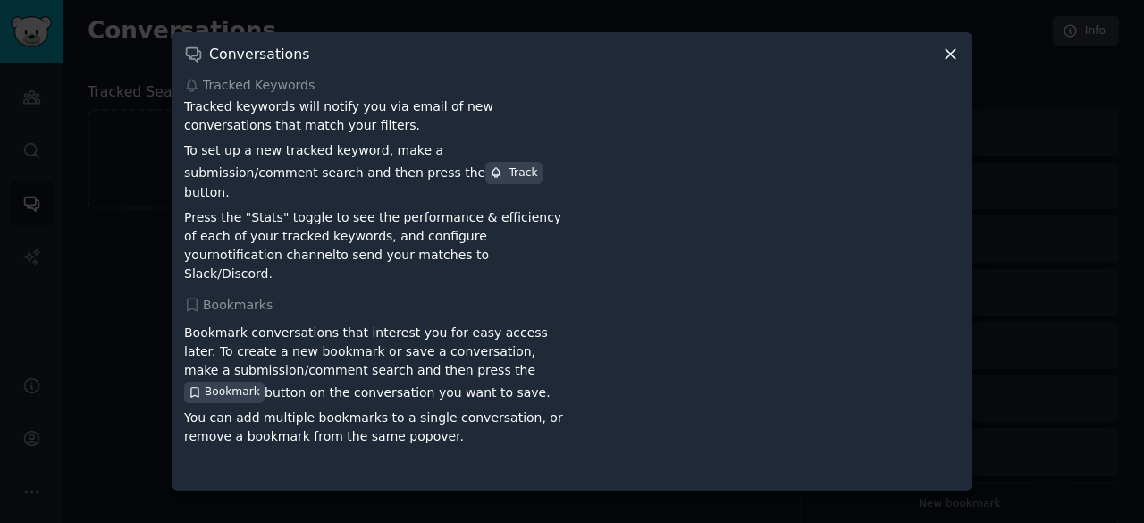
click at [950, 59] on icon at bounding box center [950, 54] width 10 height 10
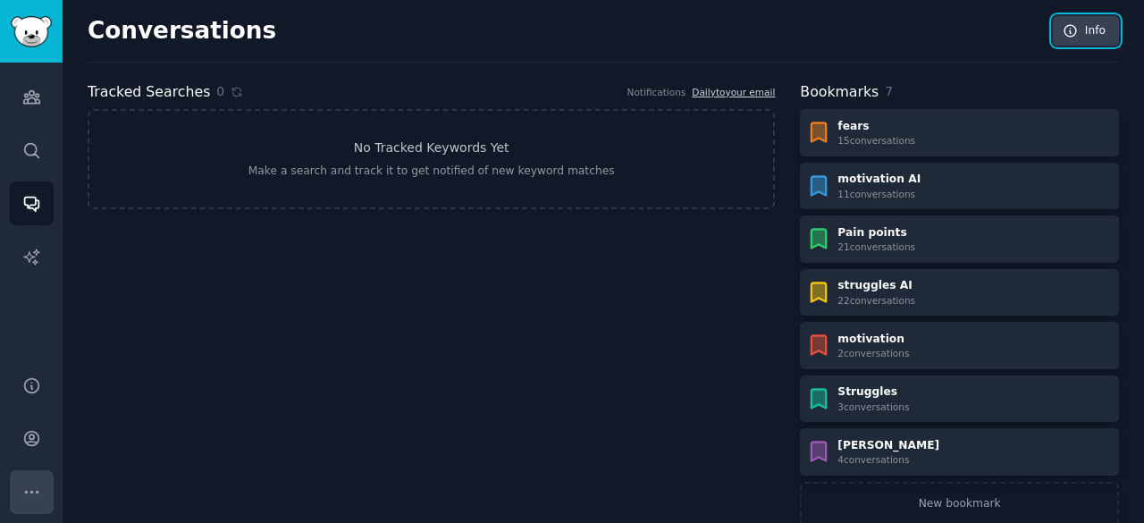
click at [27, 491] on icon "Sidebar" at bounding box center [31, 492] width 13 height 2
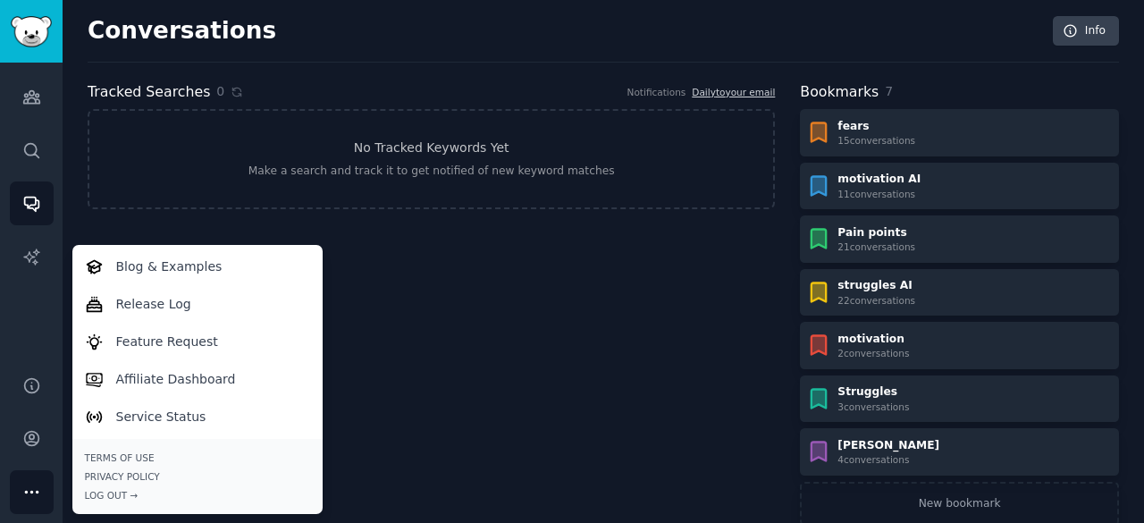
click at [27, 491] on icon "Sidebar" at bounding box center [31, 492] width 13 height 2
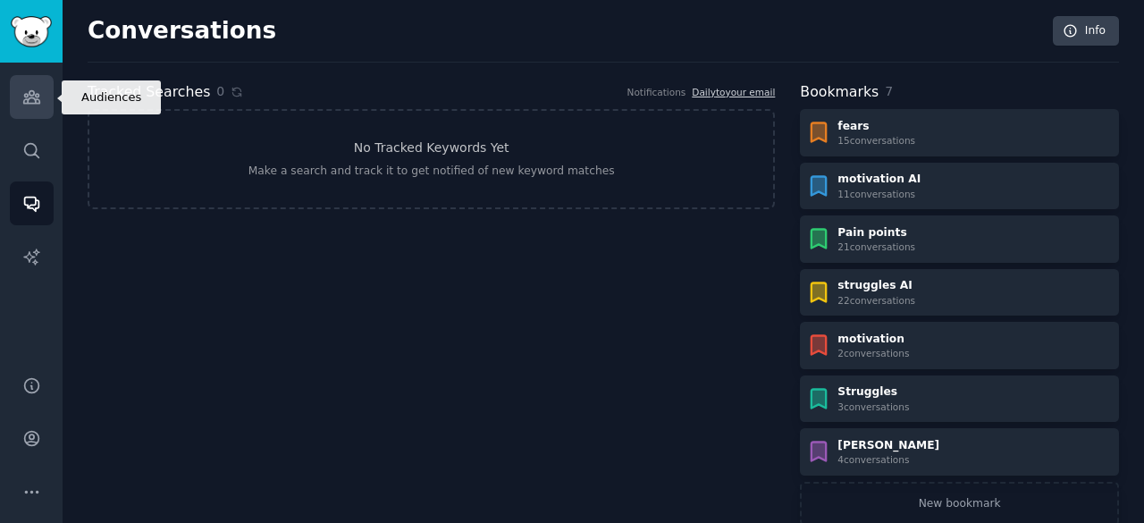
click at [37, 100] on icon "Sidebar" at bounding box center [31, 97] width 19 height 19
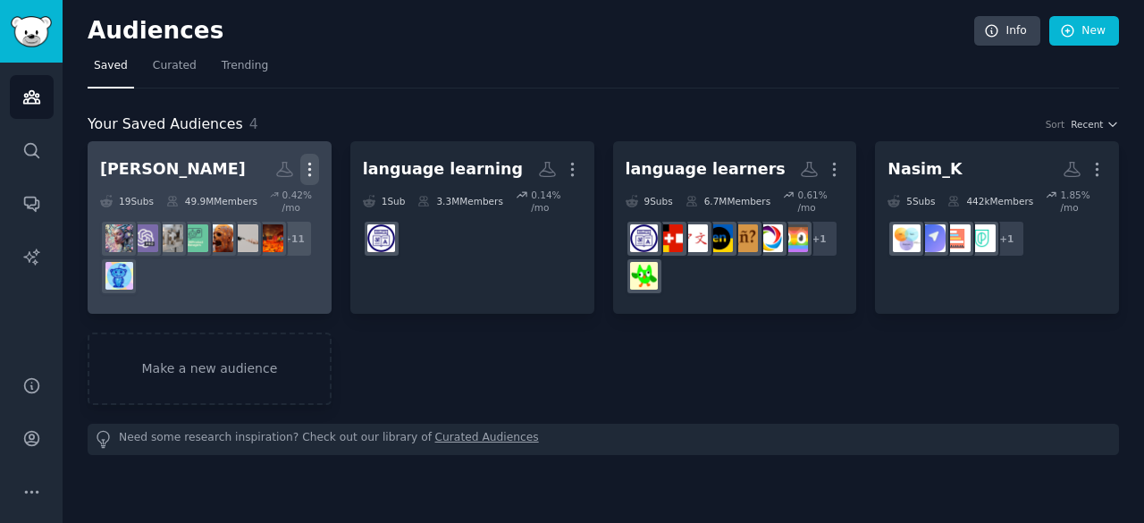
click at [315, 161] on icon "button" at bounding box center [309, 169] width 19 height 19
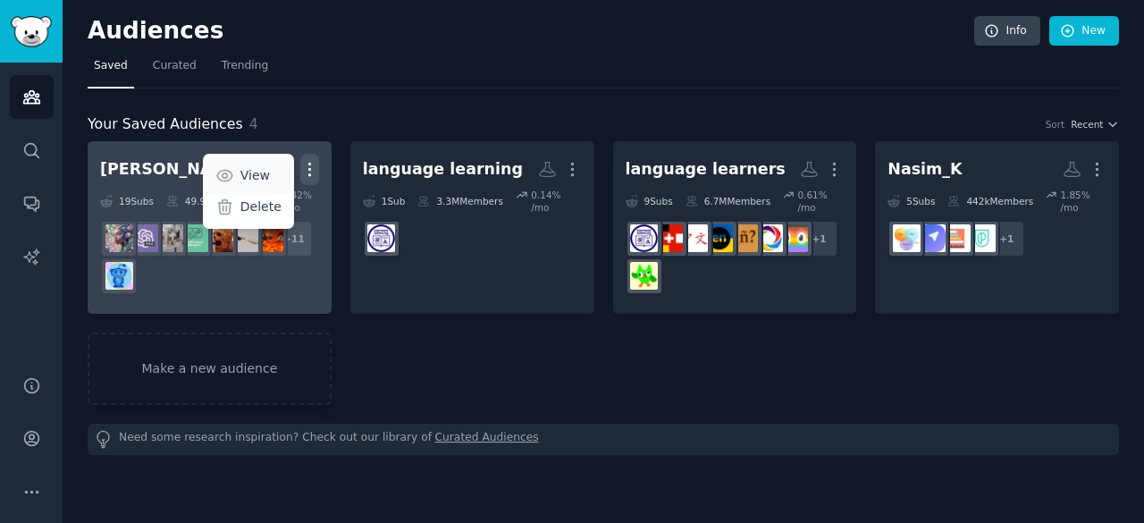
click at [273, 173] on link "View" at bounding box center [247, 176] width 85 height 38
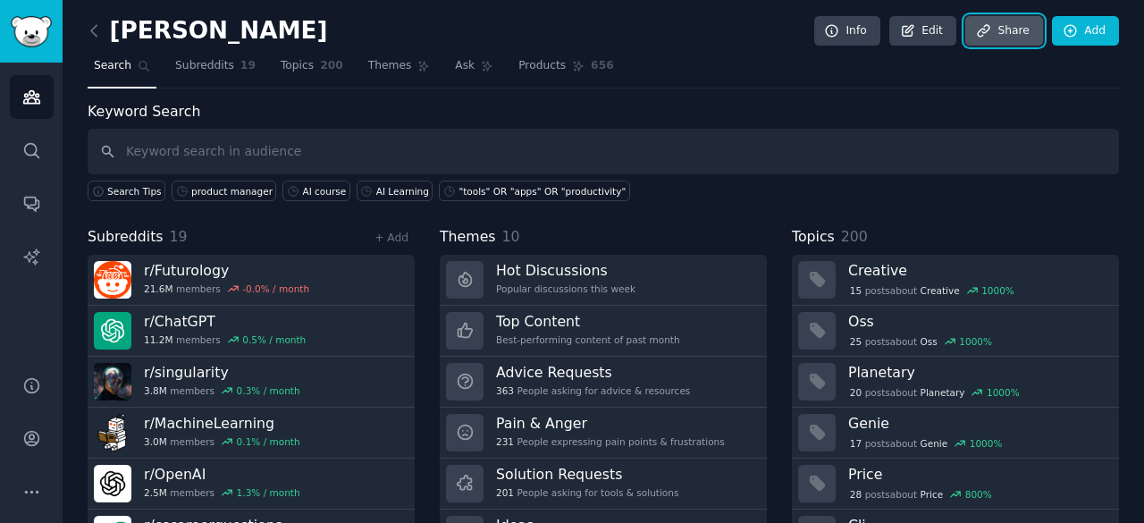
click at [999, 29] on link "Share" at bounding box center [1003, 31] width 77 height 30
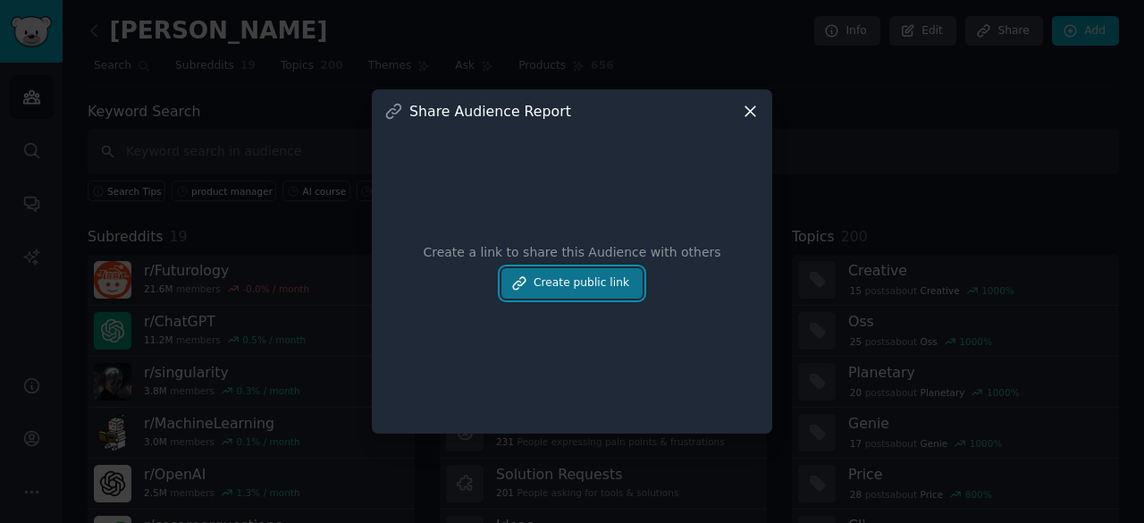
click at [588, 290] on button "Create public link" at bounding box center [571, 283] width 141 height 30
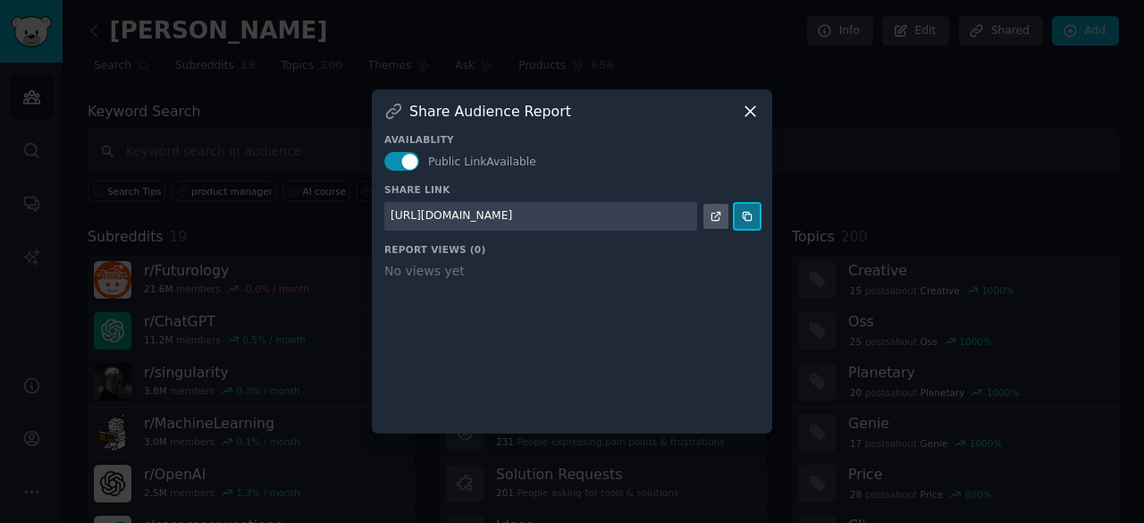
click at [747, 214] on icon at bounding box center [747, 216] width 13 height 13
click at [750, 108] on icon at bounding box center [750, 111] width 19 height 19
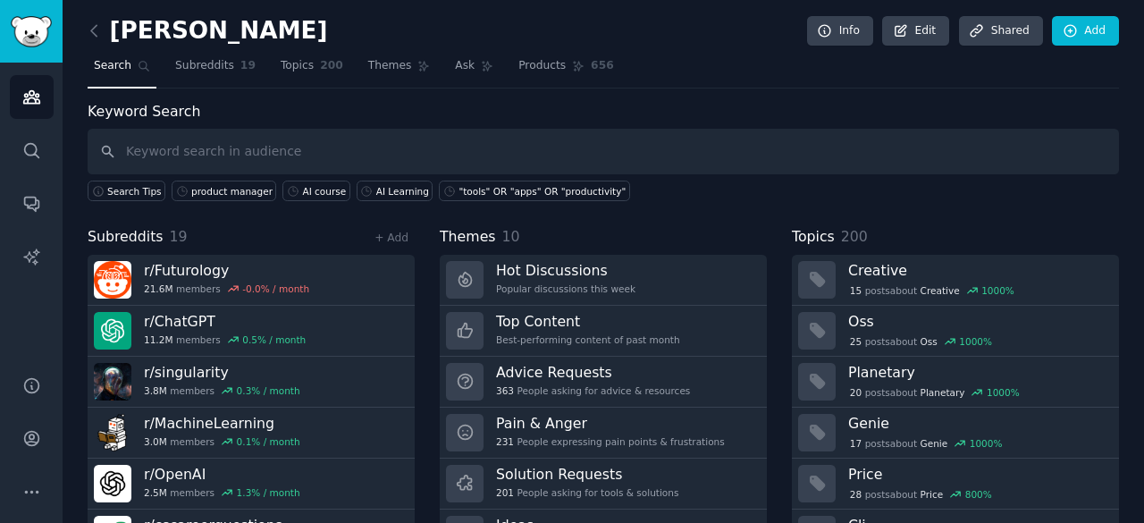
drag, startPoint x: 302, startPoint y: 63, endPoint x: 413, endPoint y: 77, distance: 111.6
click at [302, 63] on link "Topics 200" at bounding box center [311, 70] width 75 height 37
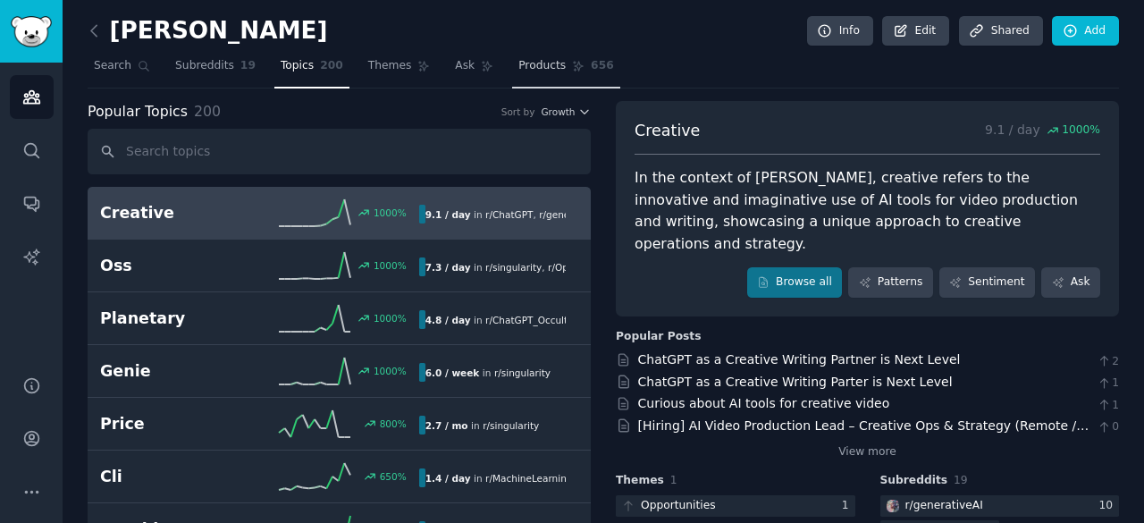
click at [518, 61] on span "Products" at bounding box center [541, 66] width 47 height 16
click at [518, 67] on span "Products" at bounding box center [541, 66] width 47 height 16
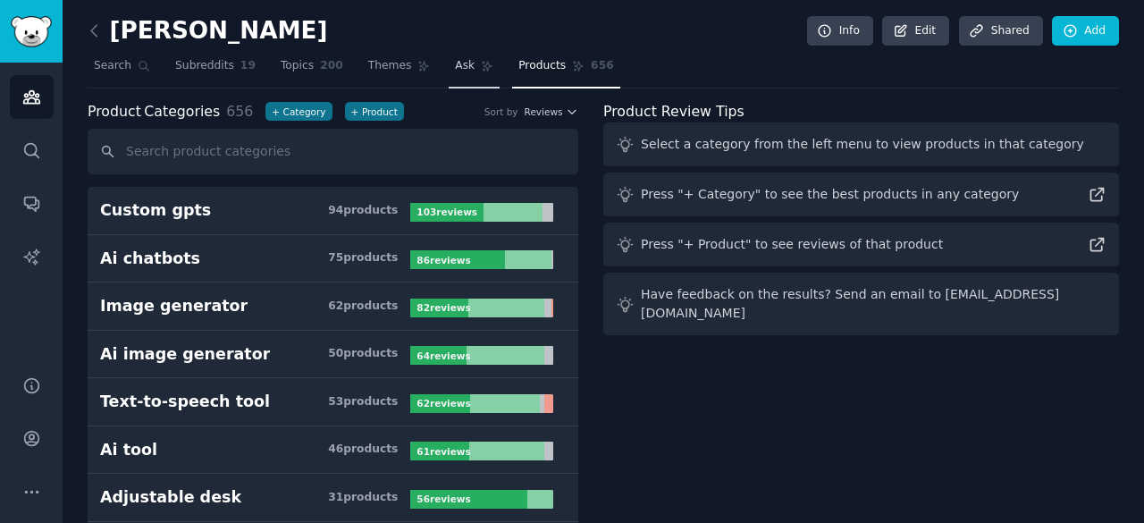
click at [455, 69] on span "Ask" at bounding box center [465, 66] width 20 height 16
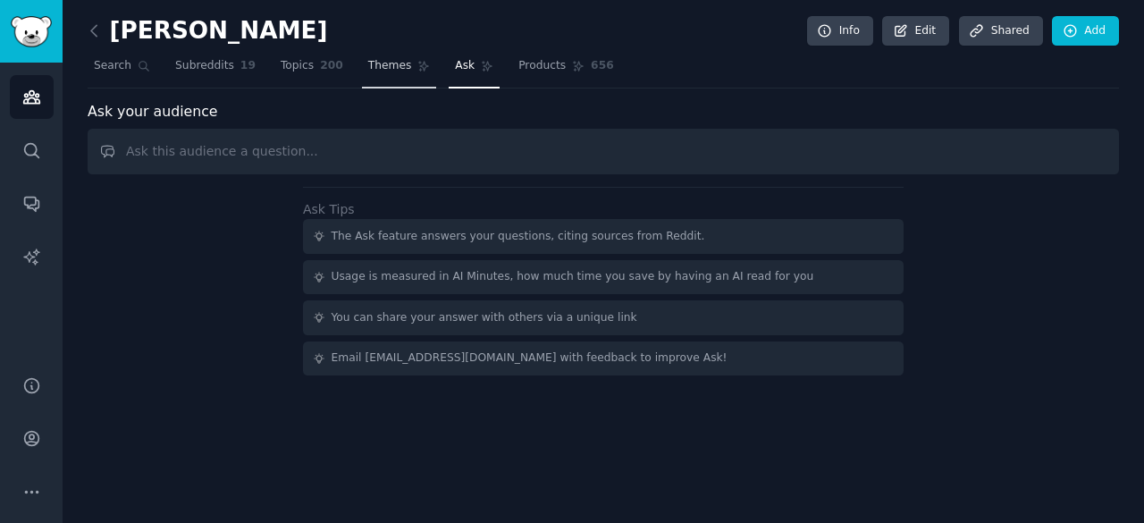
click at [417, 67] on icon at bounding box center [423, 66] width 13 height 13
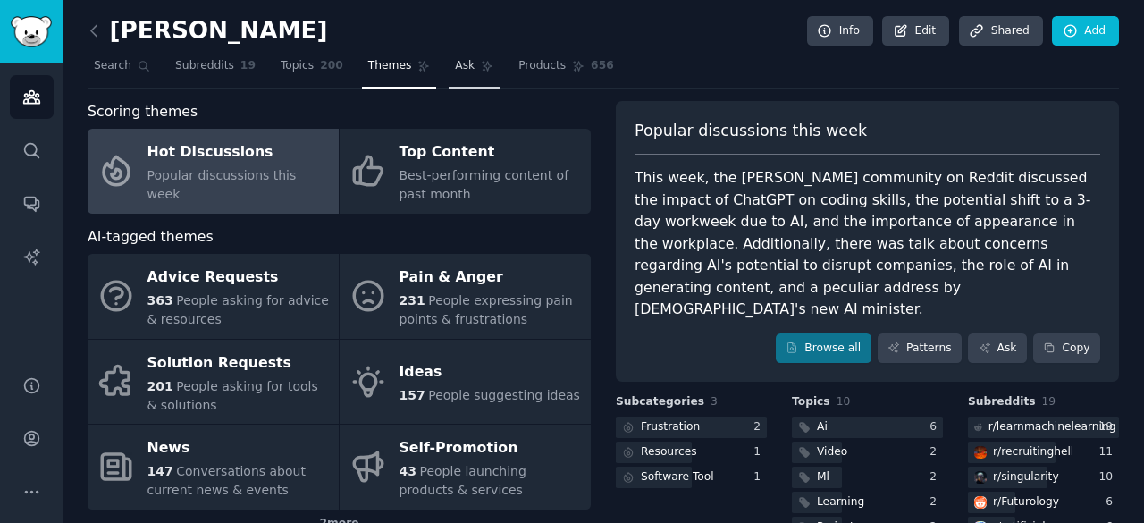
click at [481, 60] on icon at bounding box center [487, 66] width 13 height 13
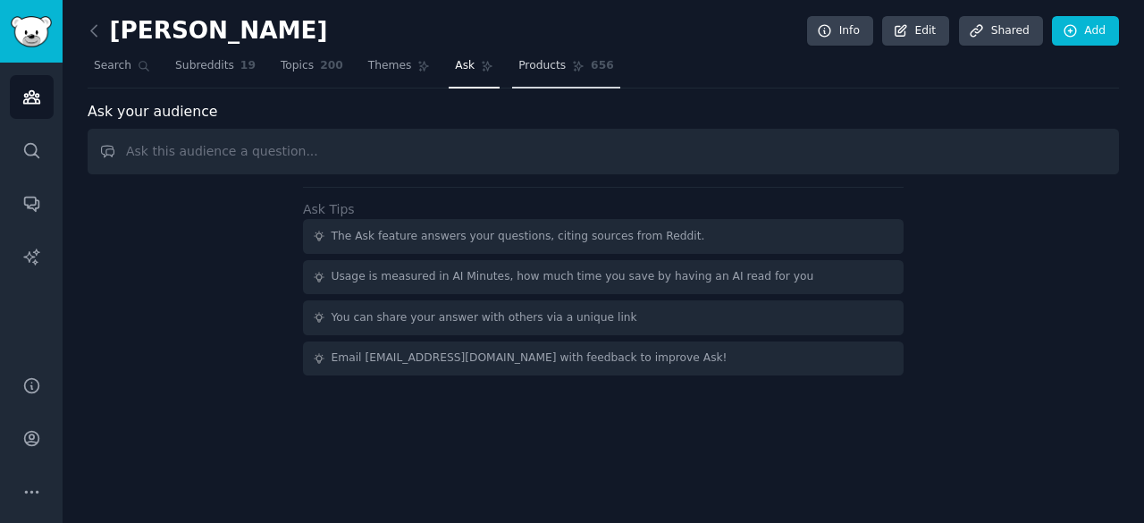
click at [518, 60] on span "Products" at bounding box center [541, 66] width 47 height 16
click at [36, 204] on icon "Sidebar" at bounding box center [31, 204] width 14 height 14
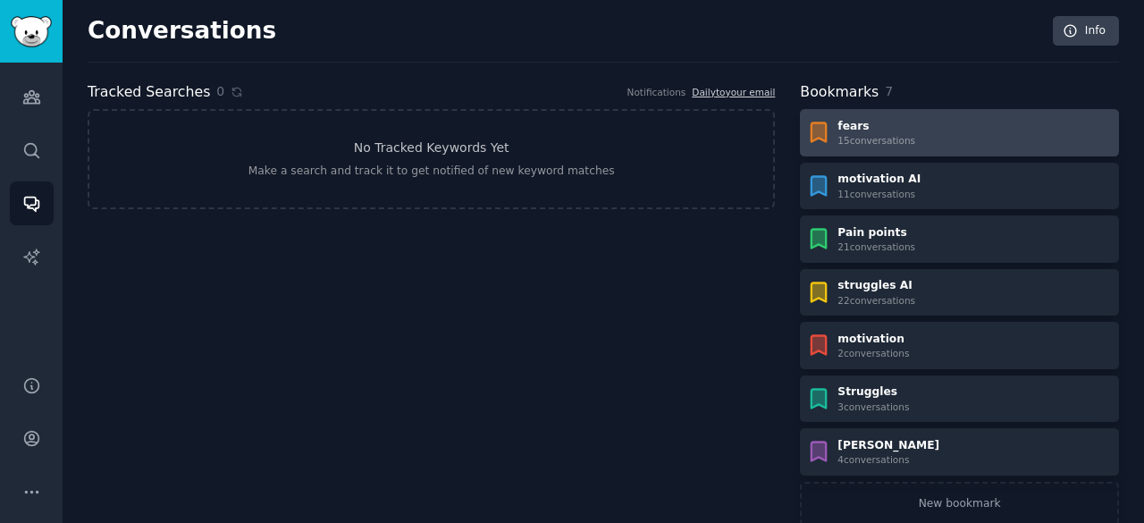
click at [974, 131] on div "fears 15 conversation s" at bounding box center [959, 133] width 306 height 29
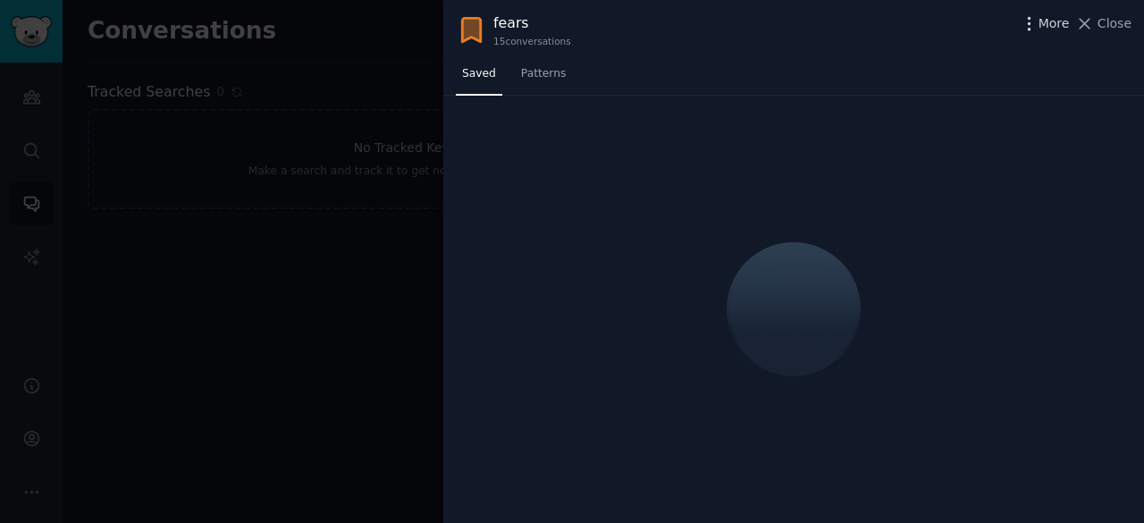
click at [1036, 22] on icon "button" at bounding box center [1028, 23] width 19 height 19
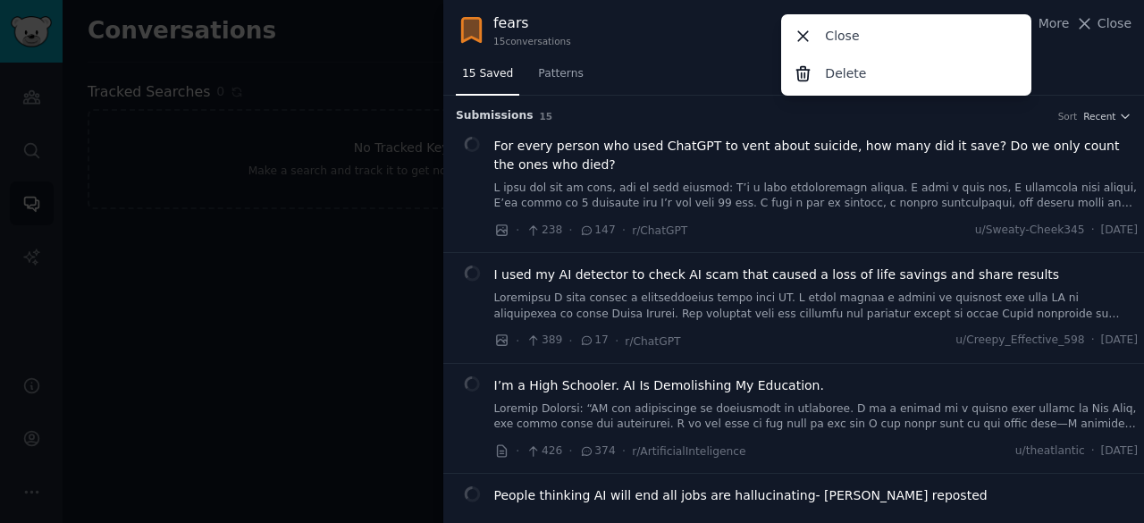
click at [738, 17] on div "fears 15 conversation s More Close Delete Close" at bounding box center [793, 30] width 675 height 35
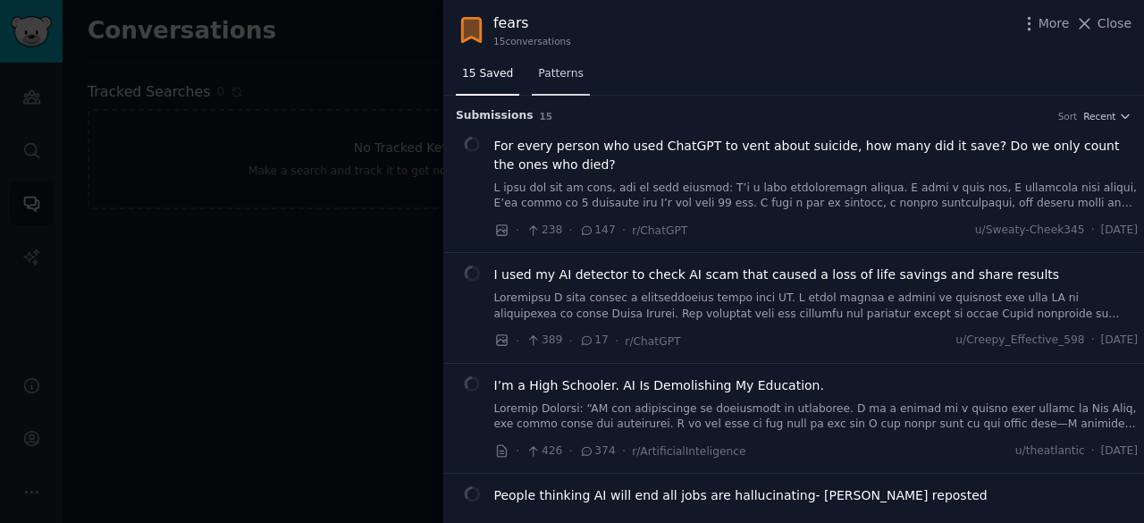
click at [563, 74] on span "Patterns" at bounding box center [560, 74] width 45 height 16
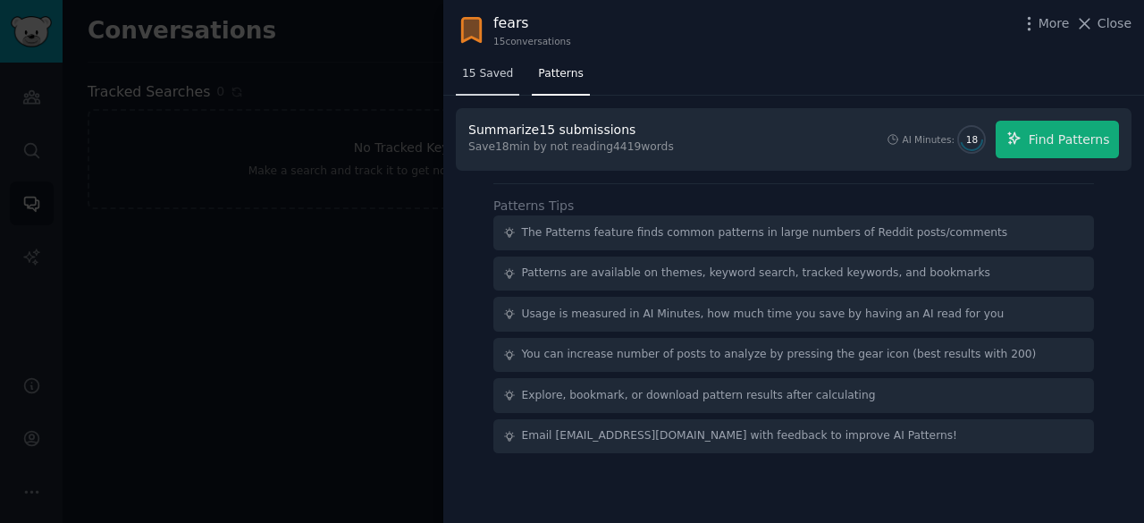
click at [473, 80] on span "15 Saved" at bounding box center [487, 74] width 51 height 16
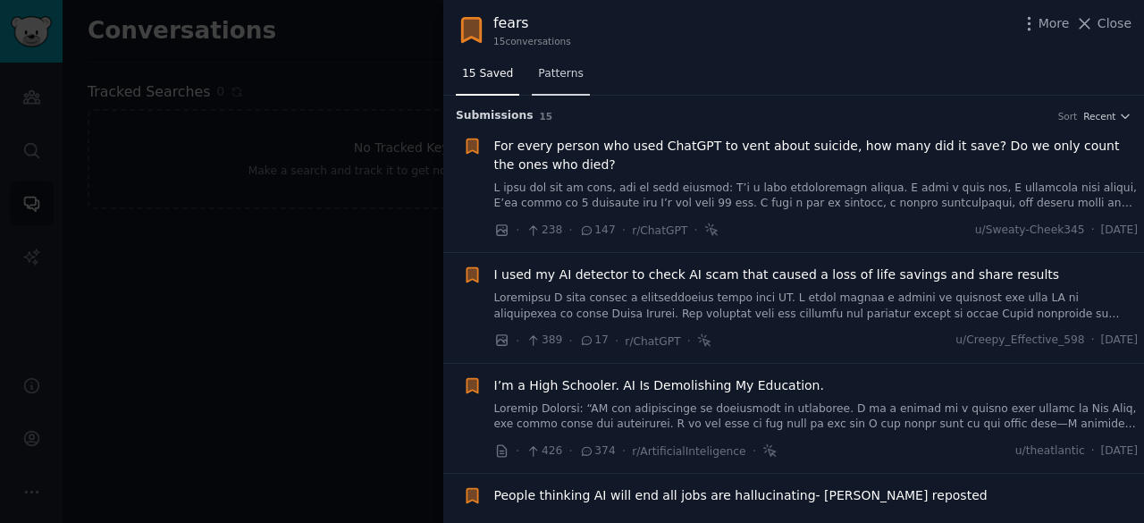
click at [563, 67] on span "Patterns" at bounding box center [560, 74] width 45 height 16
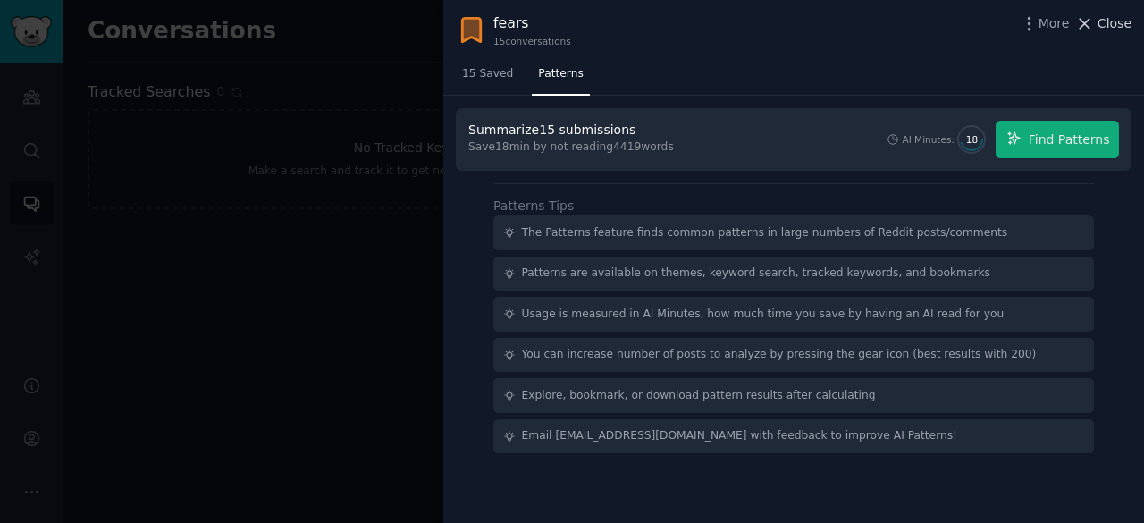
click at [1090, 23] on icon at bounding box center [1084, 23] width 19 height 19
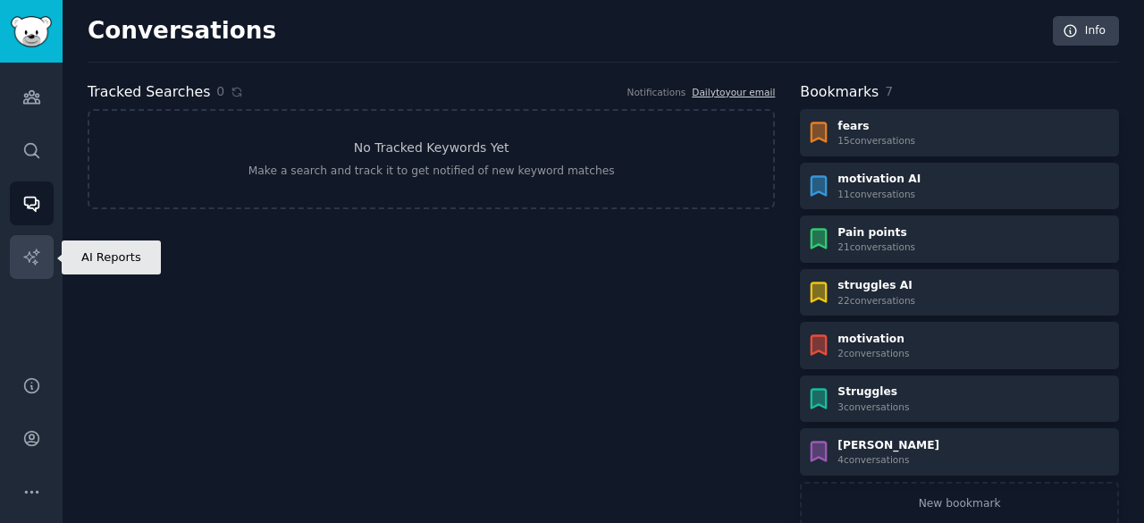
click at [40, 257] on icon "Sidebar" at bounding box center [31, 256] width 19 height 19
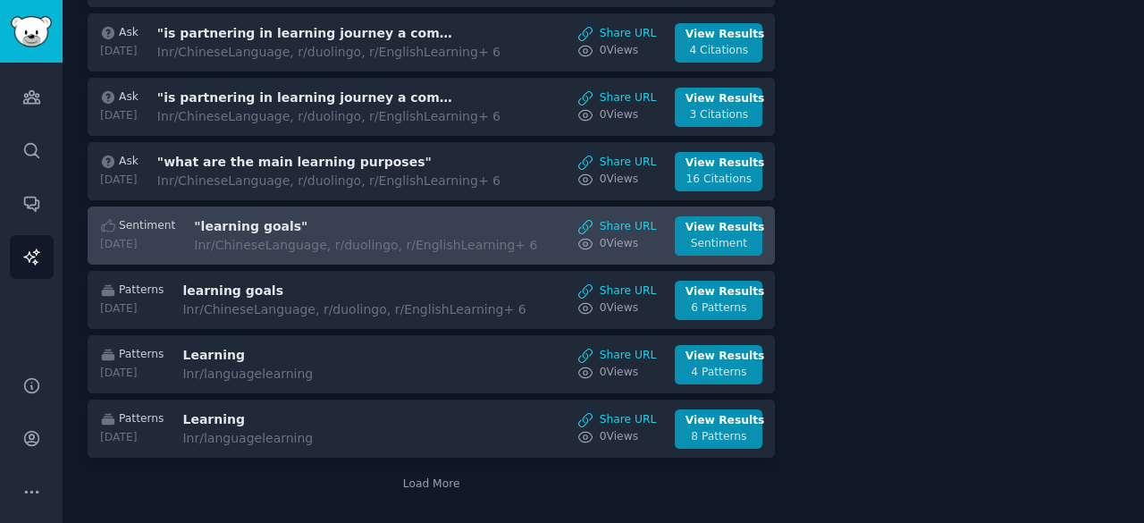
scroll to position [1256, 0]
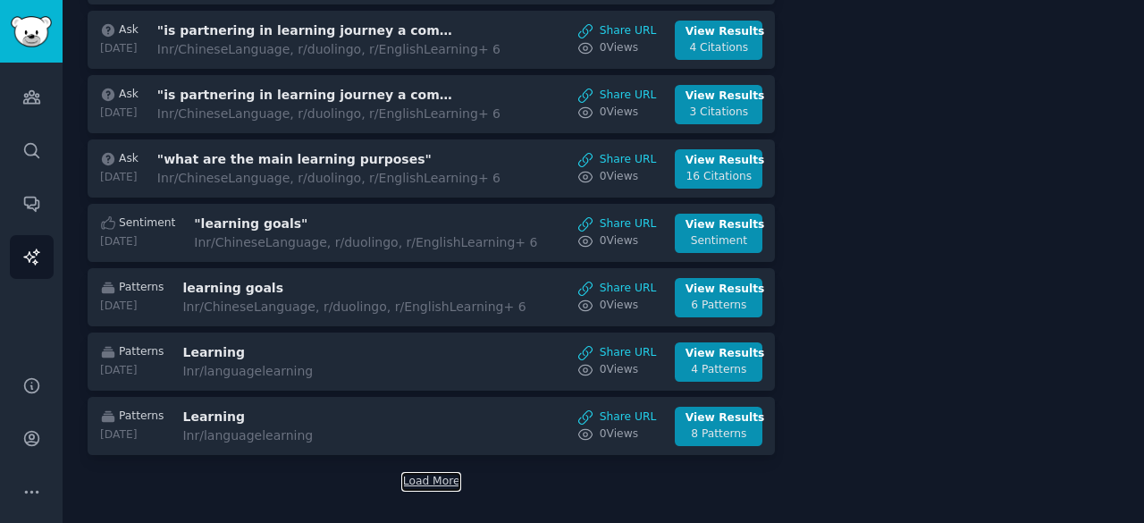
click at [440, 474] on button "Load More" at bounding box center [431, 482] width 57 height 16
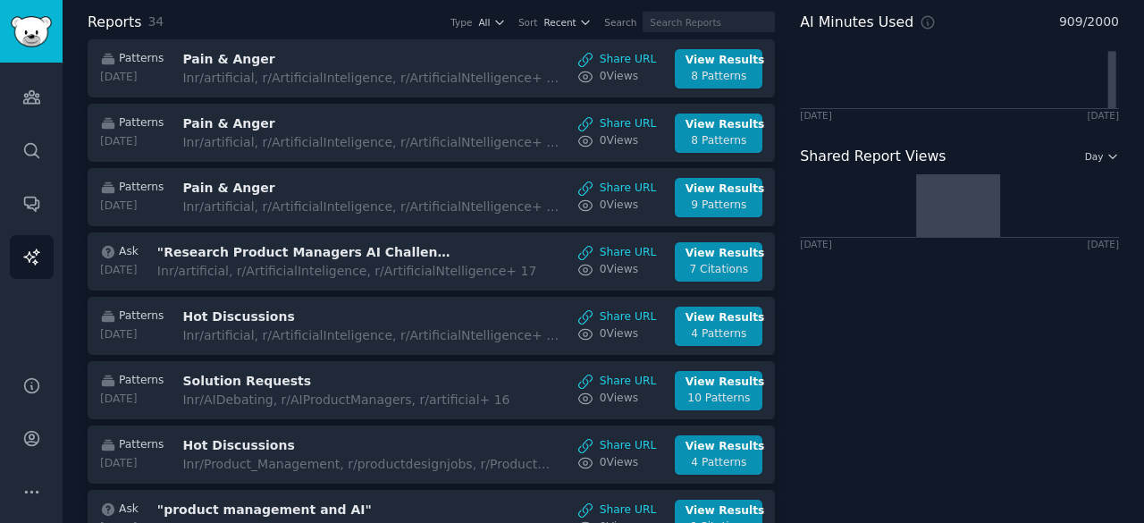
scroll to position [0, 0]
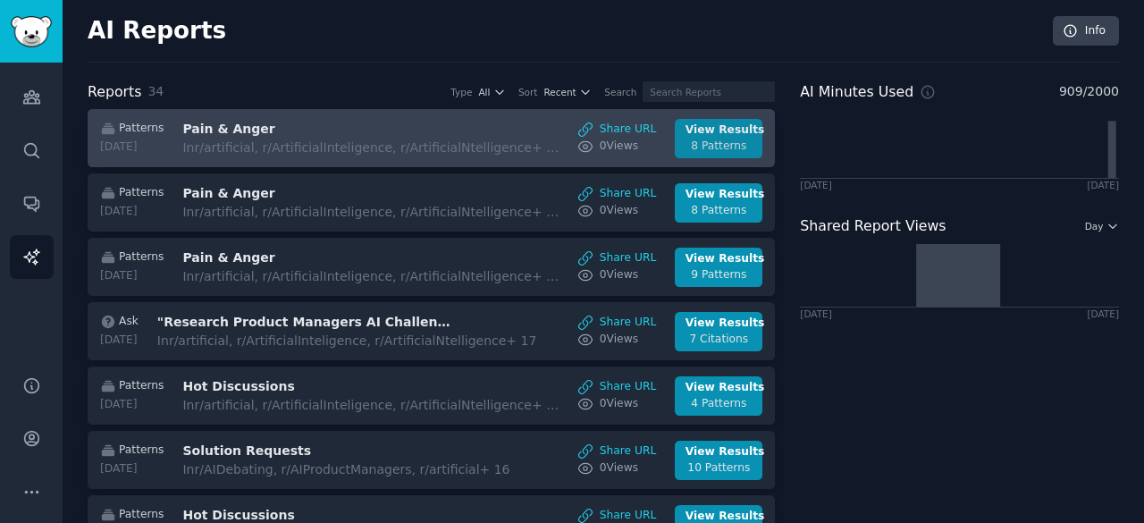
click at [706, 135] on div "View Results" at bounding box center [718, 130] width 67 height 16
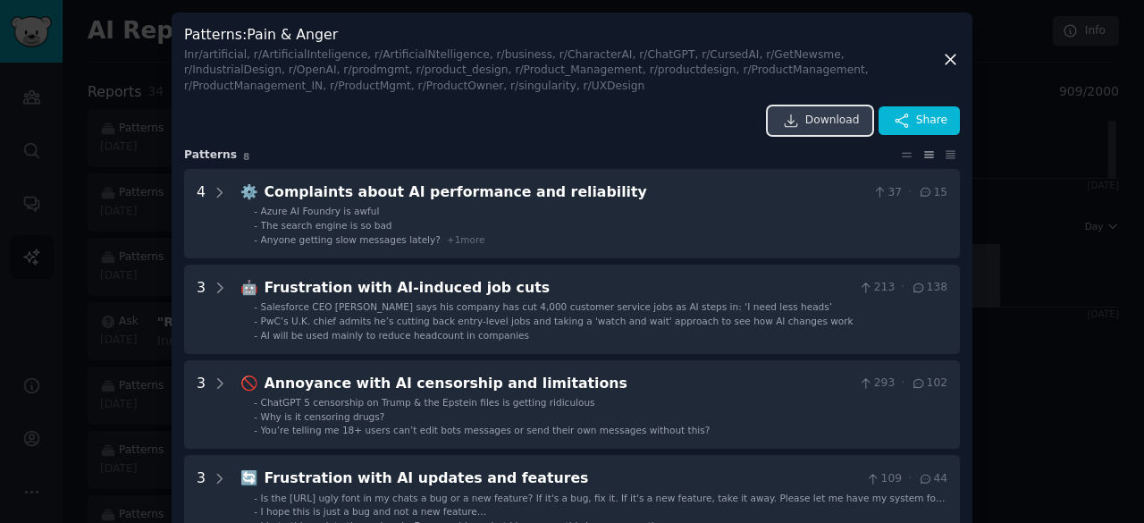
click at [817, 113] on span "Download" at bounding box center [832, 121] width 55 height 16
click at [944, 60] on icon at bounding box center [950, 59] width 19 height 19
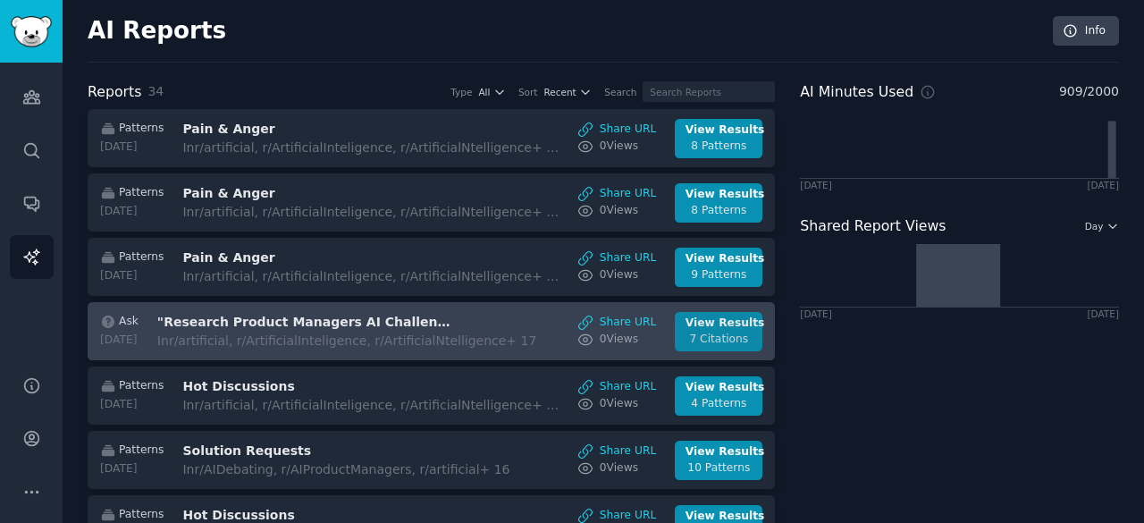
click at [702, 324] on div "View Results" at bounding box center [718, 323] width 67 height 16
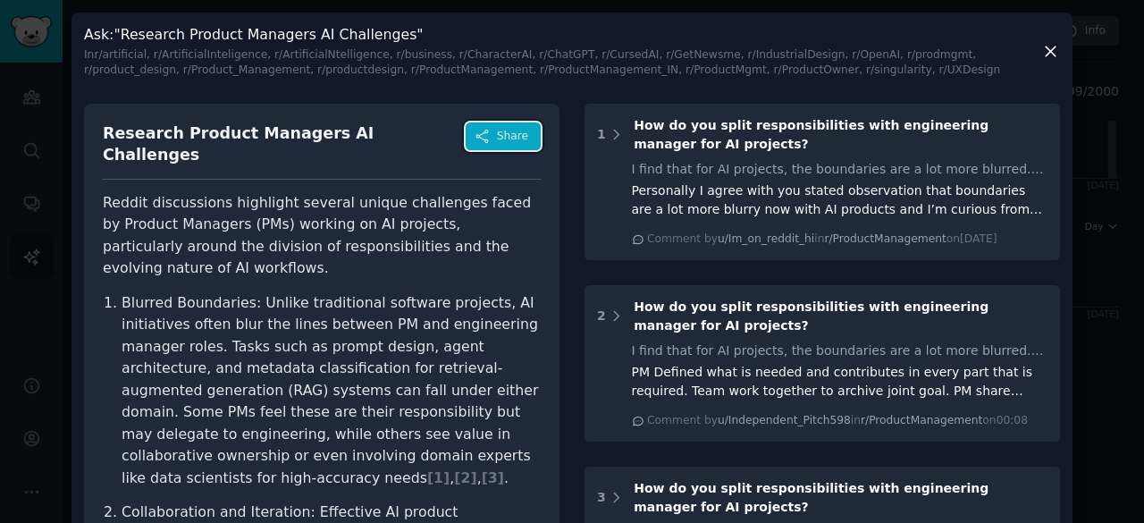
click at [510, 144] on button "Share" at bounding box center [502, 136] width 75 height 29
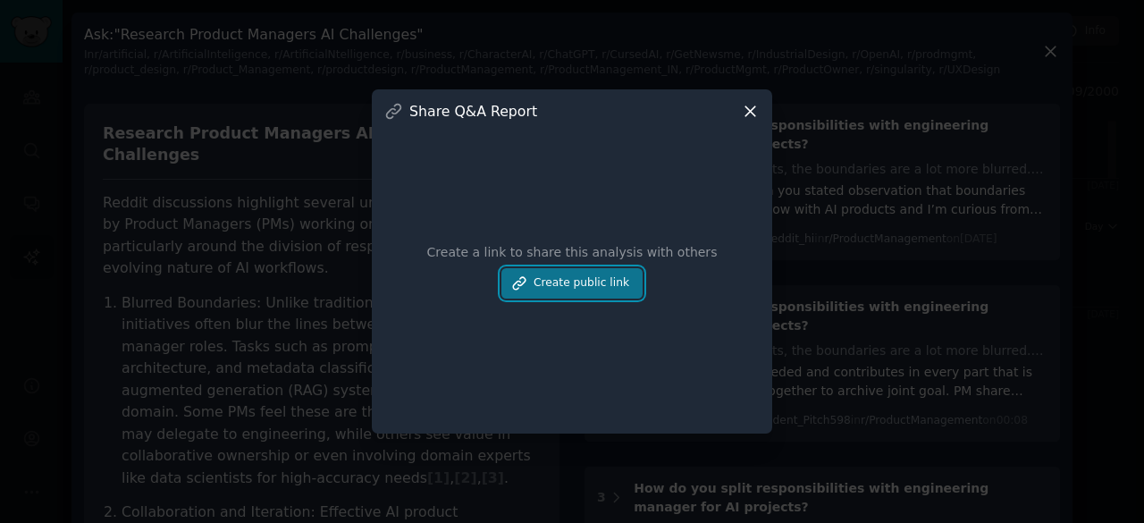
click at [592, 281] on button "Create public link" at bounding box center [571, 283] width 141 height 30
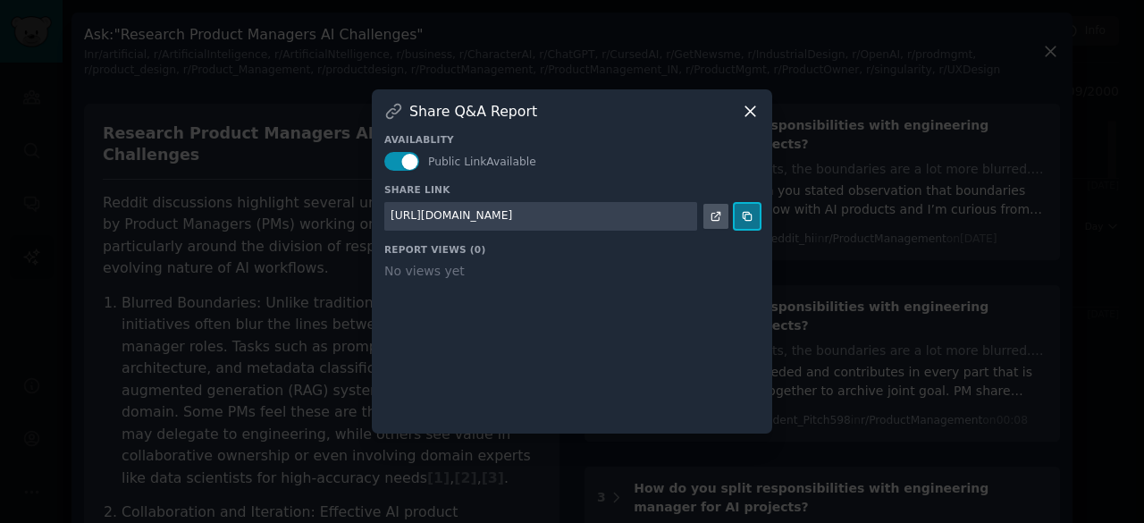
click at [751, 212] on icon at bounding box center [747, 216] width 13 height 13
click at [744, 110] on icon at bounding box center [750, 111] width 19 height 19
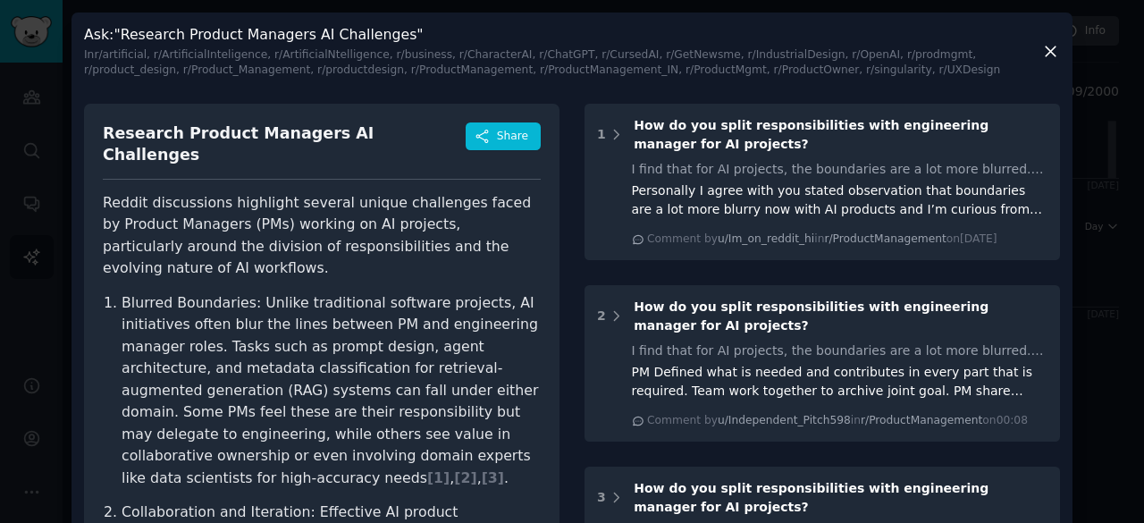
click at [1047, 53] on icon at bounding box center [1050, 52] width 10 height 10
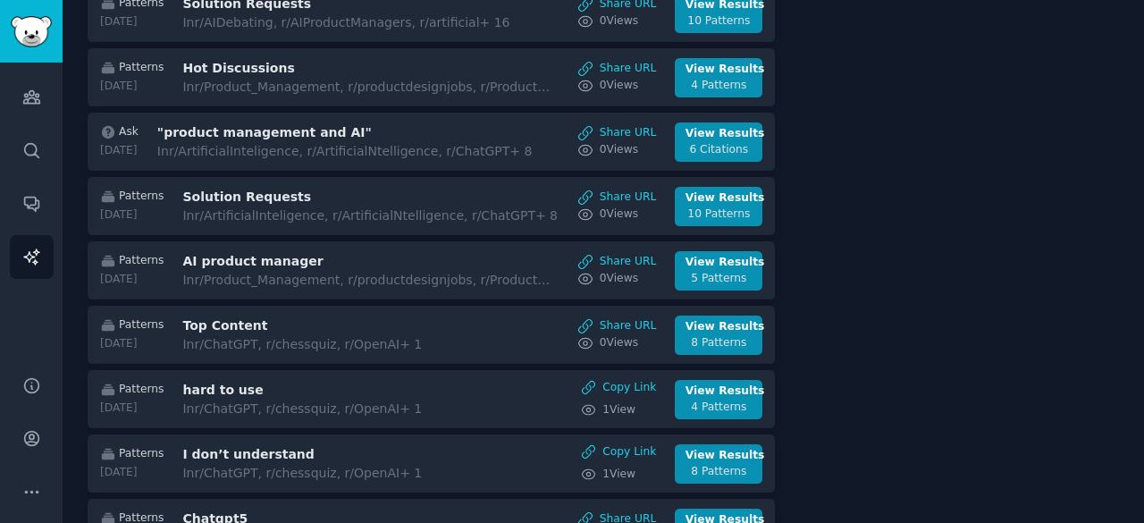
scroll to position [357, 0]
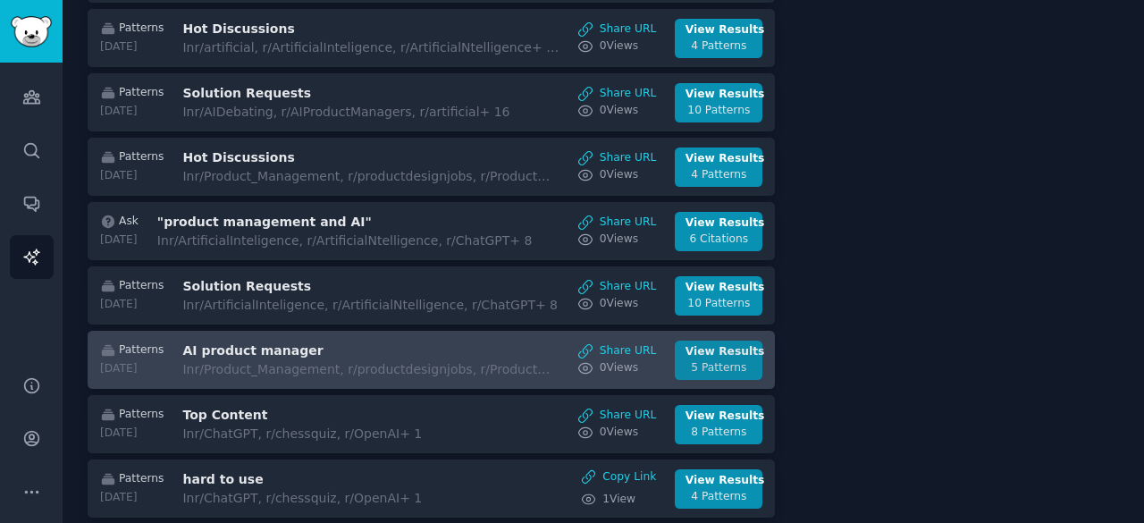
click at [713, 360] on div "5 Patterns" at bounding box center [718, 368] width 67 height 16
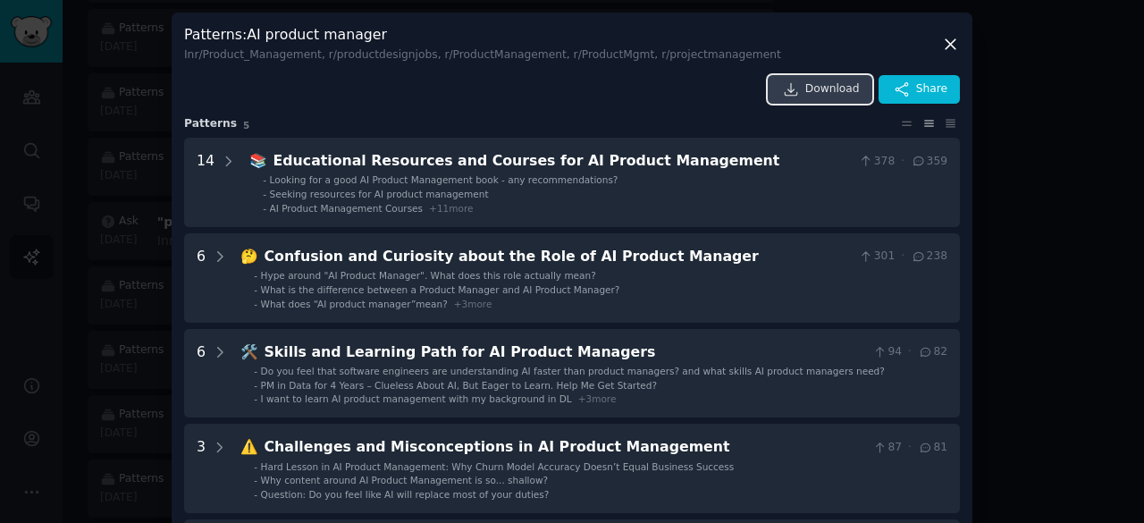
click at [799, 88] on icon at bounding box center [791, 89] width 16 height 16
click at [949, 41] on icon at bounding box center [950, 44] width 10 height 10
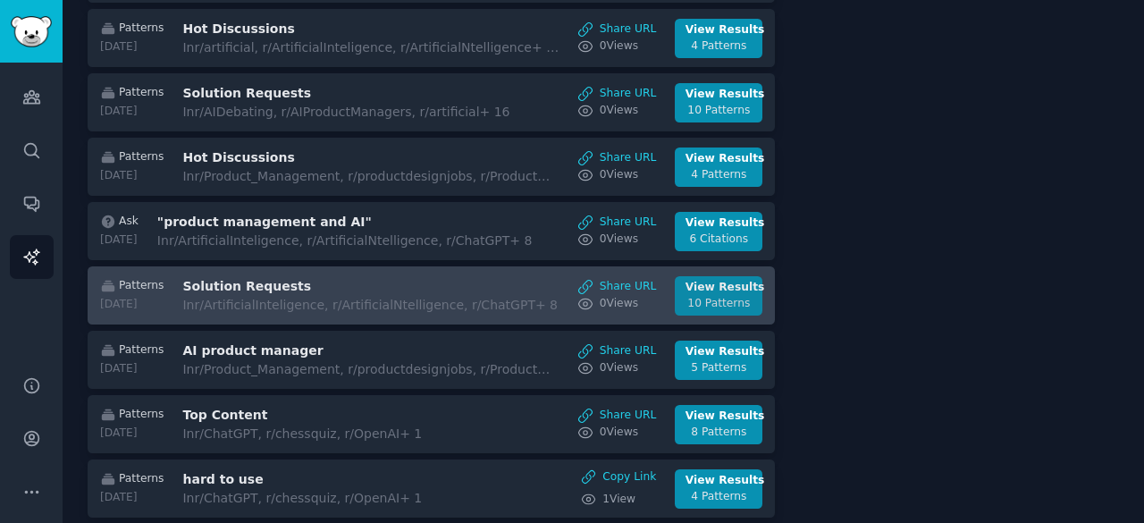
click at [733, 283] on div "View Results" at bounding box center [718, 288] width 67 height 16
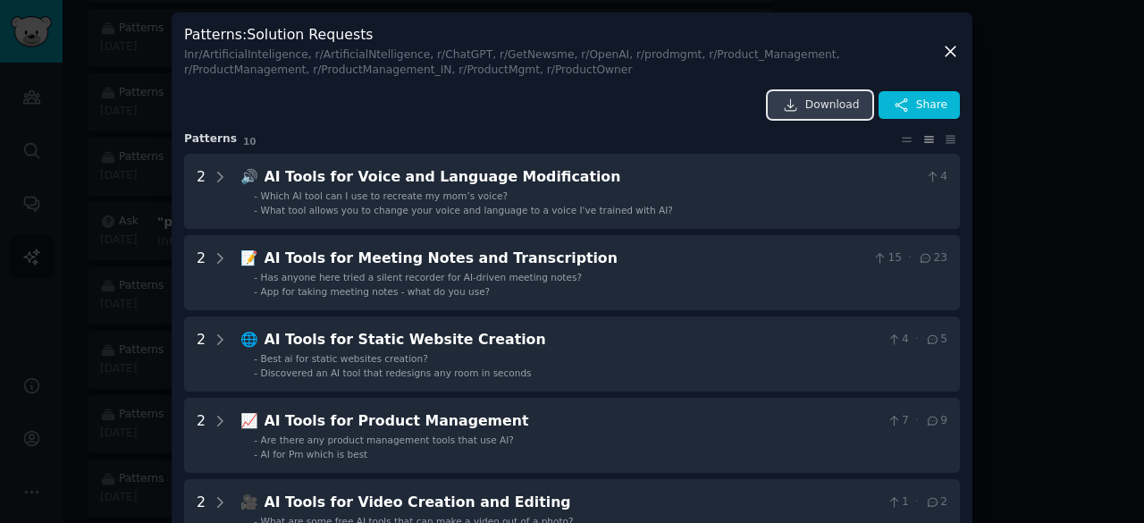
click at [809, 101] on span "Download" at bounding box center [832, 105] width 55 height 16
click at [1065, 132] on div at bounding box center [572, 261] width 1144 height 523
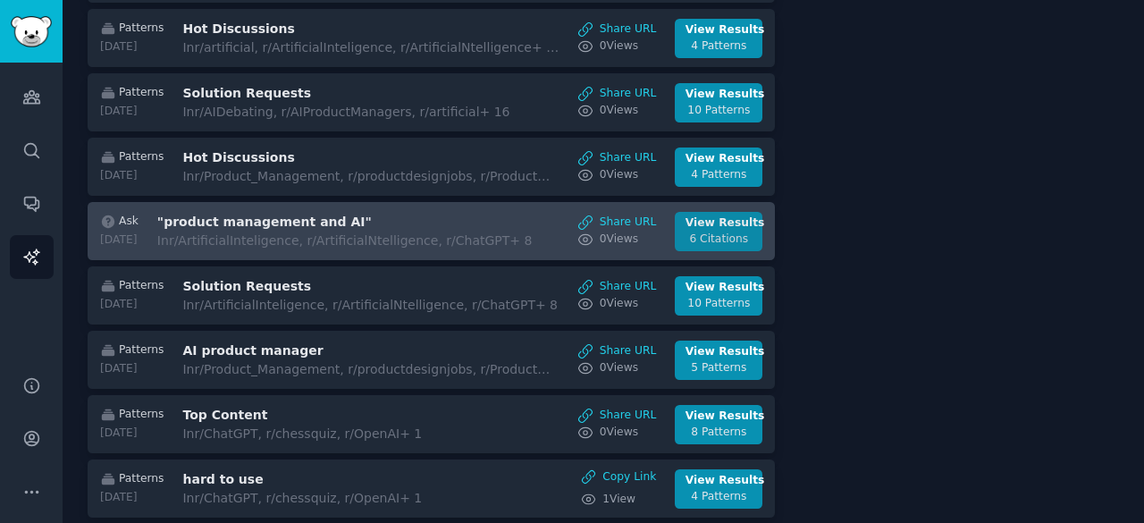
click at [718, 224] on div "View Results" at bounding box center [718, 223] width 67 height 16
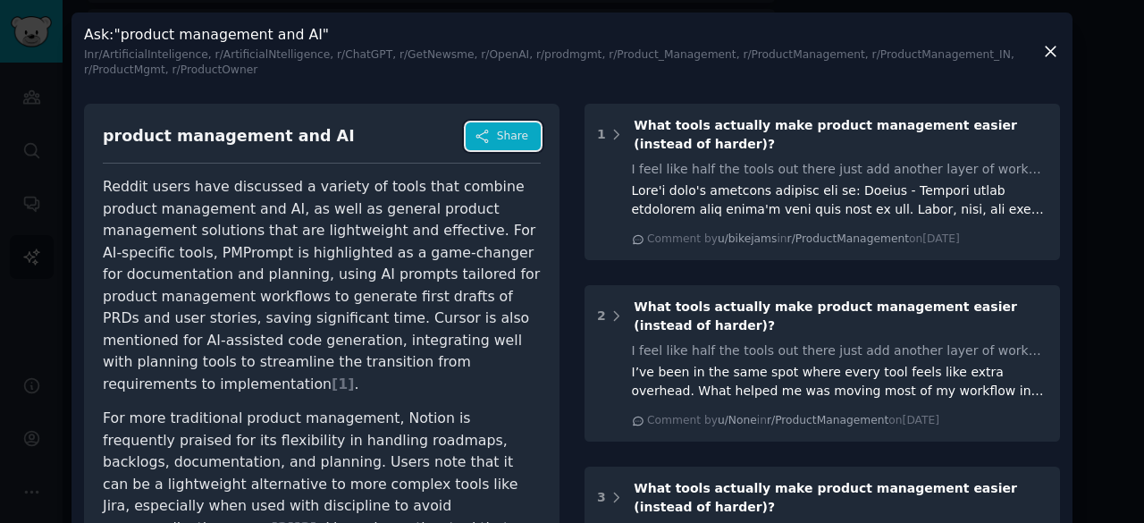
click at [506, 137] on span "Share" at bounding box center [512, 137] width 31 height 16
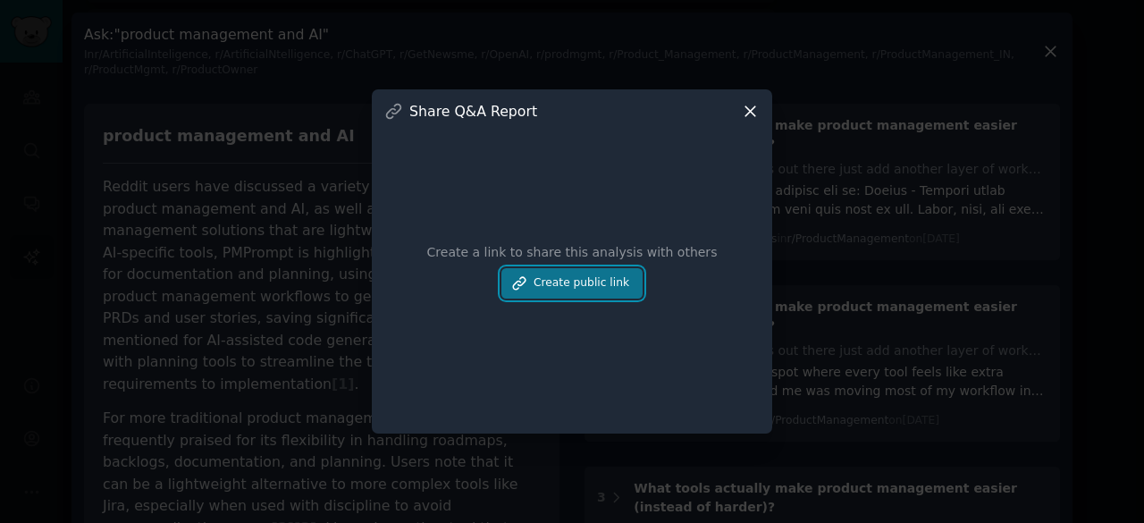
click at [577, 280] on button "Create public link" at bounding box center [571, 283] width 141 height 30
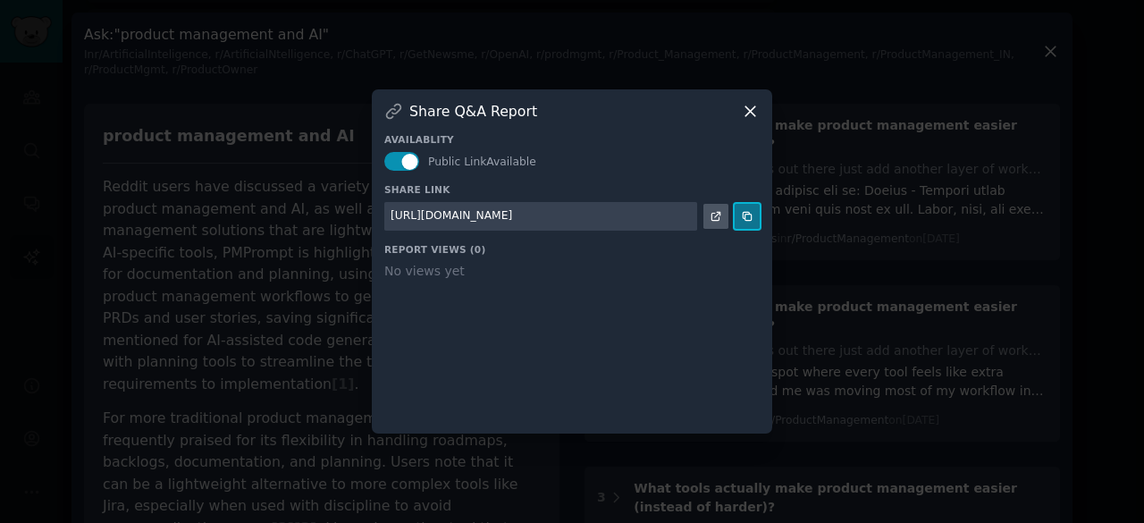
click at [754, 214] on button at bounding box center [746, 216] width 25 height 25
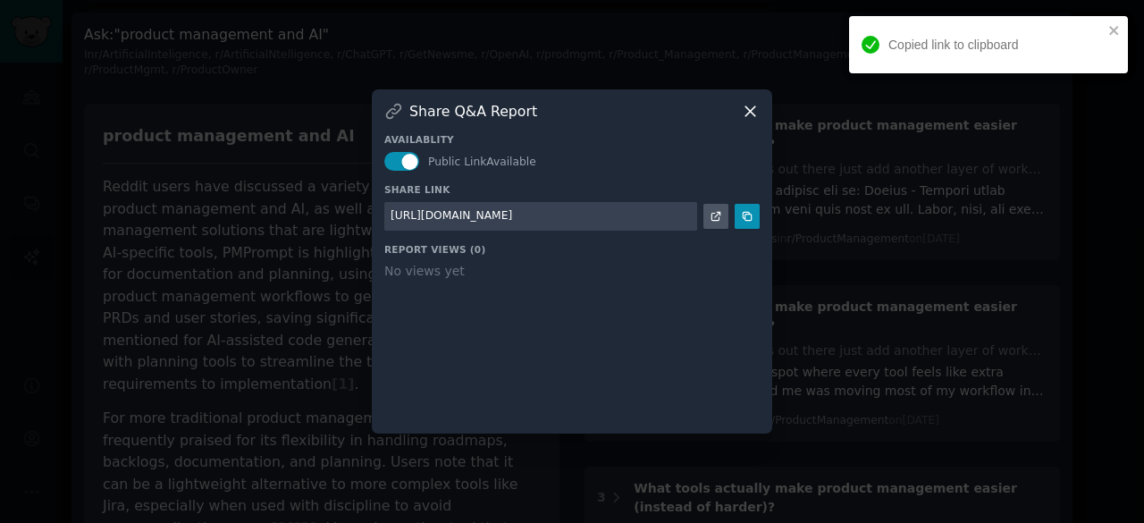
click at [743, 107] on icon at bounding box center [750, 111] width 19 height 19
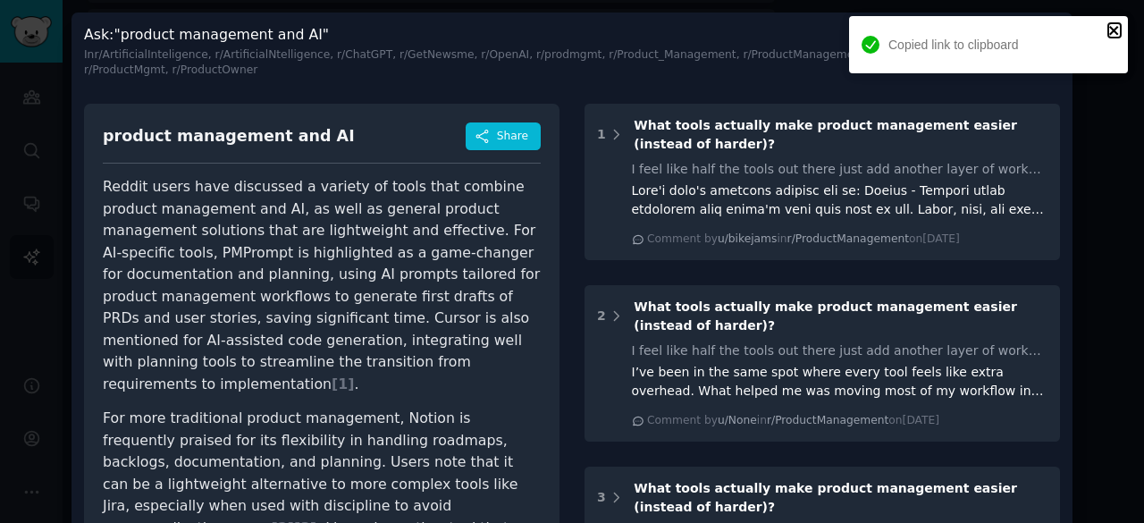
click at [1115, 26] on icon "close" at bounding box center [1114, 30] width 13 height 14
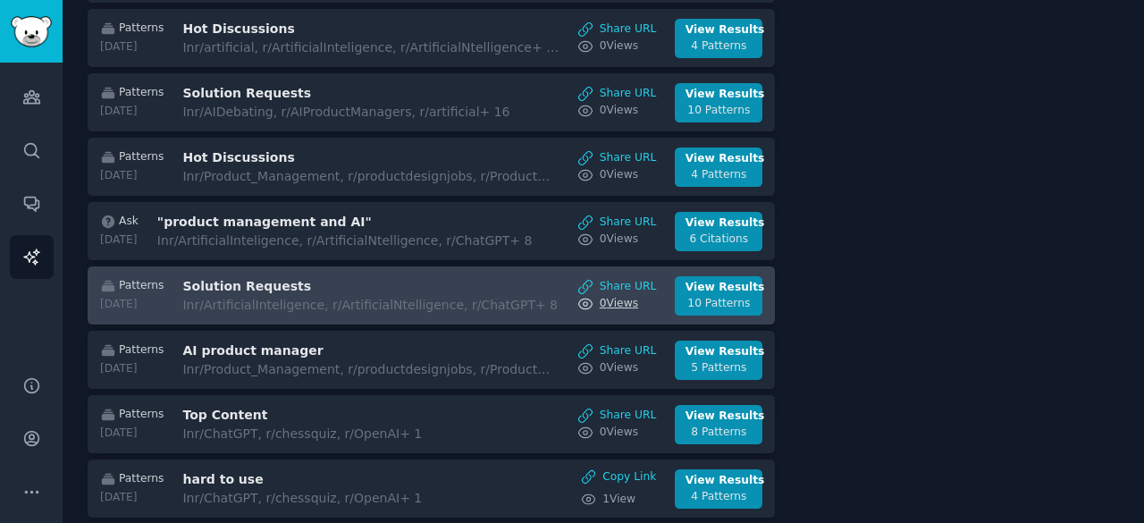
scroll to position [268, 0]
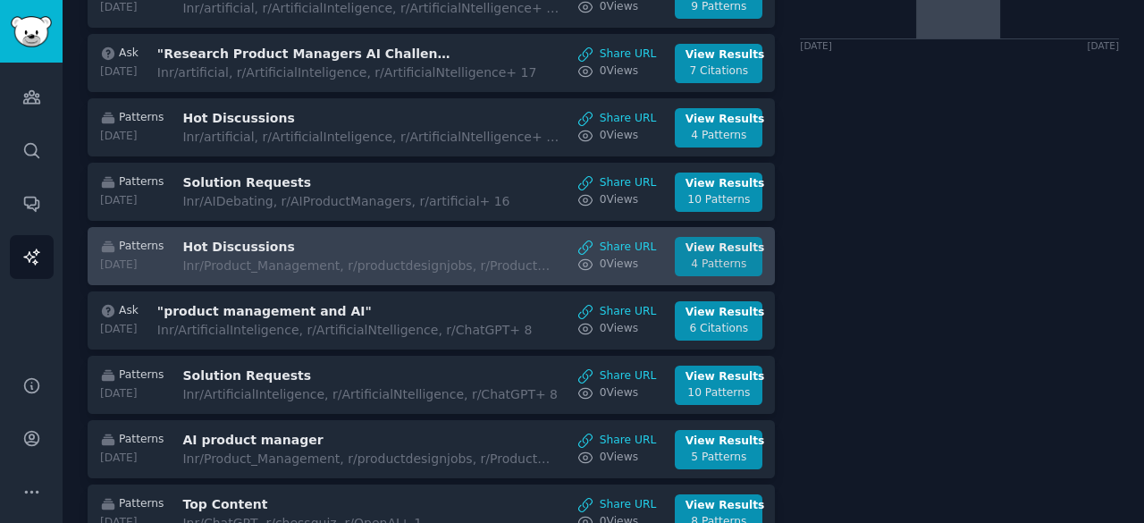
click at [719, 242] on div "View Results" at bounding box center [718, 248] width 67 height 16
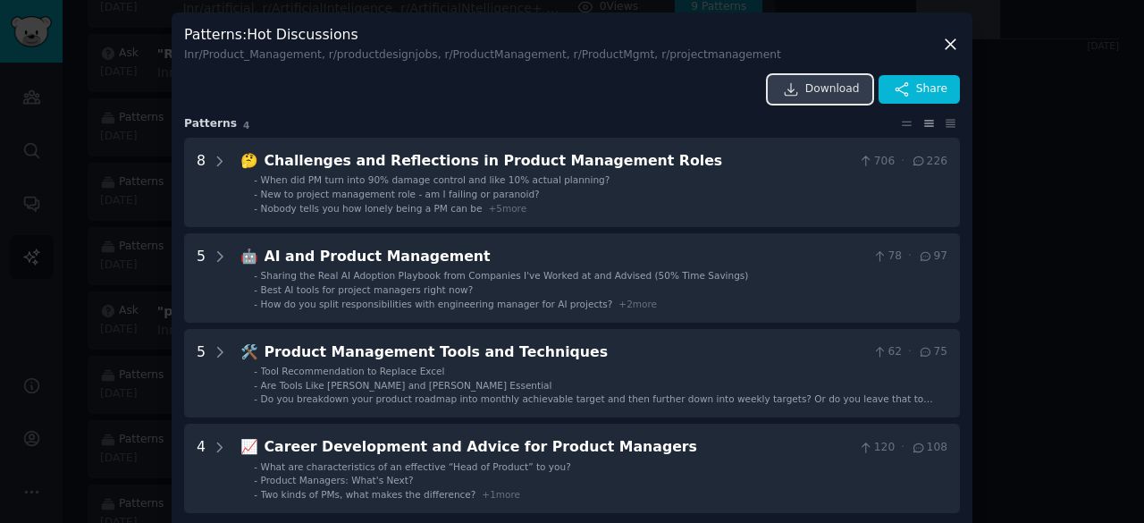
click at [833, 96] on span "Download" at bounding box center [832, 89] width 55 height 16
click at [1065, 219] on div at bounding box center [572, 261] width 1144 height 523
click at [941, 38] on div "[DATE] [DATE]" at bounding box center [959, 44] width 319 height 13
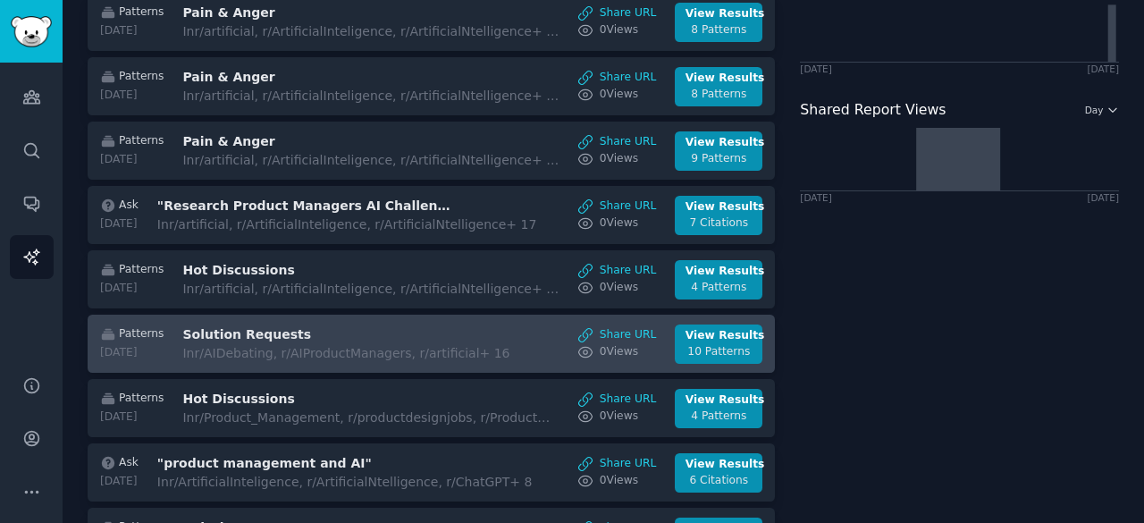
scroll to position [89, 0]
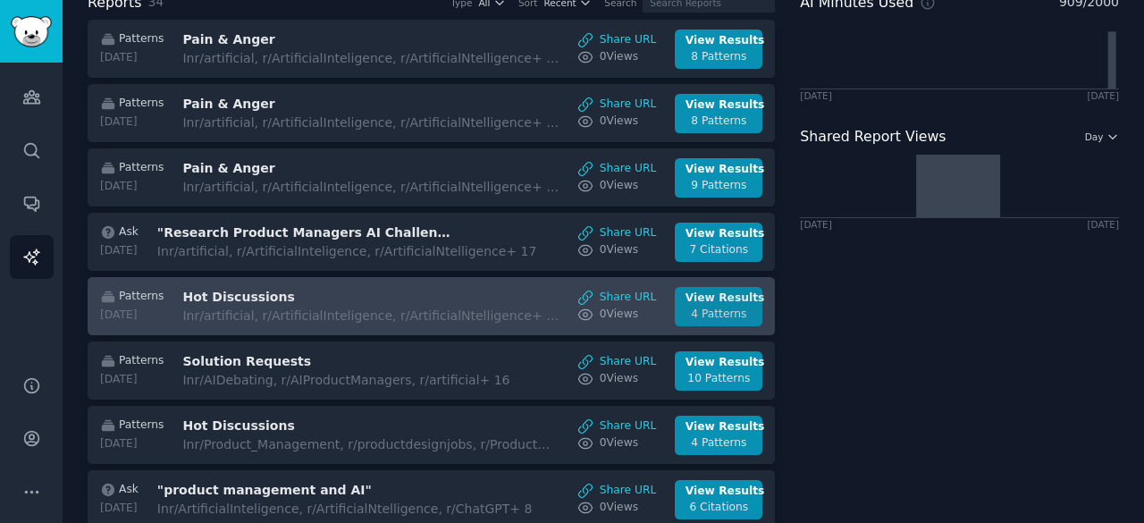
click at [714, 298] on div "View Results" at bounding box center [718, 298] width 67 height 16
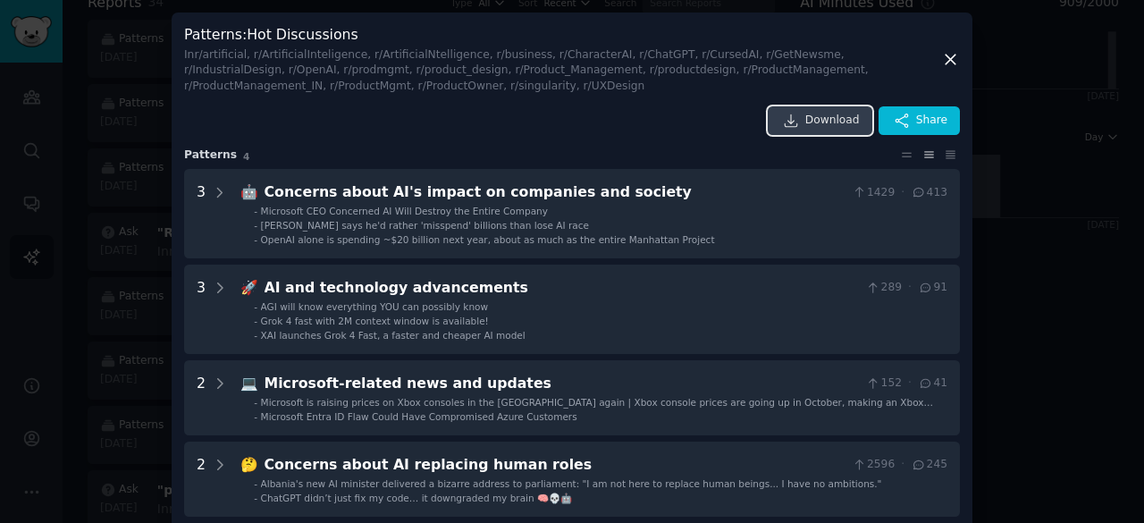
click at [829, 121] on span "Download" at bounding box center [832, 121] width 55 height 16
click at [1028, 271] on div at bounding box center [572, 261] width 1144 height 523
click at [944, 61] on icon at bounding box center [958, 57] width 317 height 63
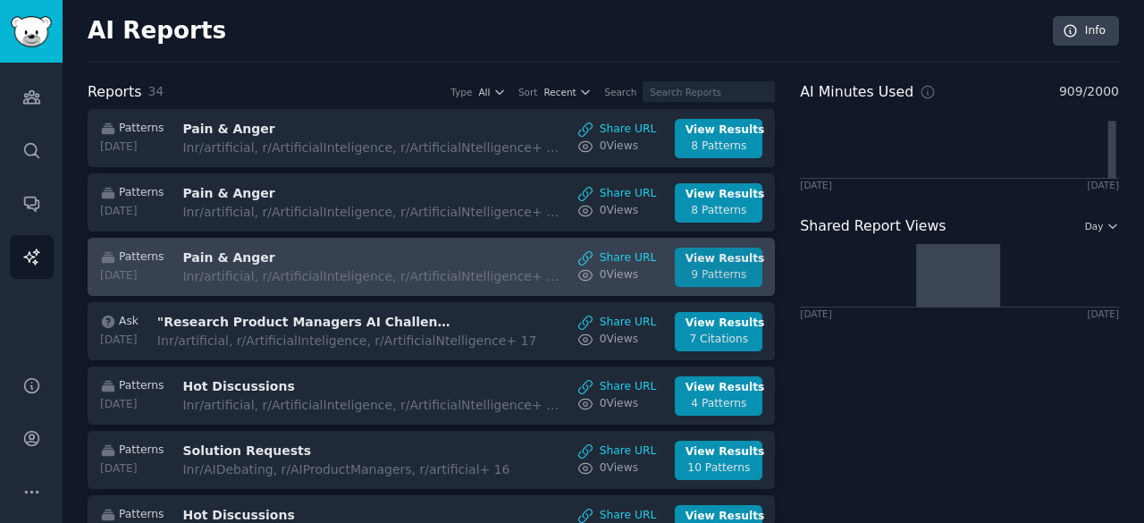
click at [703, 256] on div "View Results" at bounding box center [718, 259] width 67 height 16
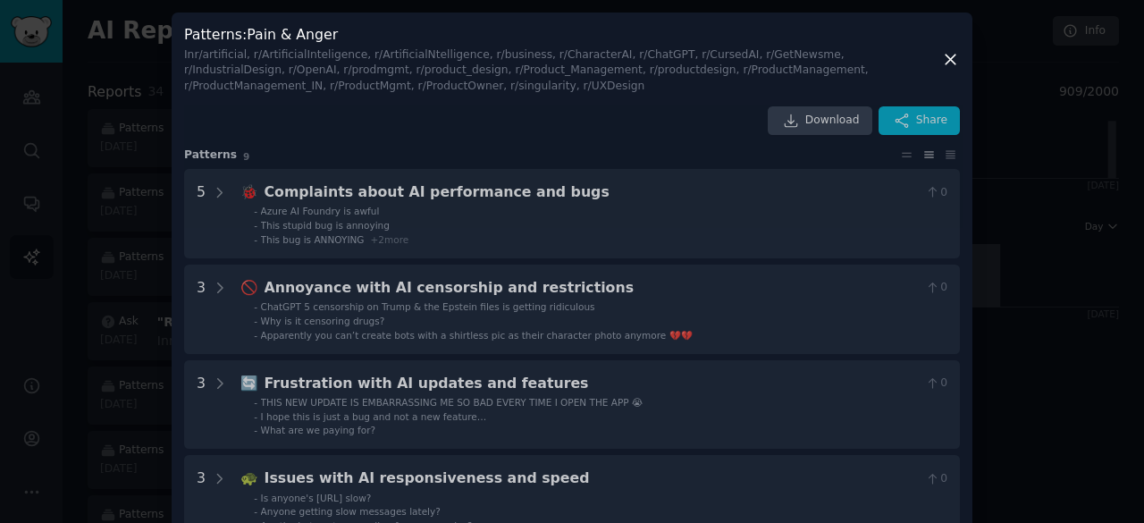
click at [824, 125] on div "Patterns : Pain & Anger In r/artificial, r/ArtificialInteligence, r/ArtificialN…" at bounding box center [572, 498] width 801 height 971
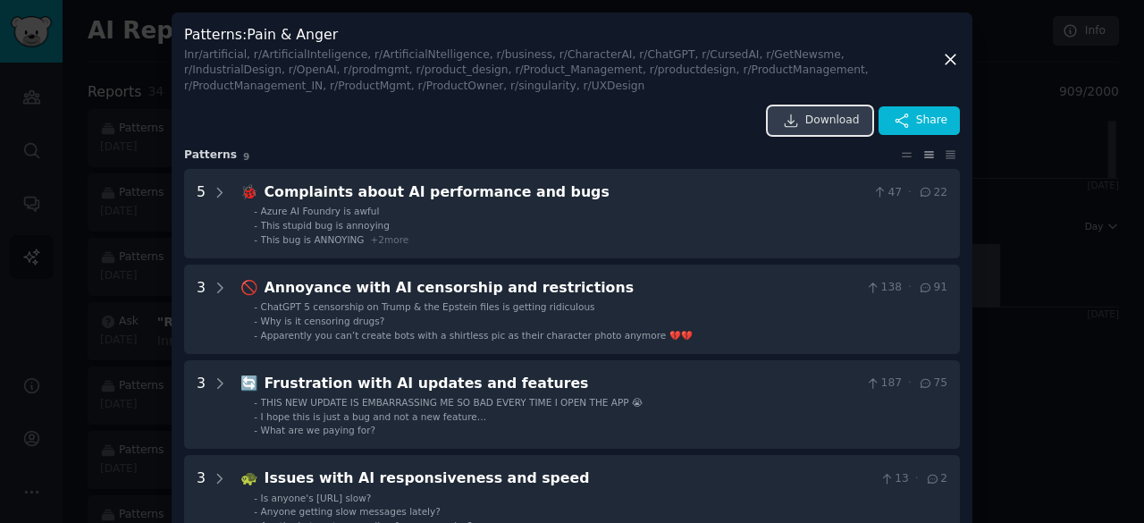
click at [820, 122] on span "Download" at bounding box center [832, 121] width 55 height 16
click at [1047, 312] on div at bounding box center [572, 261] width 1144 height 523
click at [944, 56] on div "AI Reports Info" at bounding box center [603, 39] width 1031 height 46
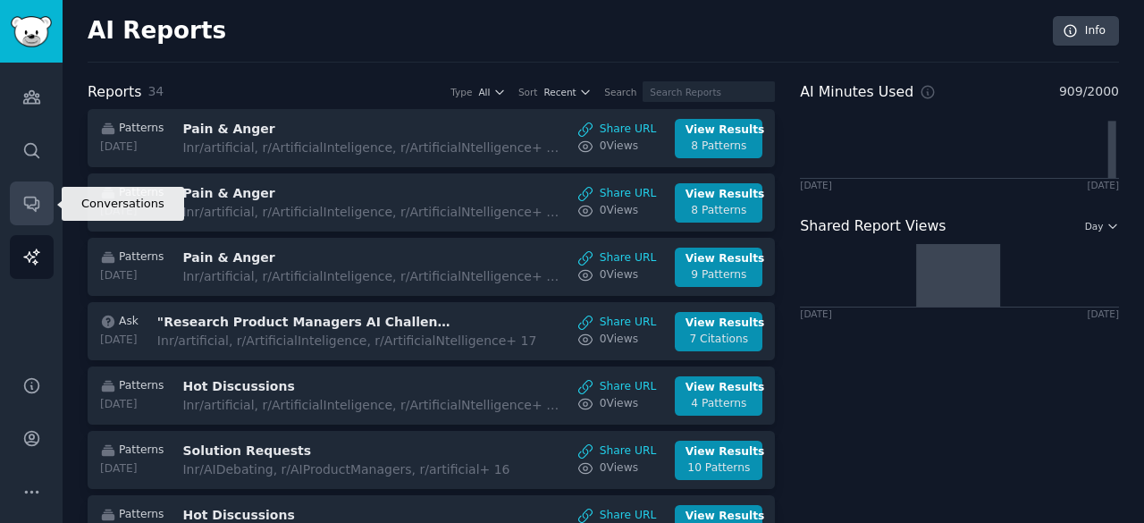
click at [25, 201] on icon "Sidebar" at bounding box center [31, 204] width 14 height 14
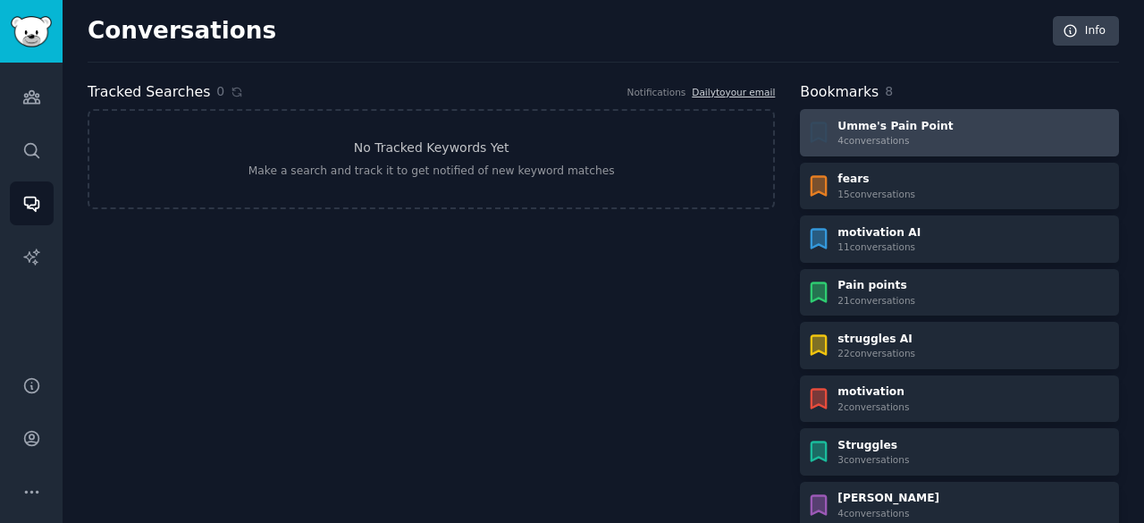
click at [888, 138] on div "4 conversation s" at bounding box center [894, 140] width 115 height 13
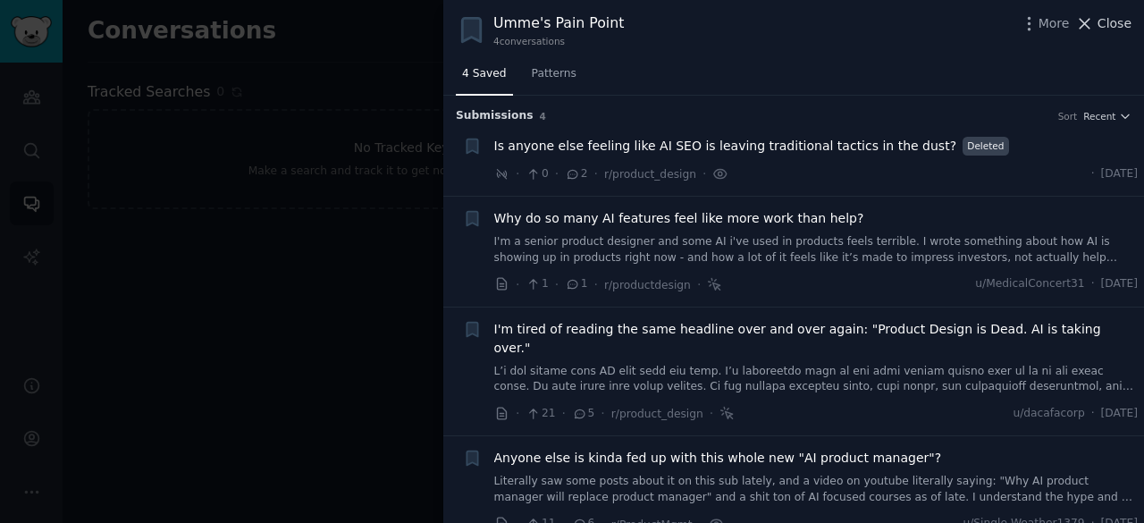
click at [1086, 21] on icon at bounding box center [1085, 24] width 10 height 10
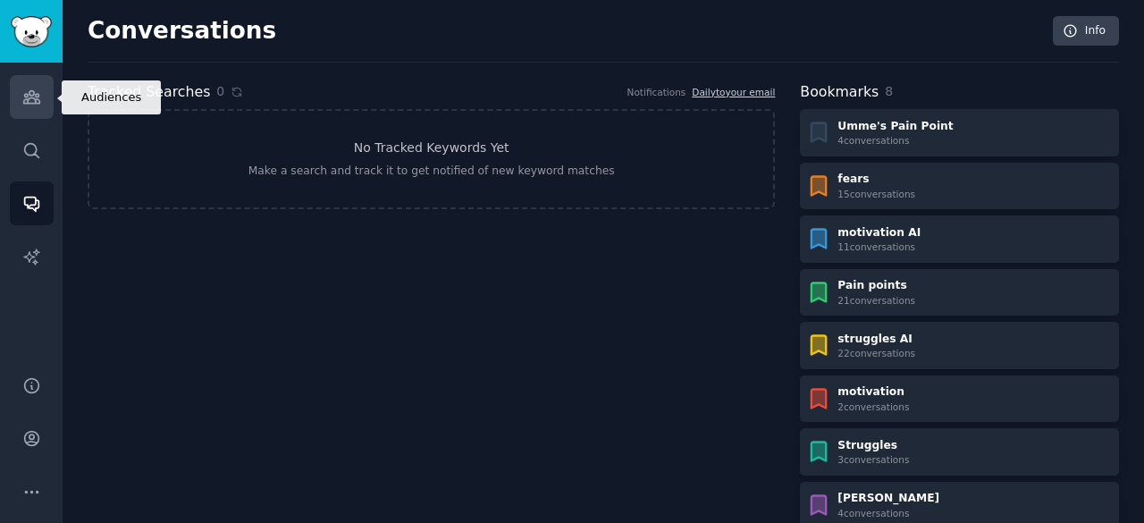
click at [27, 90] on icon "Sidebar" at bounding box center [31, 97] width 19 height 19
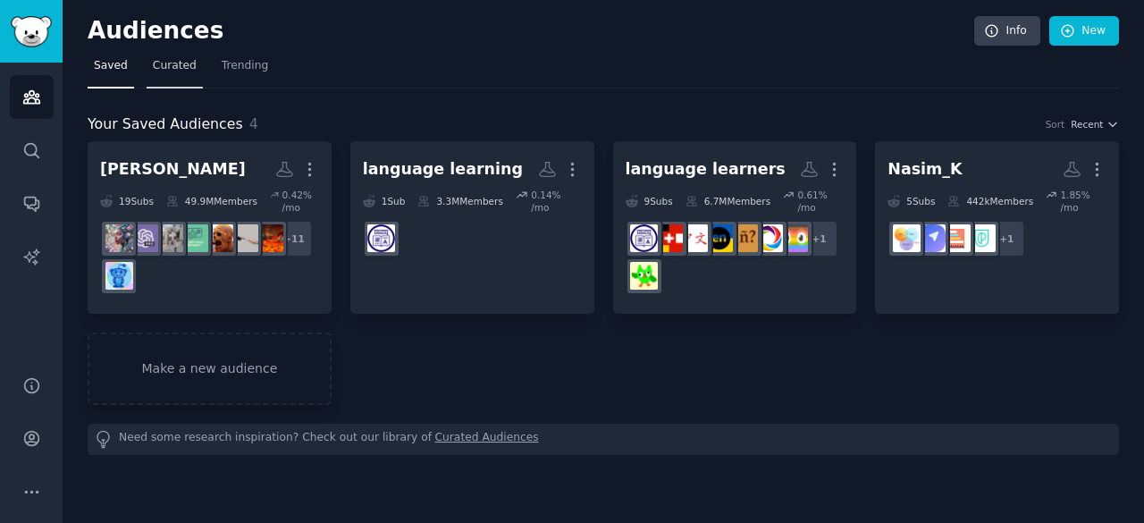
click at [180, 73] on link "Curated" at bounding box center [175, 70] width 56 height 37
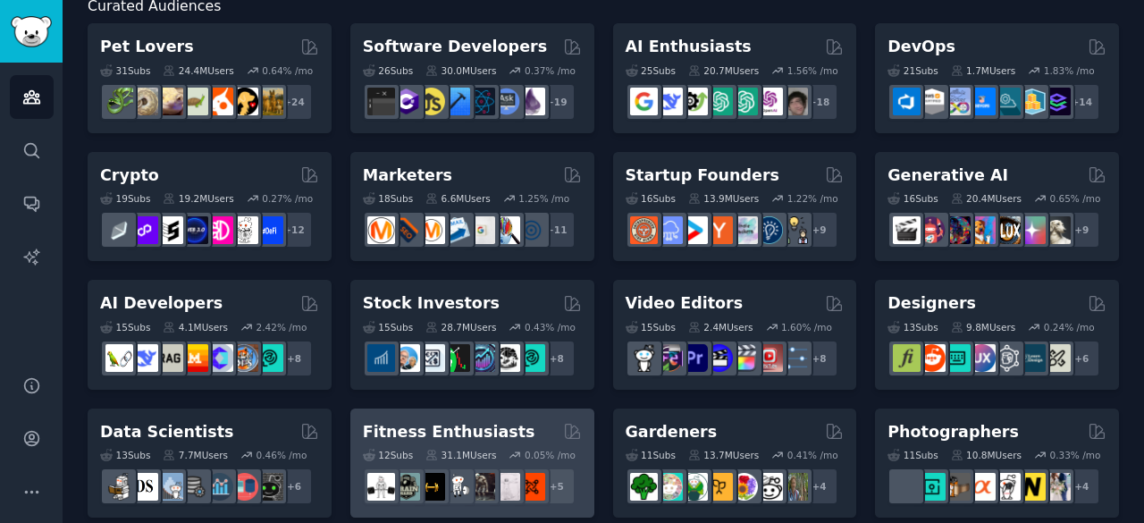
scroll to position [102, 0]
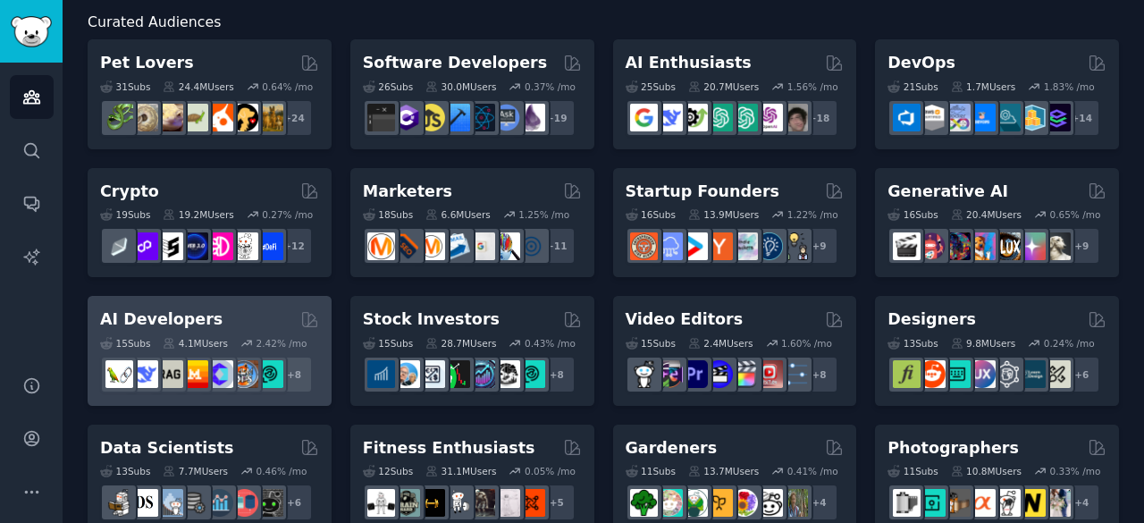
click at [240, 315] on div "AI Developers" at bounding box center [209, 319] width 219 height 22
click at [175, 319] on h2 "AI Developers" at bounding box center [161, 319] width 122 height 22
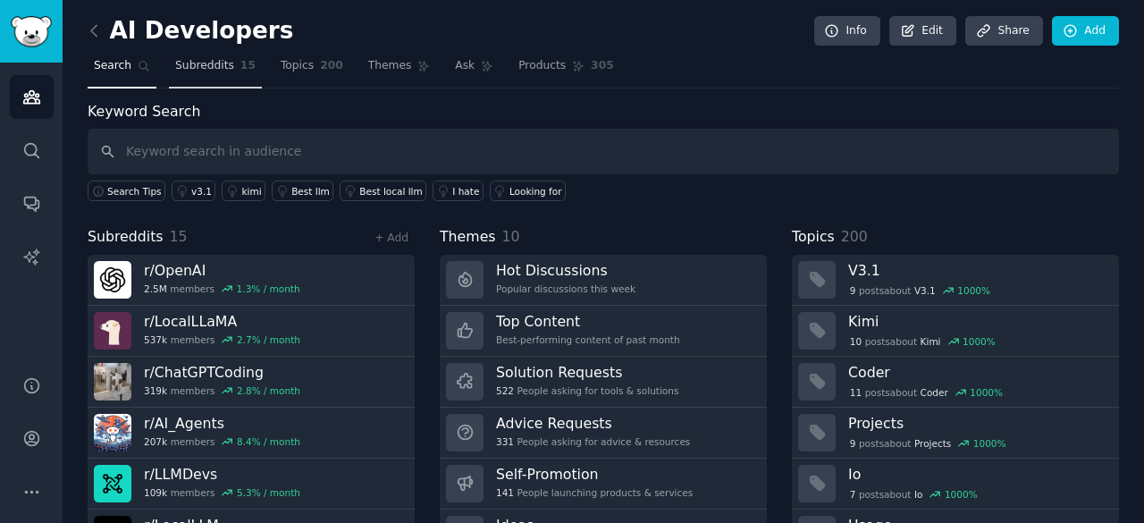
click at [195, 59] on span "Subreddits" at bounding box center [204, 66] width 59 height 16
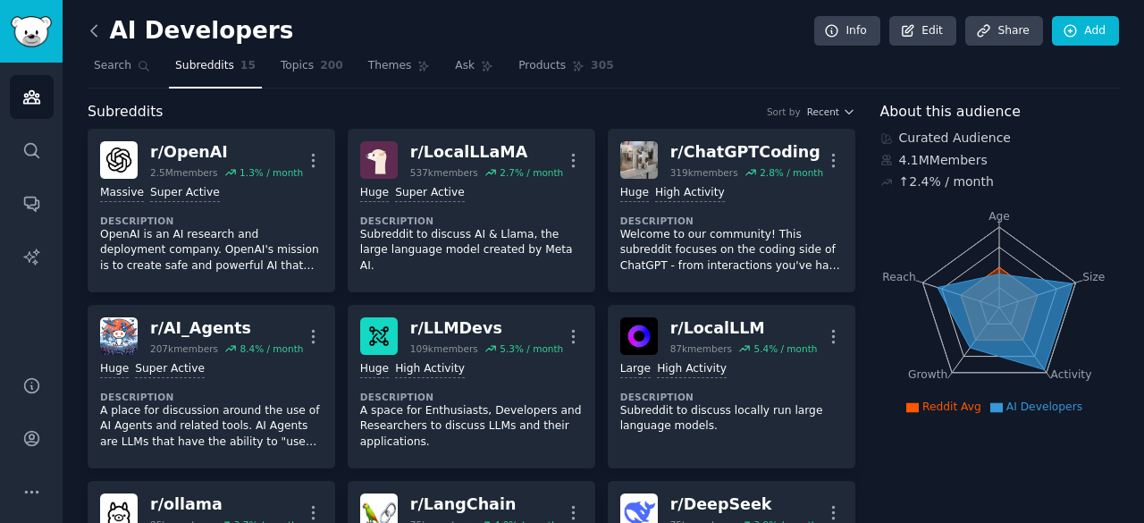
click at [90, 24] on icon at bounding box center [94, 30] width 19 height 19
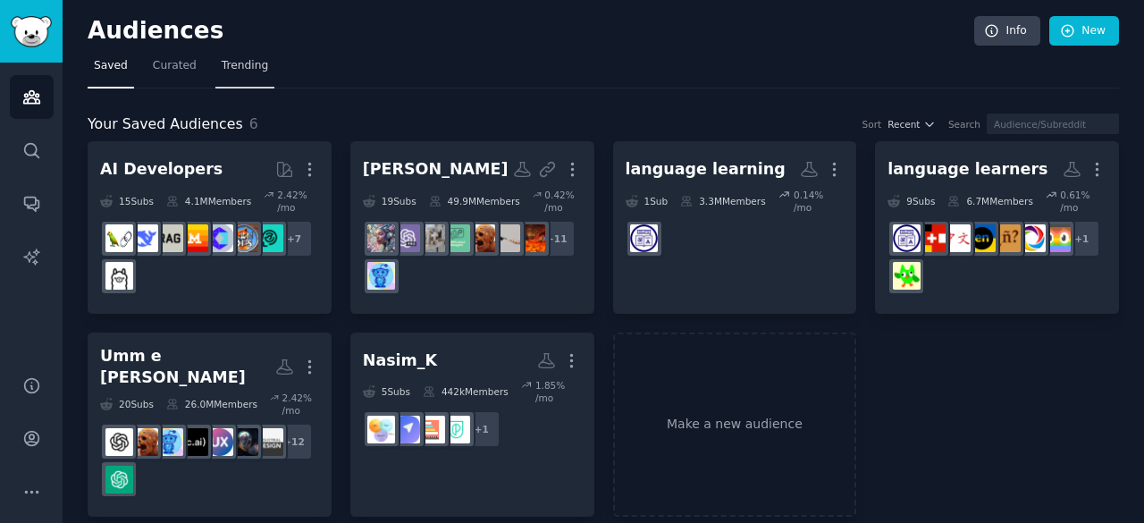
click at [256, 65] on span "Trending" at bounding box center [245, 66] width 46 height 16
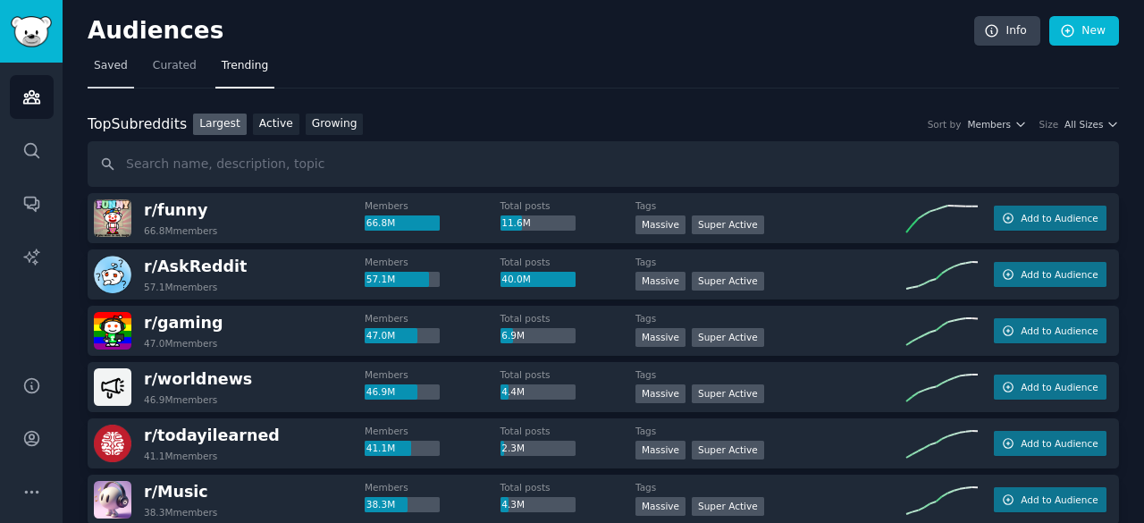
click at [121, 63] on span "Saved" at bounding box center [111, 66] width 34 height 16
